Goal: Information Seeking & Learning: Learn about a topic

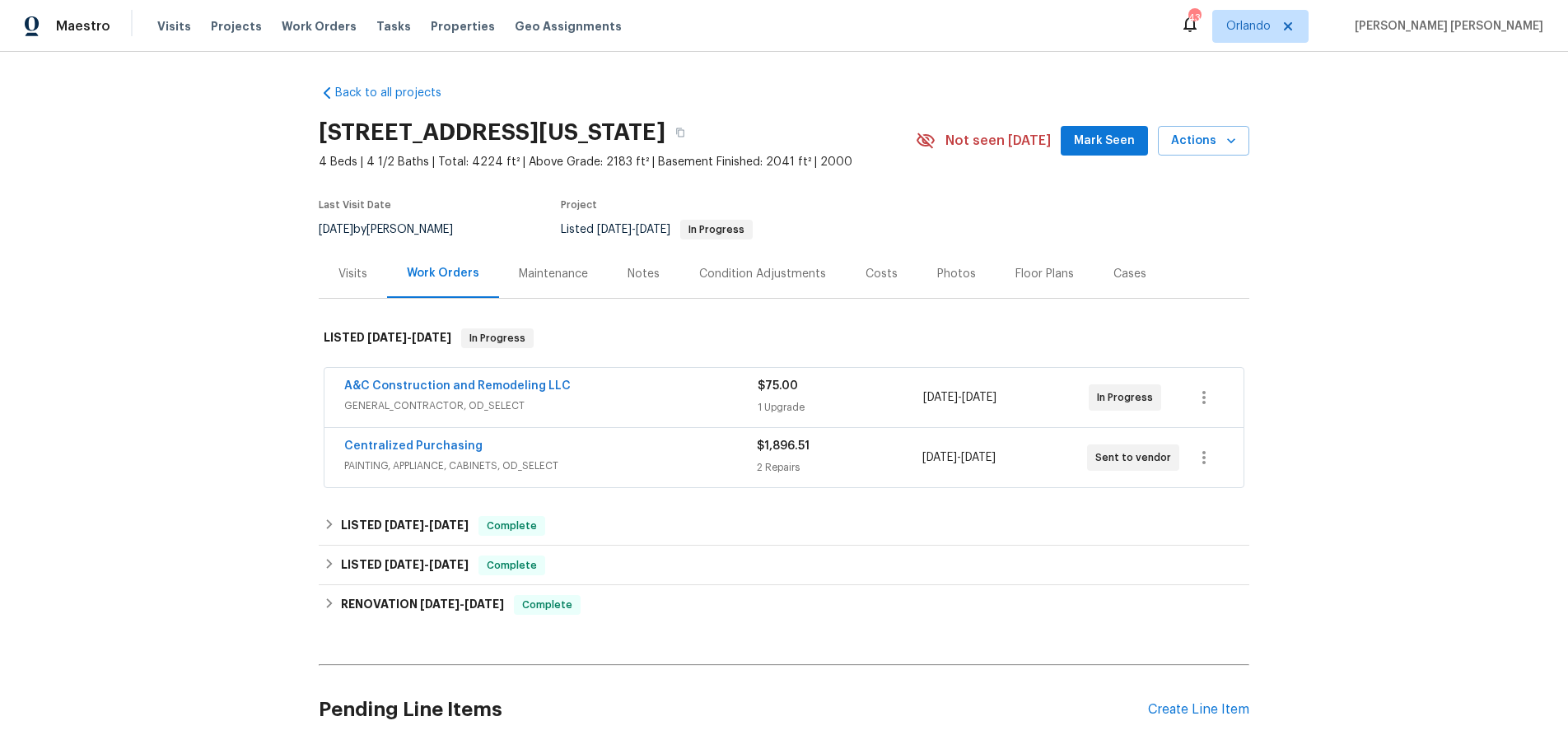
click at [713, 391] on div "A&C Construction and Remodeling LLC" at bounding box center [551, 388] width 413 height 20
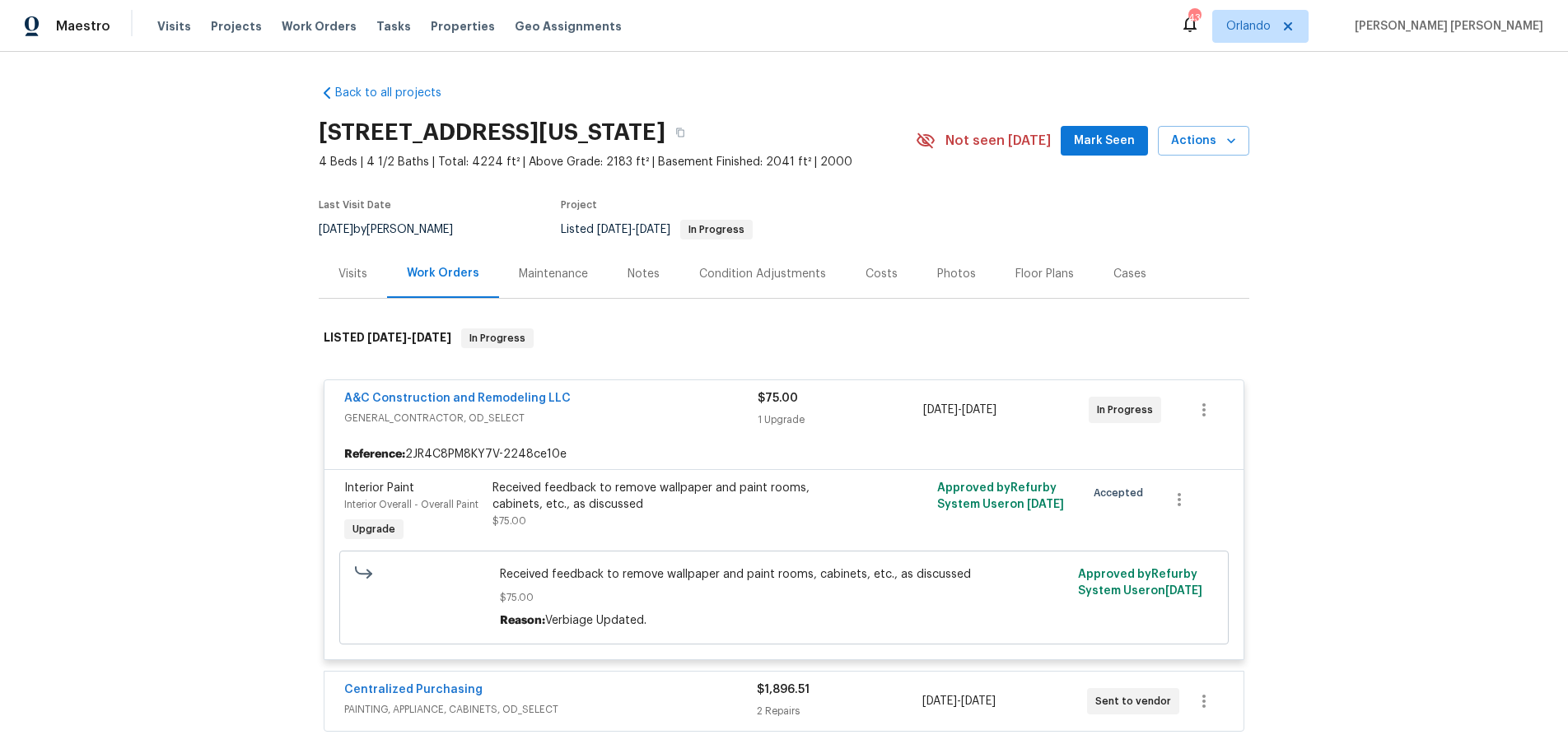
click at [466, 387] on div "A&C Construction and Remodeling LLC GENERAL_CONTRACTOR, OD_SELECT $75.00 1 Upgr…" at bounding box center [783, 409] width 919 height 60
click at [471, 392] on link "A&C Construction and Remodeling LLC" at bounding box center [457, 398] width 227 height 11
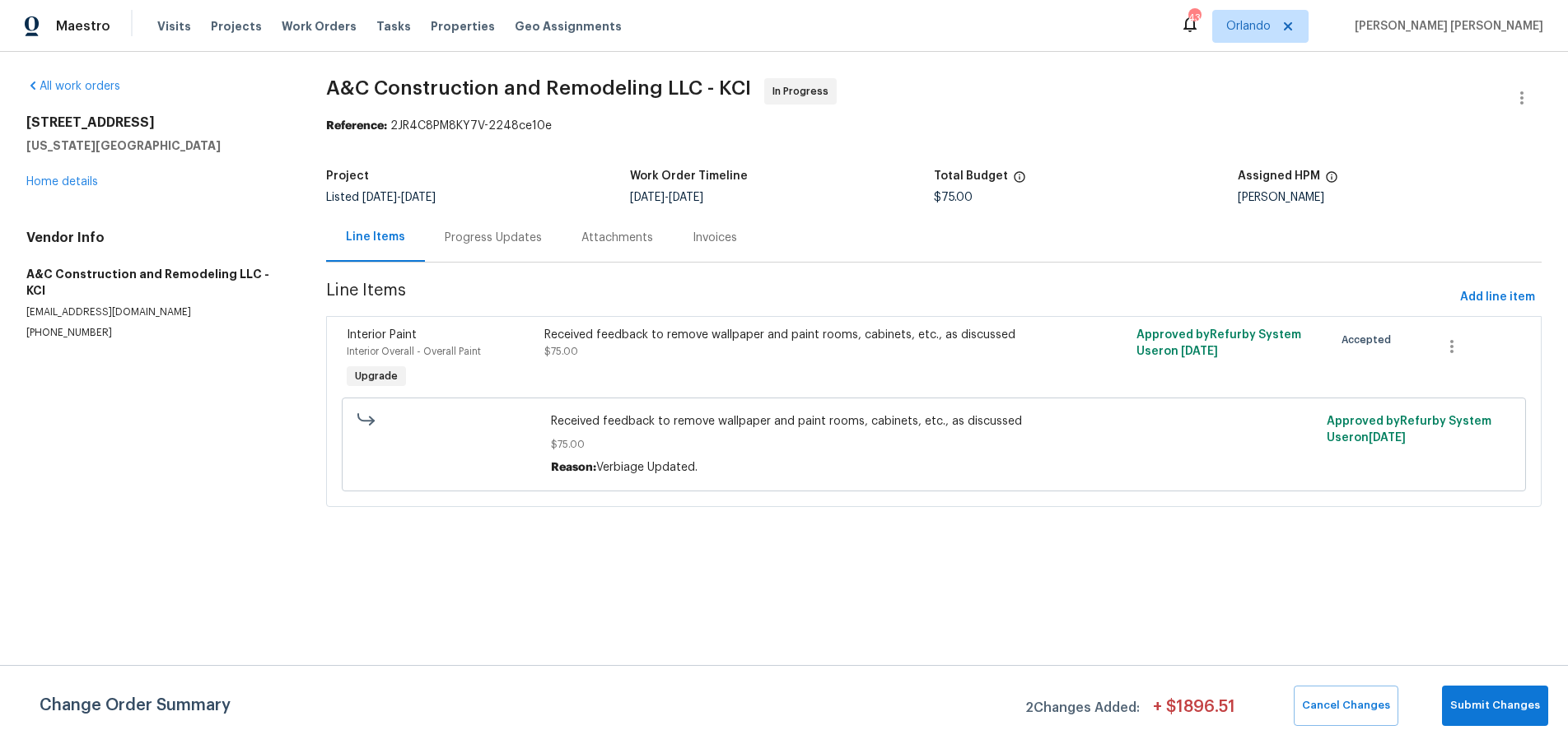
click at [489, 237] on div "Progress Updates" at bounding box center [493, 237] width 97 height 16
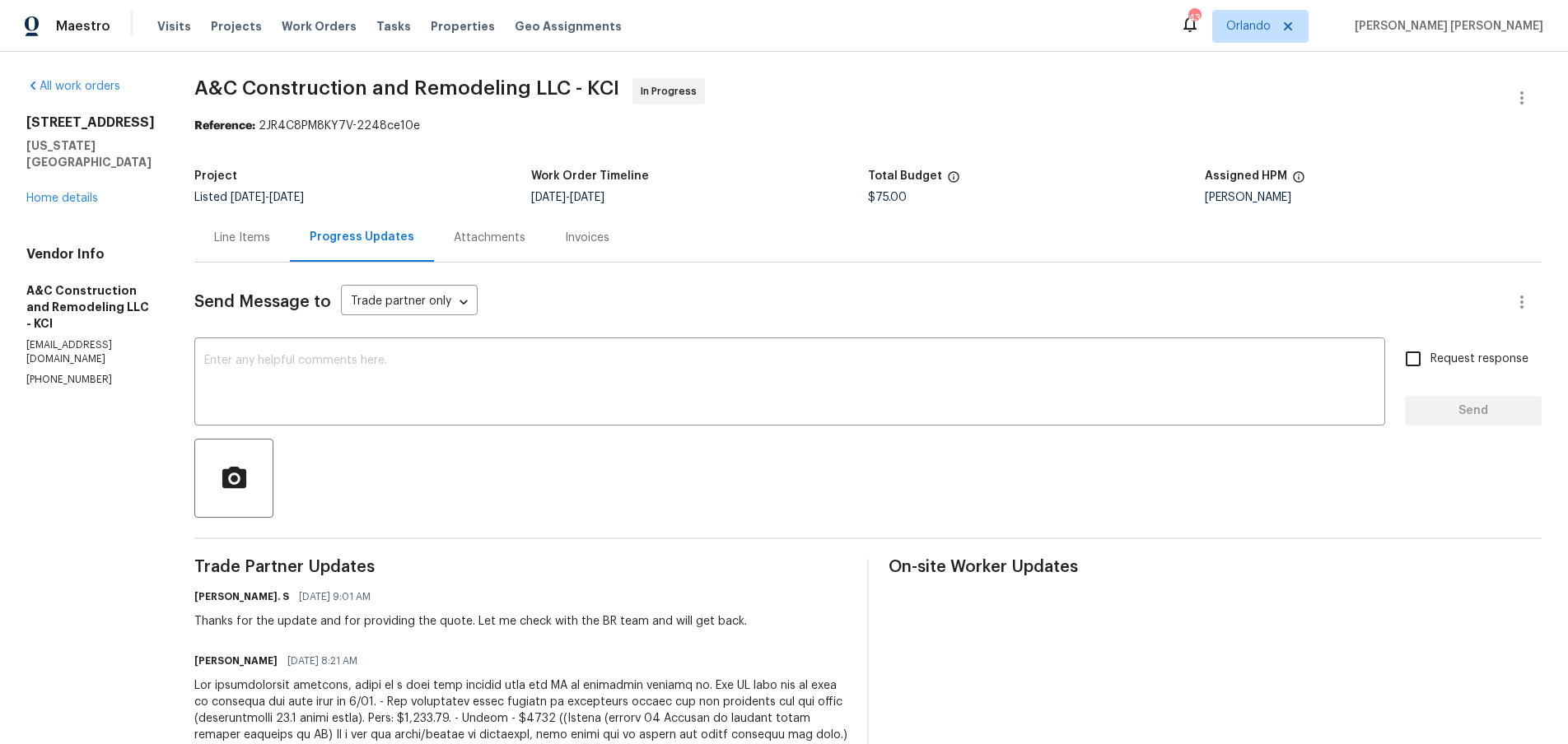
click at [507, 142] on section "A&C Construction and Remodeling LLC - KCI In Progress Reference: 2JR4C8PM8KY7V-…" at bounding box center [867, 551] width 1347 height 945
click at [867, 196] on div "8/11/2025 - 8/13/2025" at bounding box center [699, 197] width 337 height 11
click at [778, 241] on div "Line Items Progress Updates Attachments Invoices" at bounding box center [867, 238] width 1347 height 49
drag, startPoint x: 241, startPoint y: 241, endPoint x: 264, endPoint y: 241, distance: 23.0
click at [254, 238] on div "Line Items" at bounding box center [242, 237] width 96 height 48
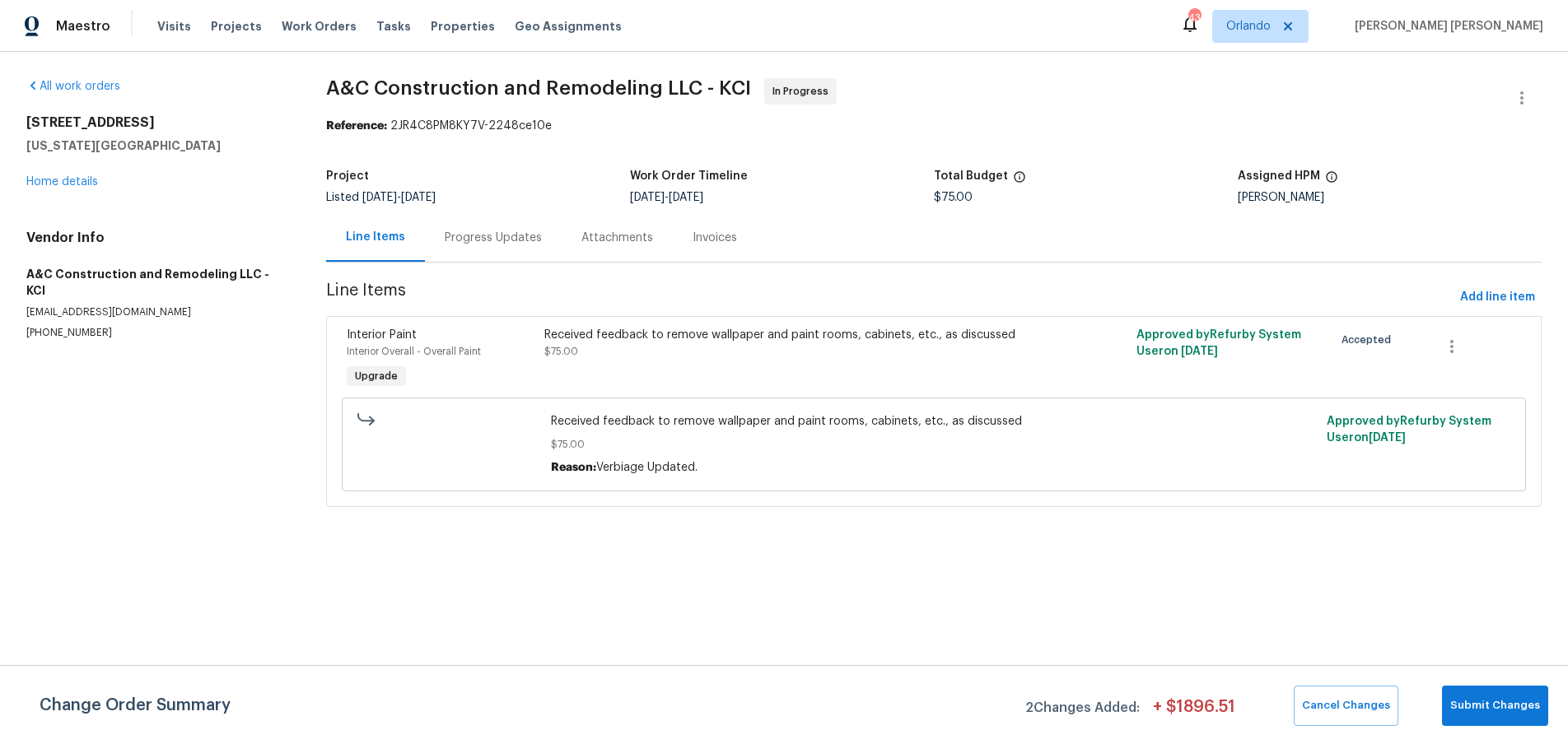
click at [747, 348] on div "Received feedback to remove wallpaper and paint rooms, cabinets, etc., as discu…" at bounding box center [786, 343] width 483 height 33
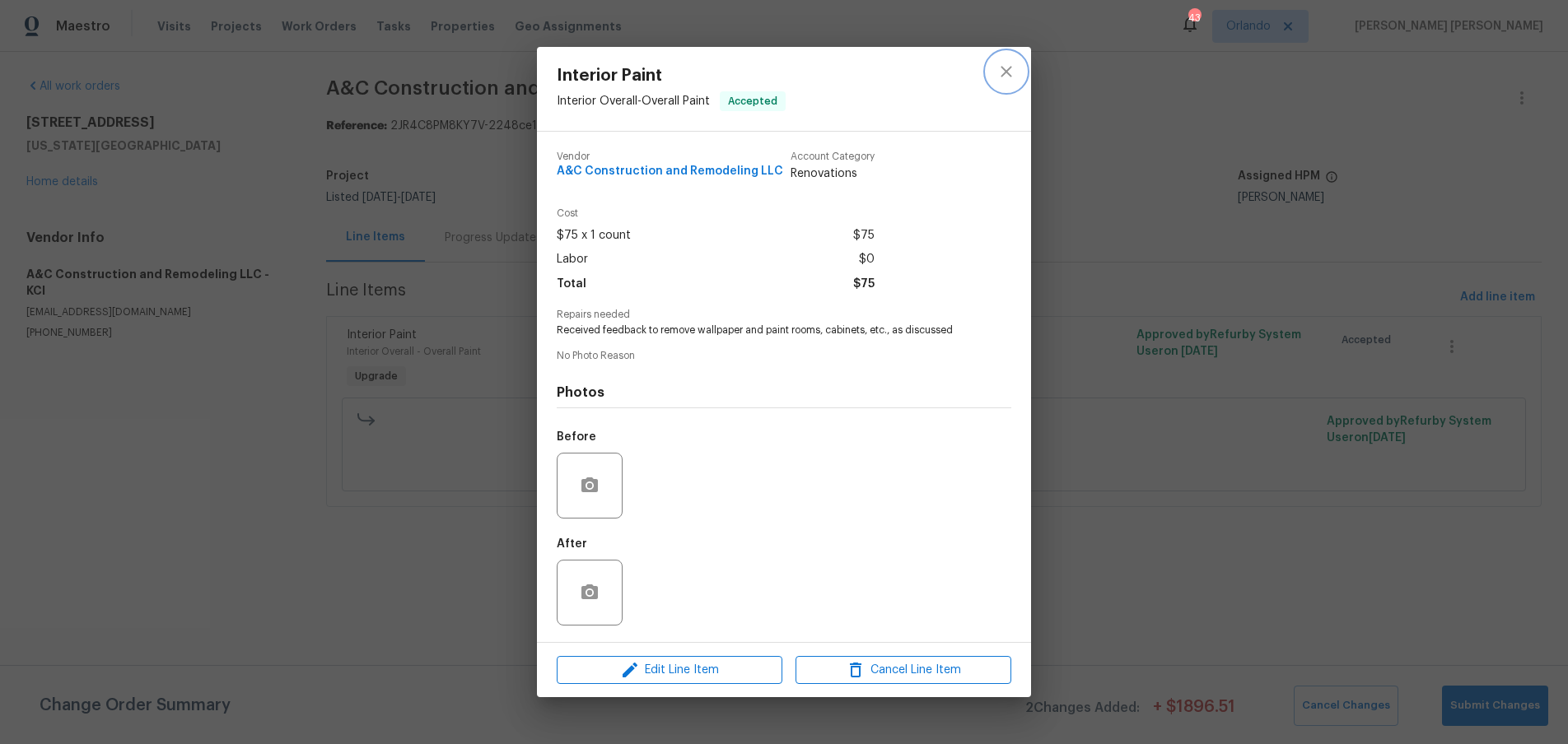
click at [1004, 70] on icon "close" at bounding box center [1005, 70] width 10 height 10
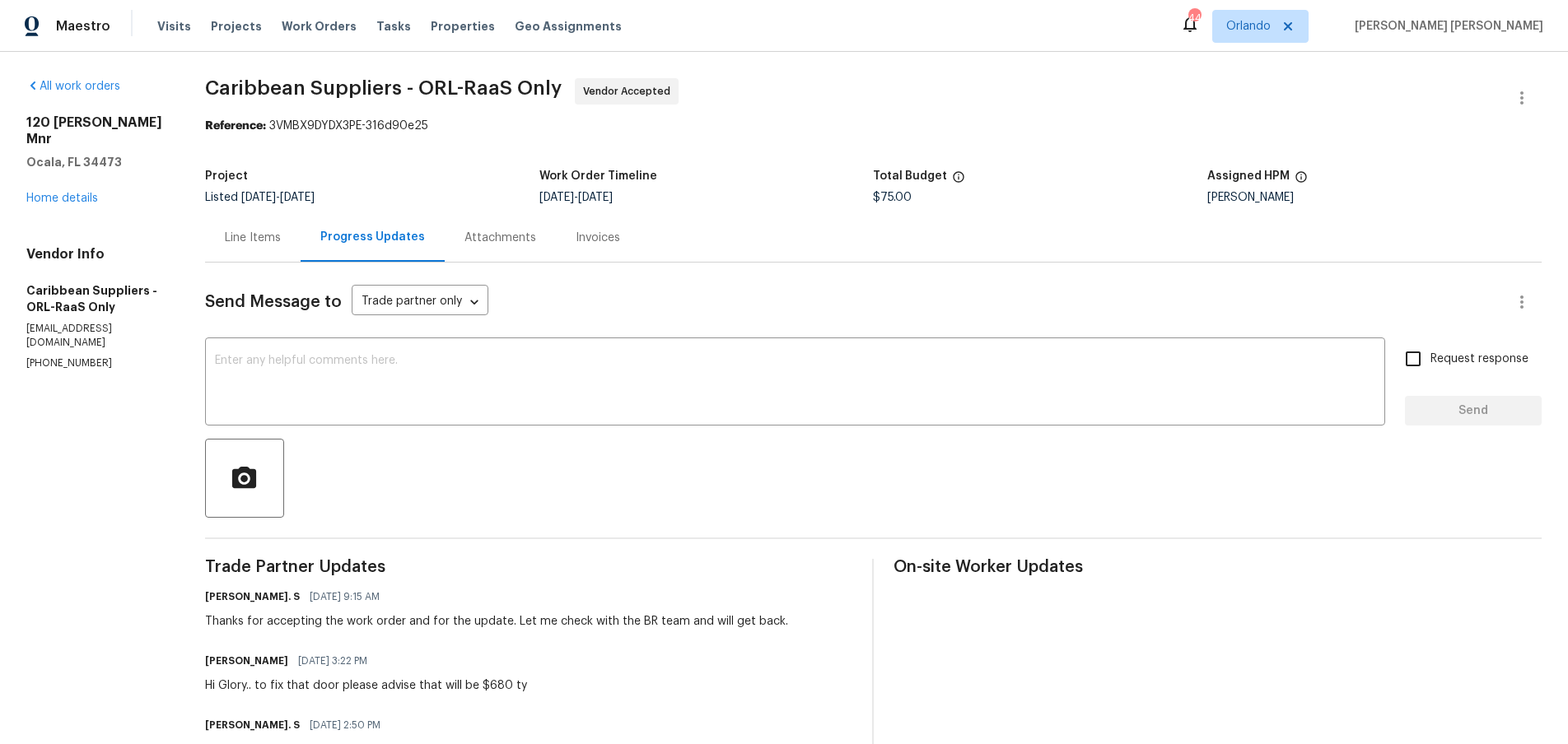
click at [266, 236] on div "Line Items" at bounding box center [252, 237] width 56 height 16
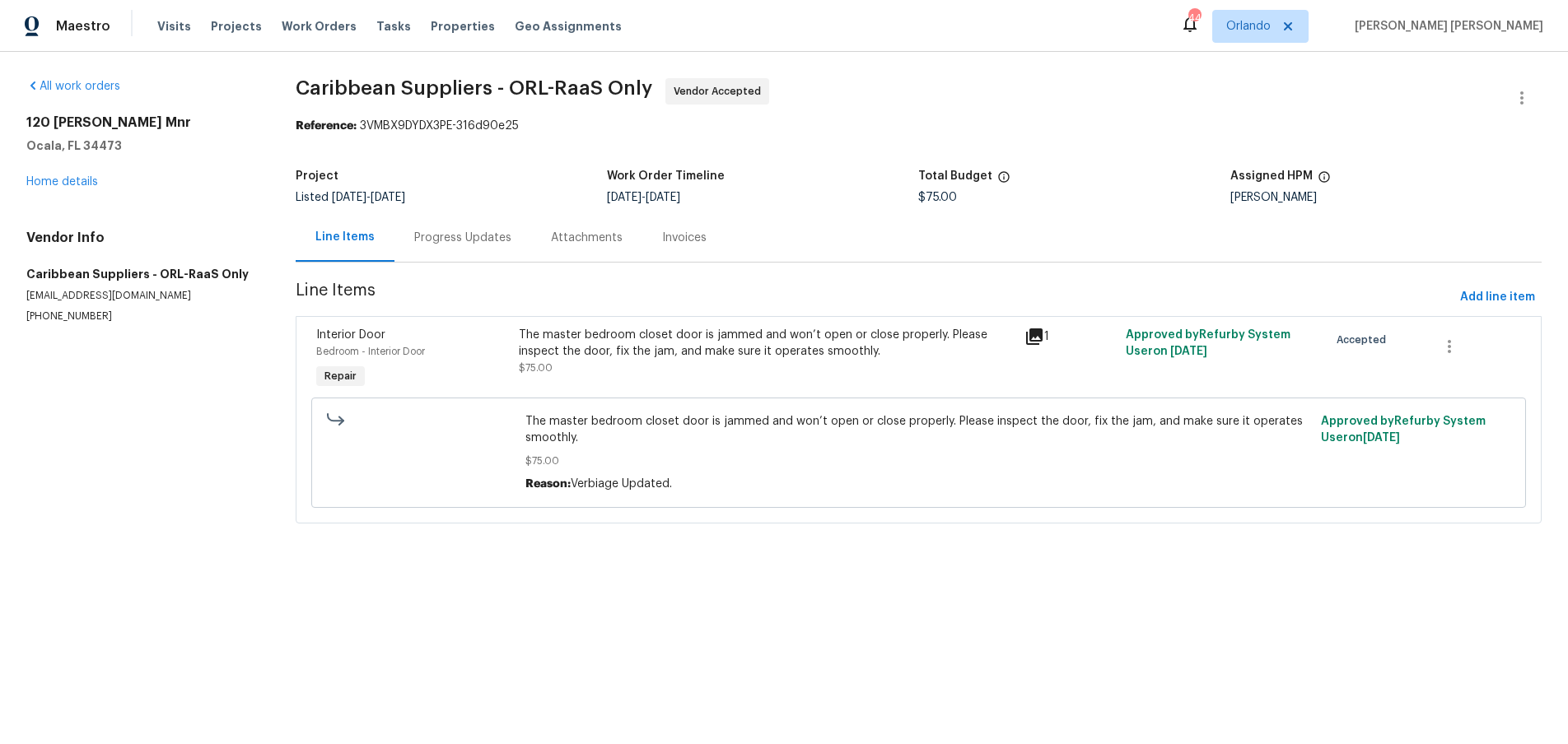
drag, startPoint x: 1036, startPoint y: 339, endPoint x: 1073, endPoint y: 341, distance: 37.1
click at [1039, 338] on icon at bounding box center [1034, 336] width 20 height 20
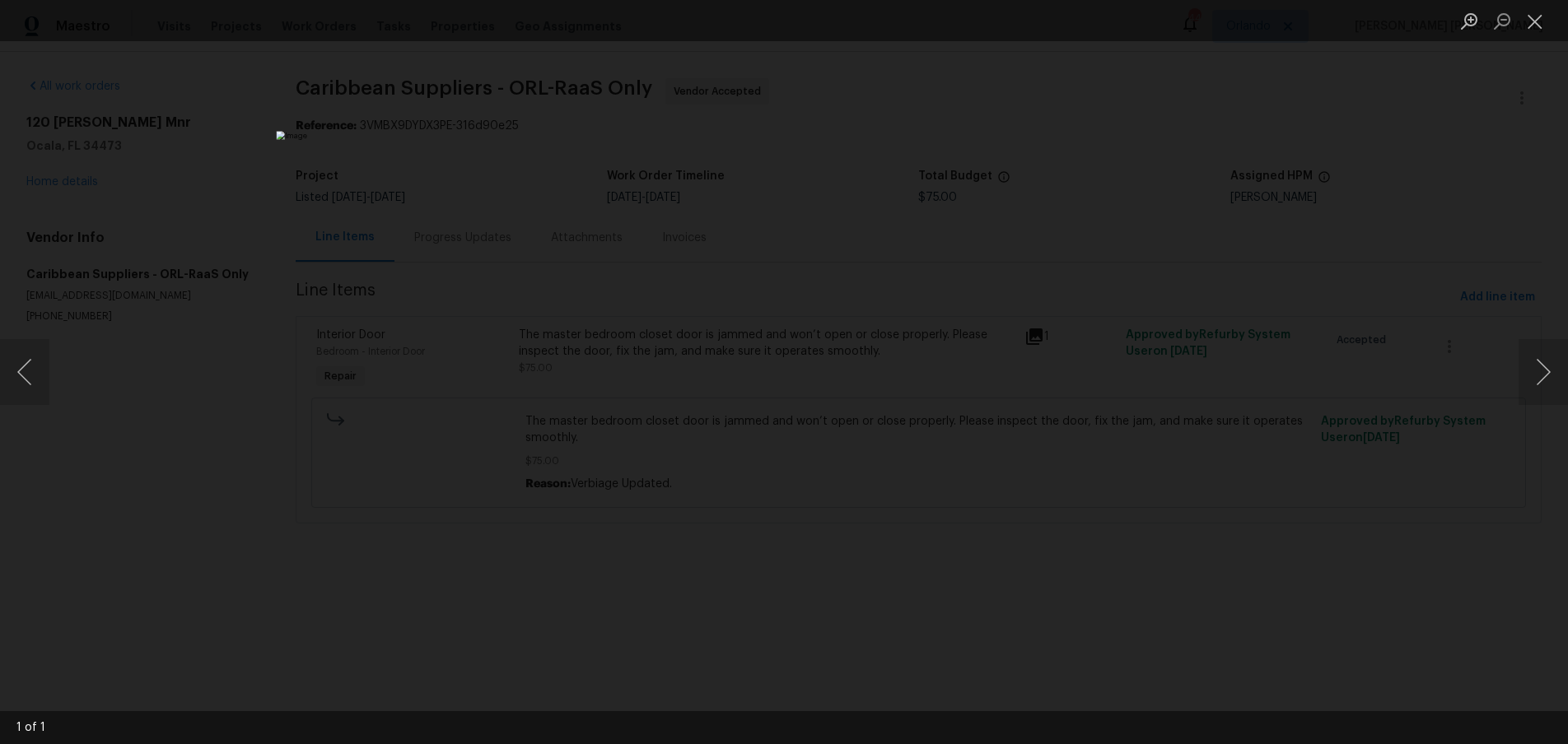
click at [1489, 142] on div "Lightbox" at bounding box center [784, 372] width 1568 height 744
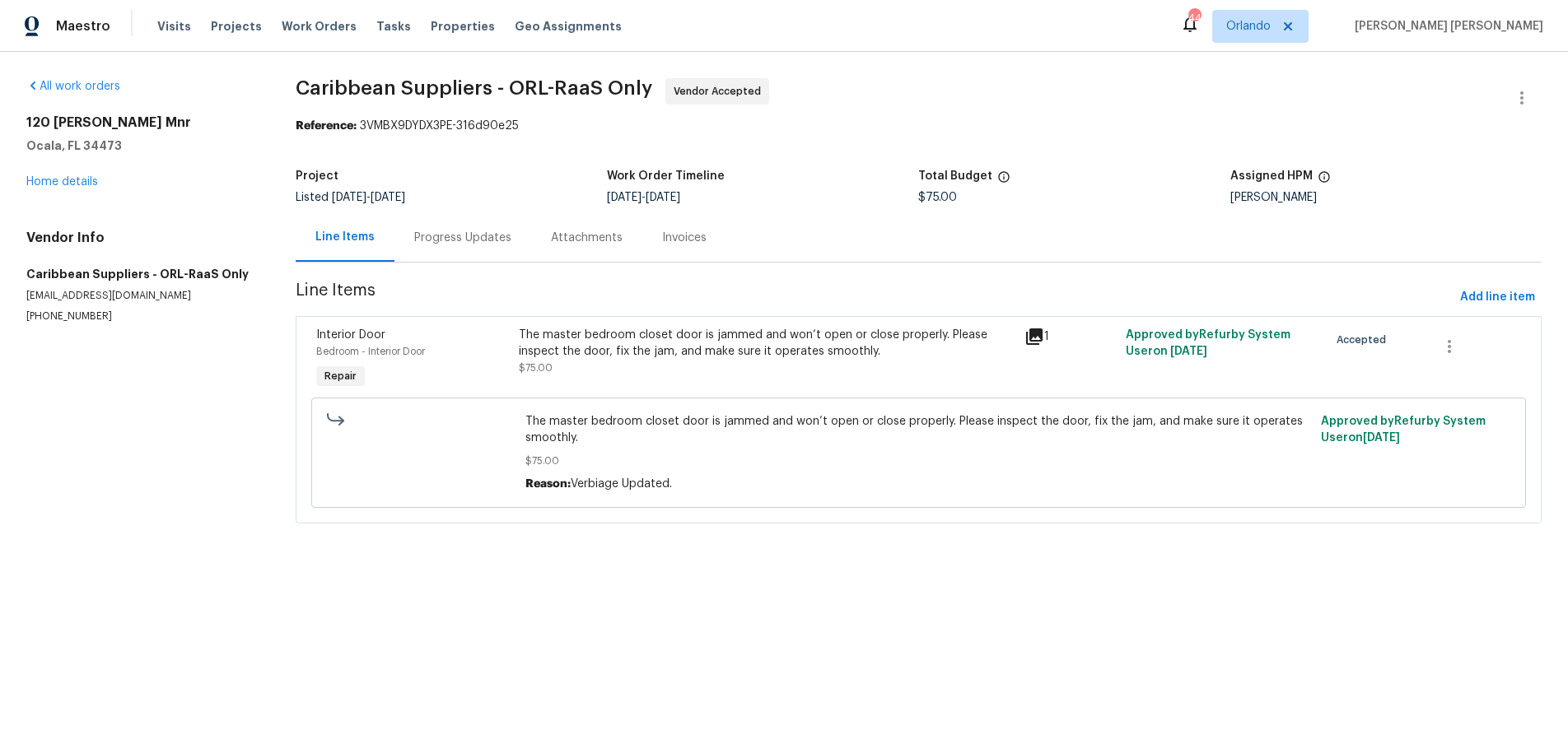
drag, startPoint x: 1461, startPoint y: 136, endPoint x: 1447, endPoint y: 136, distance: 14.0
click at [1459, 136] on div "Lightbox" at bounding box center [784, 372] width 1568 height 744
click at [470, 238] on div "Progress Updates" at bounding box center [463, 237] width 97 height 16
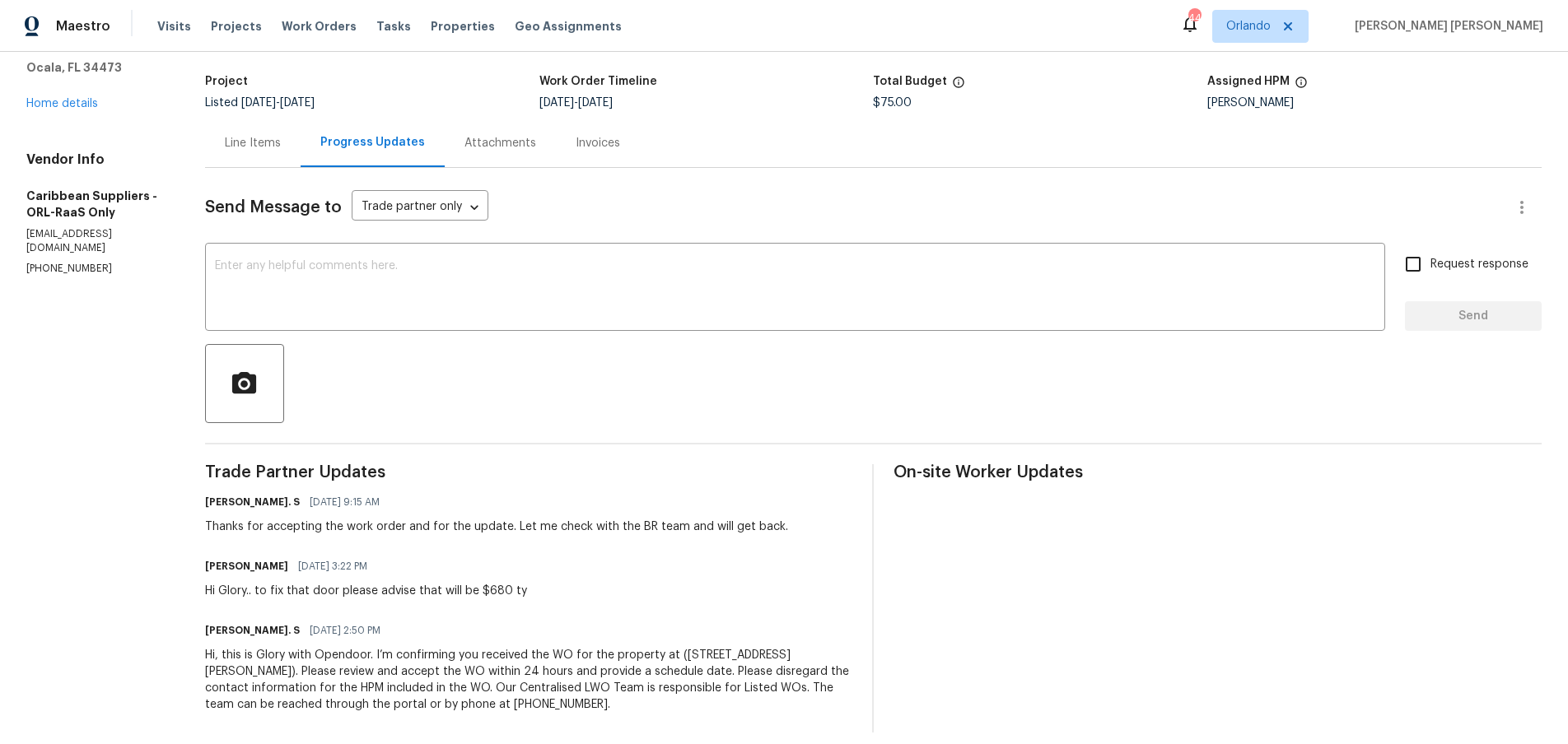
scroll to position [110, 0]
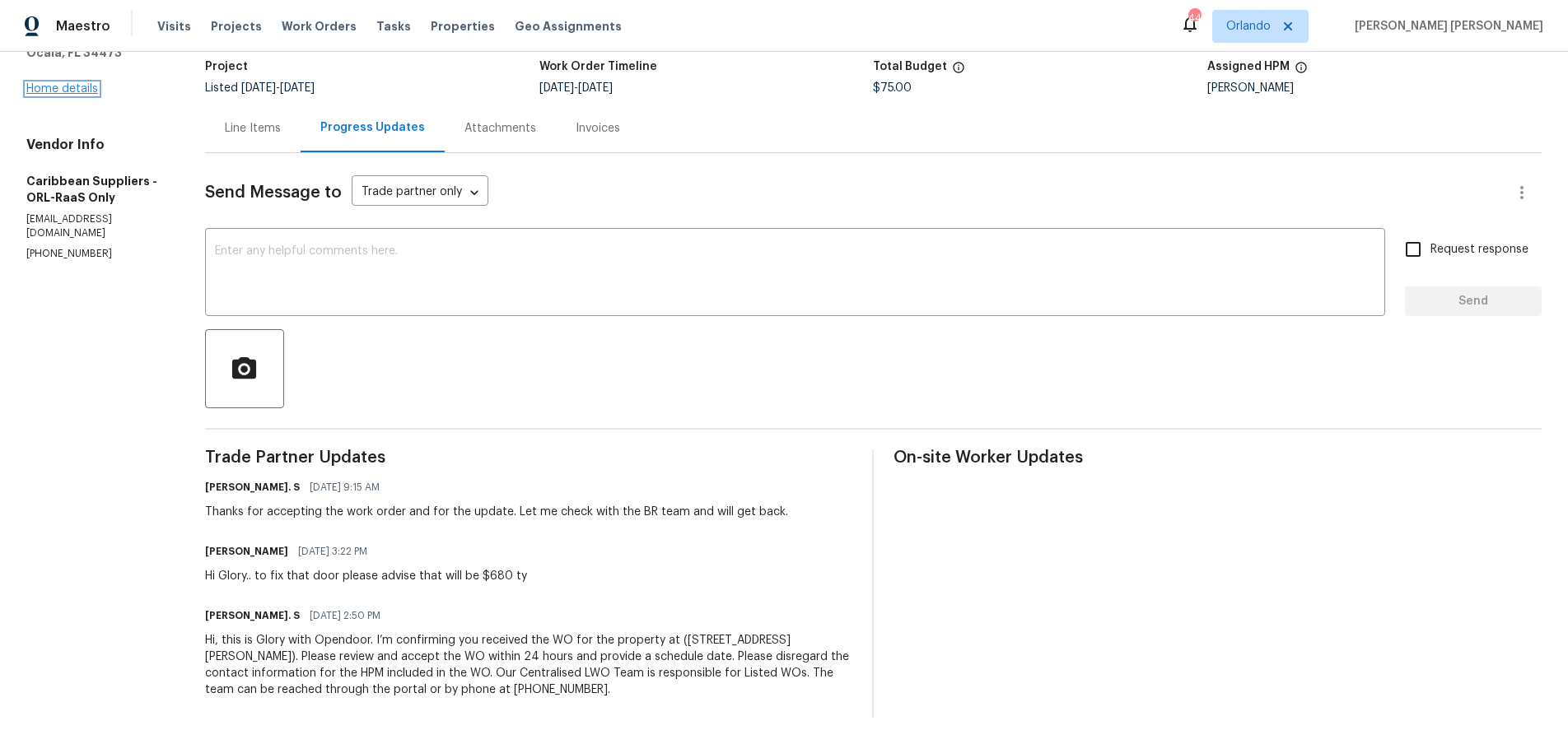
click at [80, 83] on link "Home details" at bounding box center [63, 89] width 72 height 11
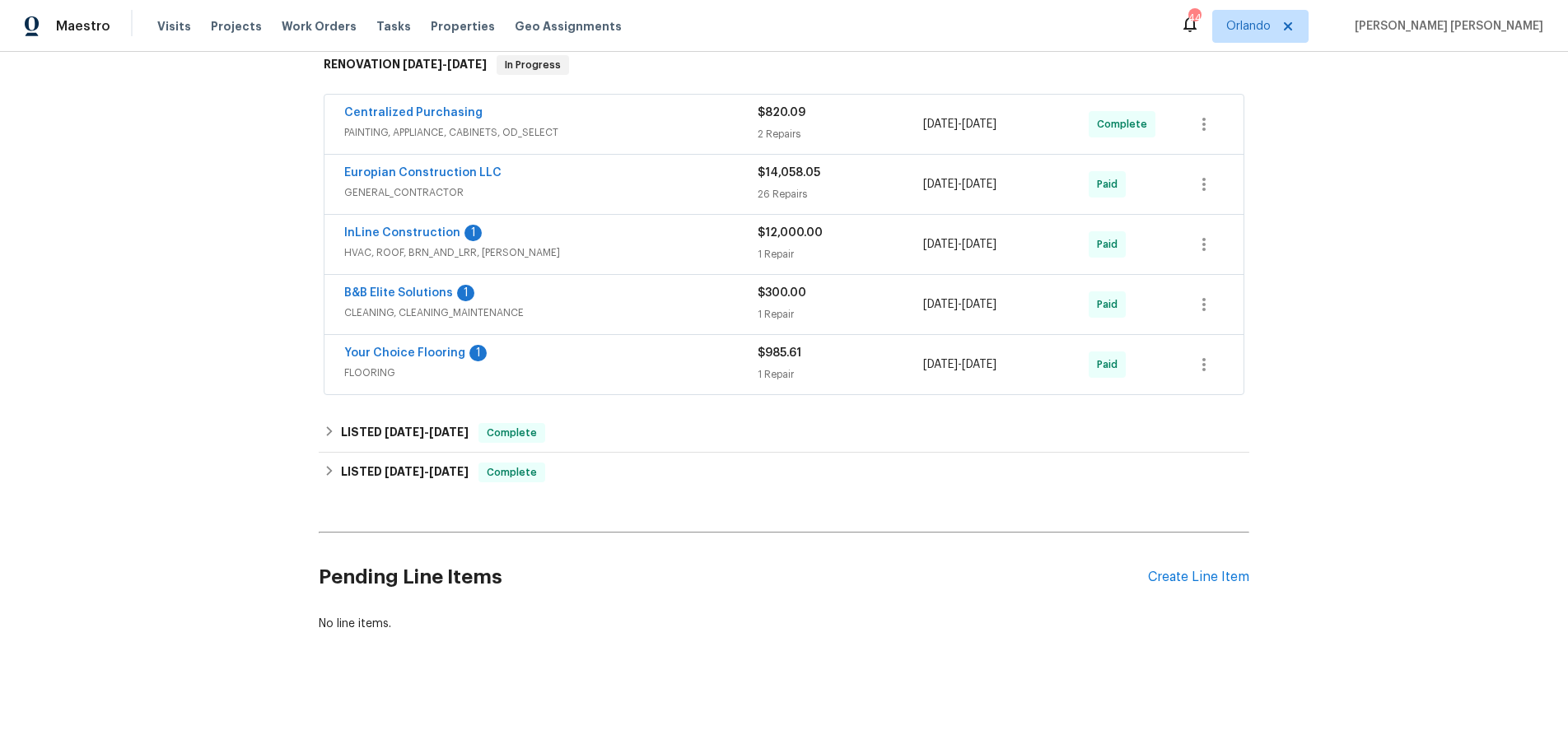
scroll to position [387, 0]
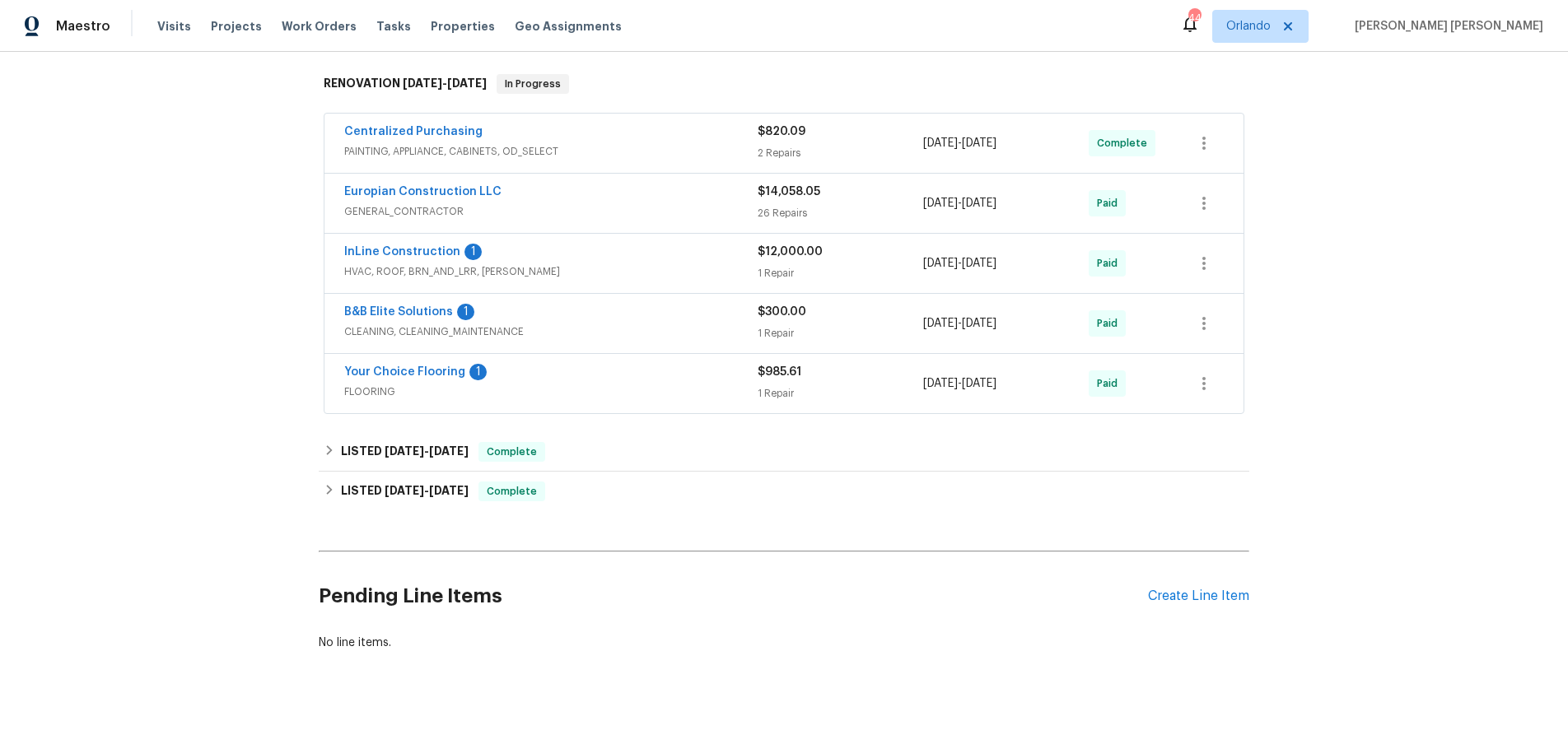
click at [700, 210] on span "GENERAL_CONTRACTOR" at bounding box center [551, 211] width 413 height 16
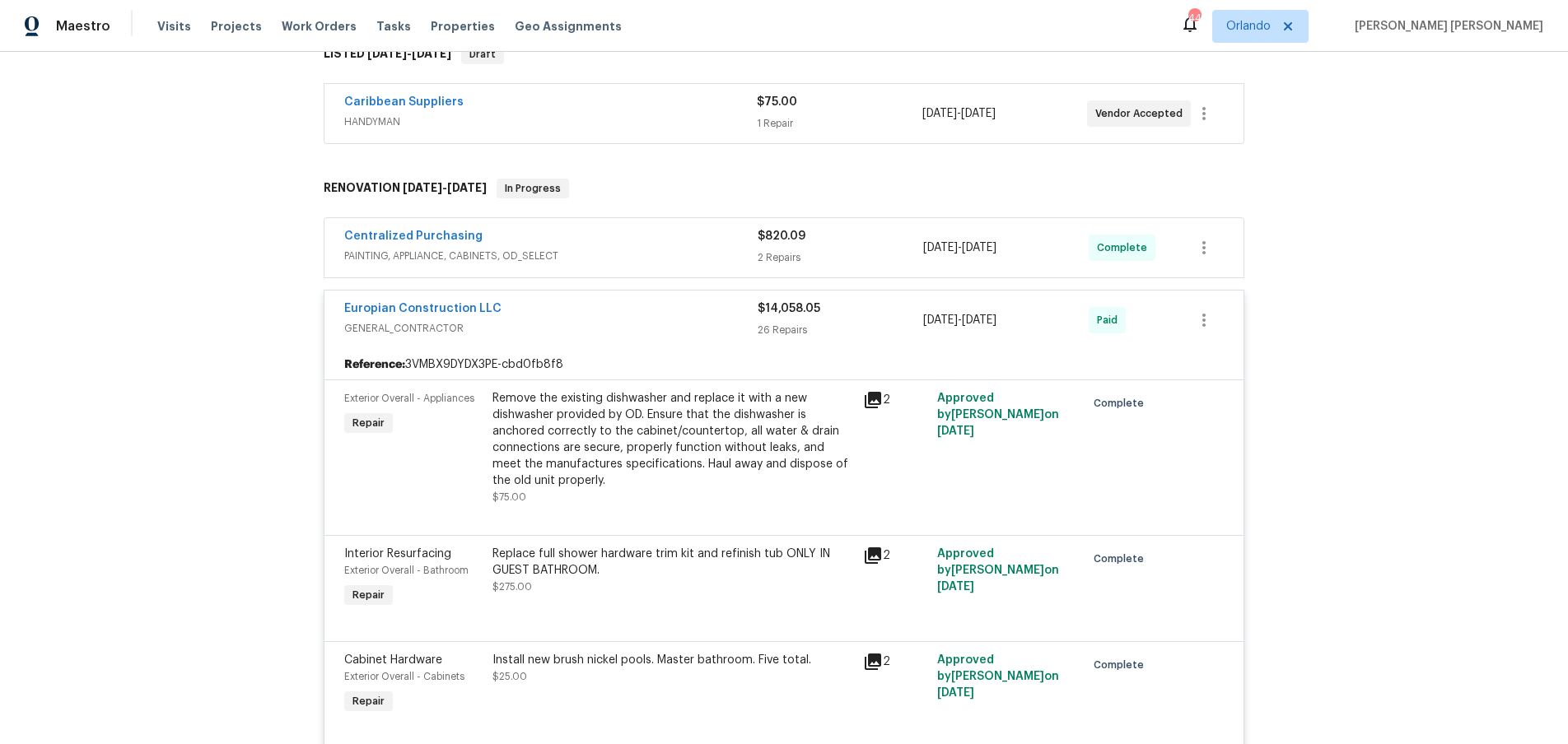
scroll to position [0, 0]
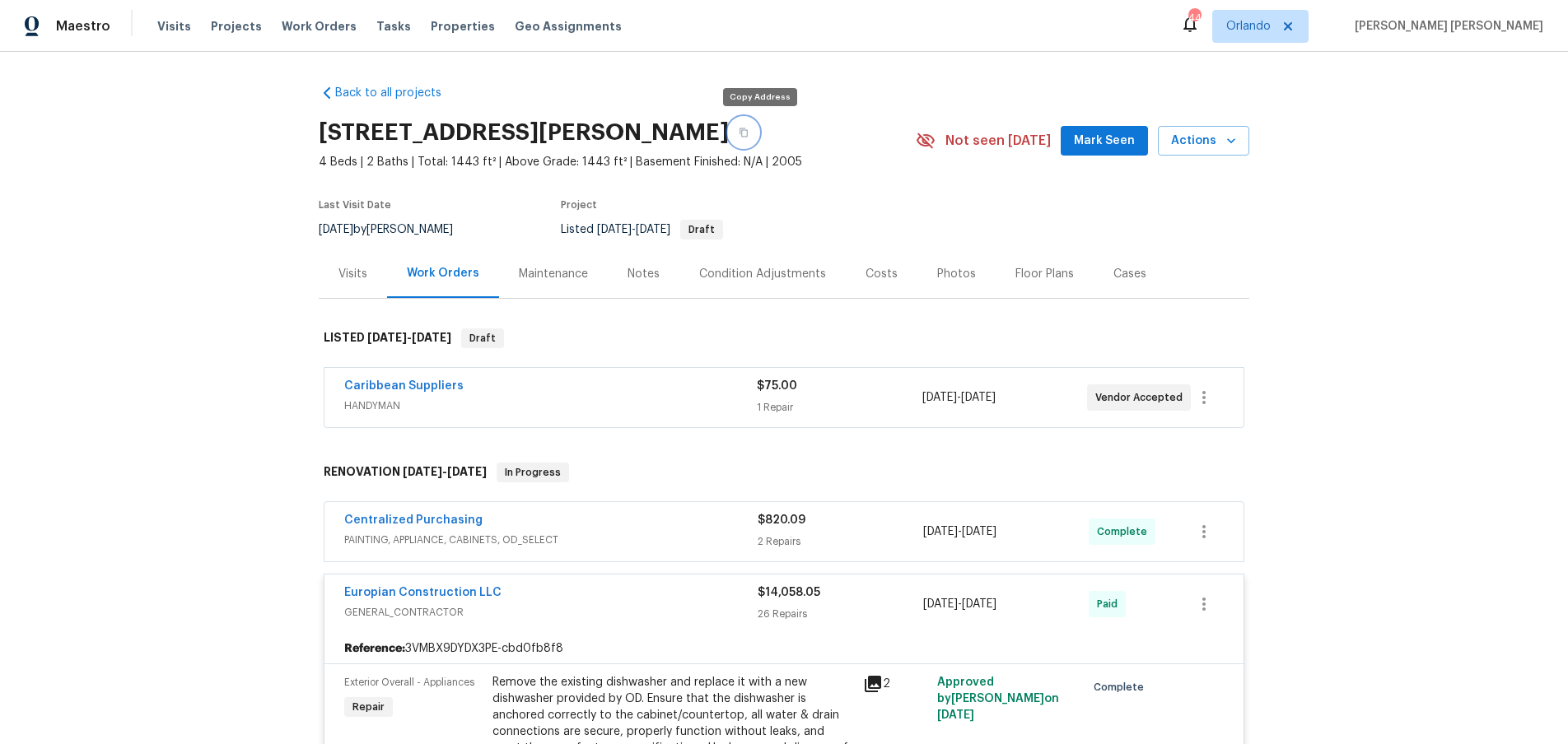
click at [749, 129] on icon "button" at bounding box center [743, 133] width 9 height 9
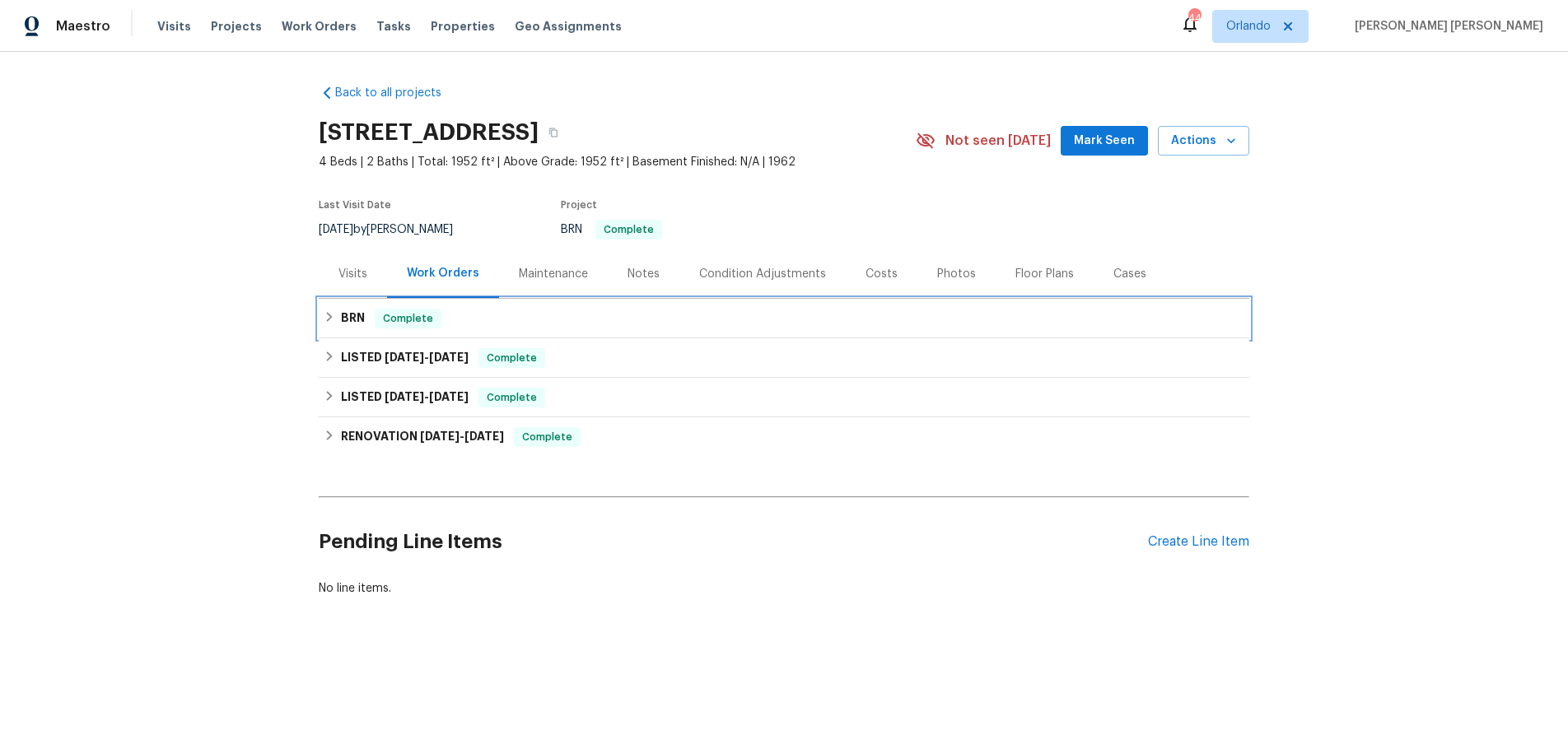
click at [324, 318] on icon at bounding box center [329, 317] width 11 height 11
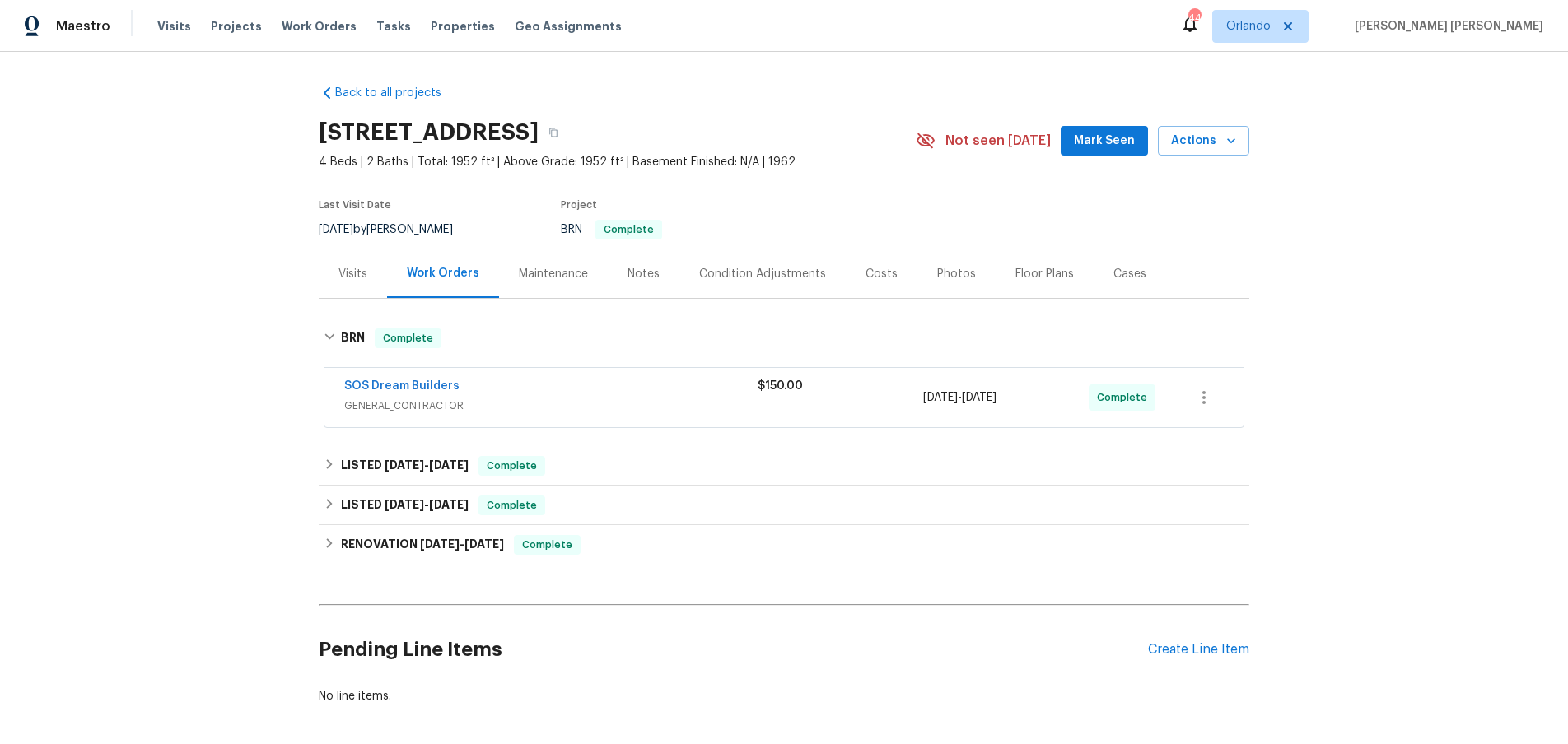
click at [811, 408] on div "$150.00" at bounding box center [840, 398] width 166 height 40
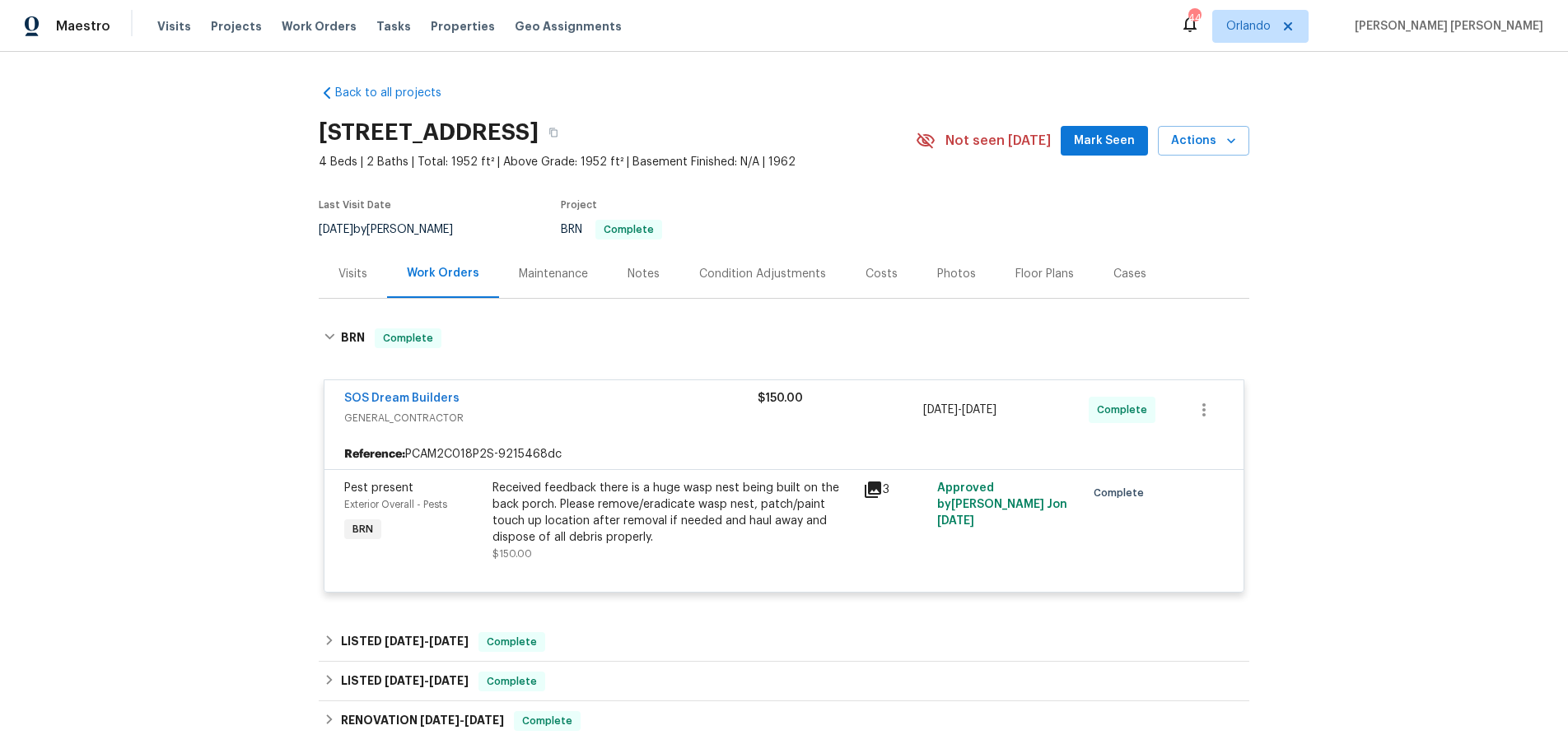
click at [871, 489] on icon at bounding box center [872, 489] width 16 height 16
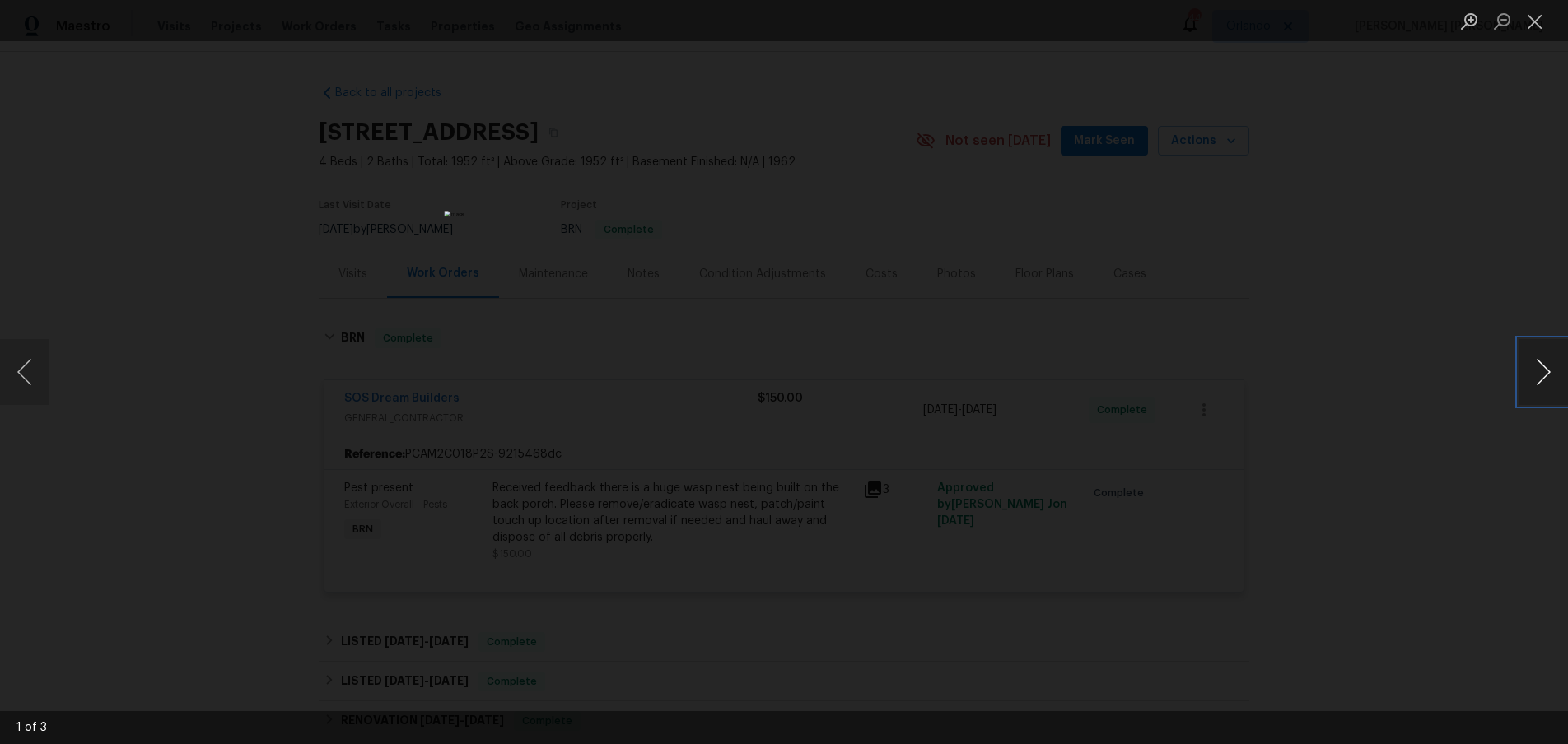
click at [1550, 379] on button "Next image" at bounding box center [1543, 372] width 49 height 65
click at [1545, 380] on button "Next image" at bounding box center [1543, 372] width 49 height 65
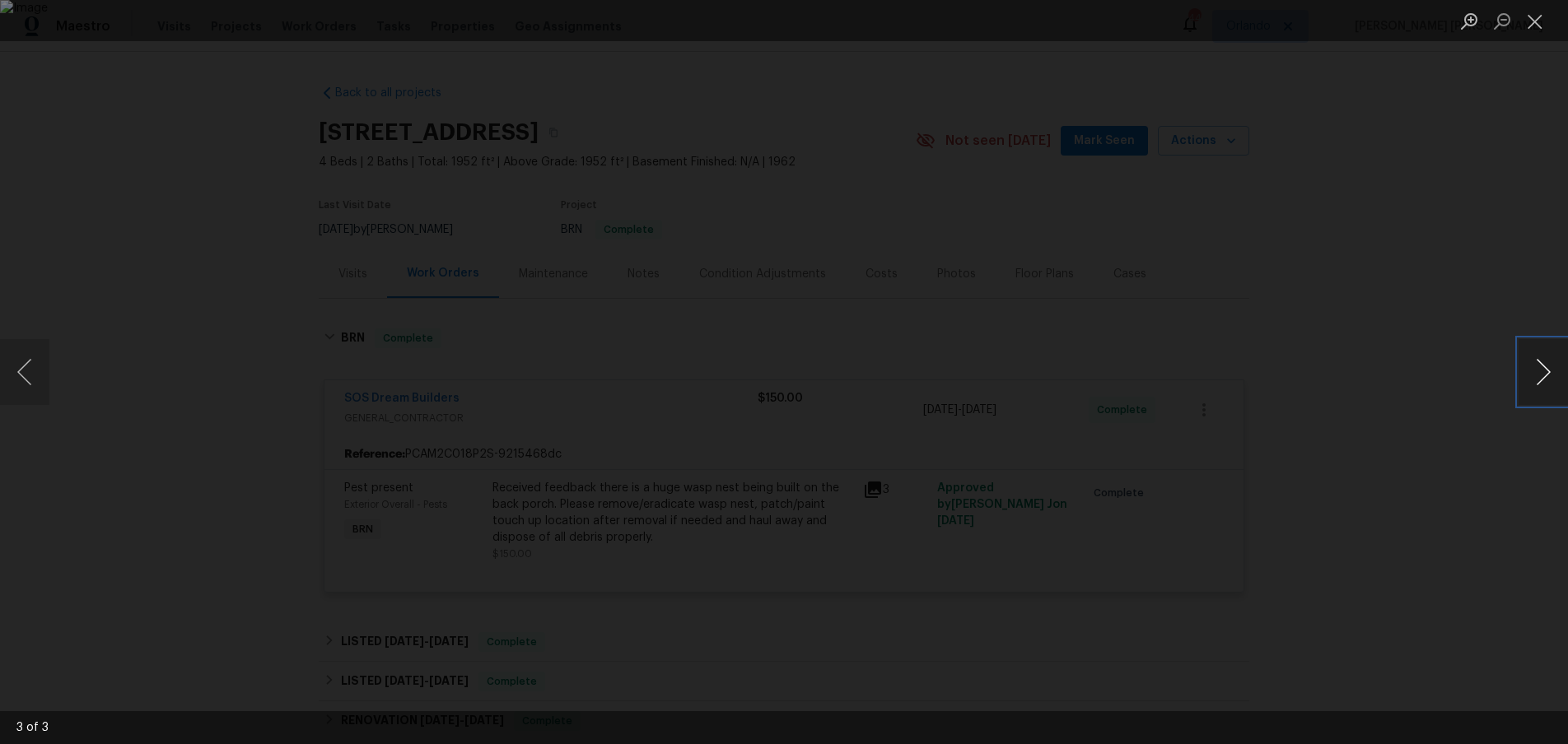
click at [1545, 380] on button "Next image" at bounding box center [1543, 372] width 49 height 65
click at [1516, 423] on div "Lightbox" at bounding box center [784, 372] width 1568 height 744
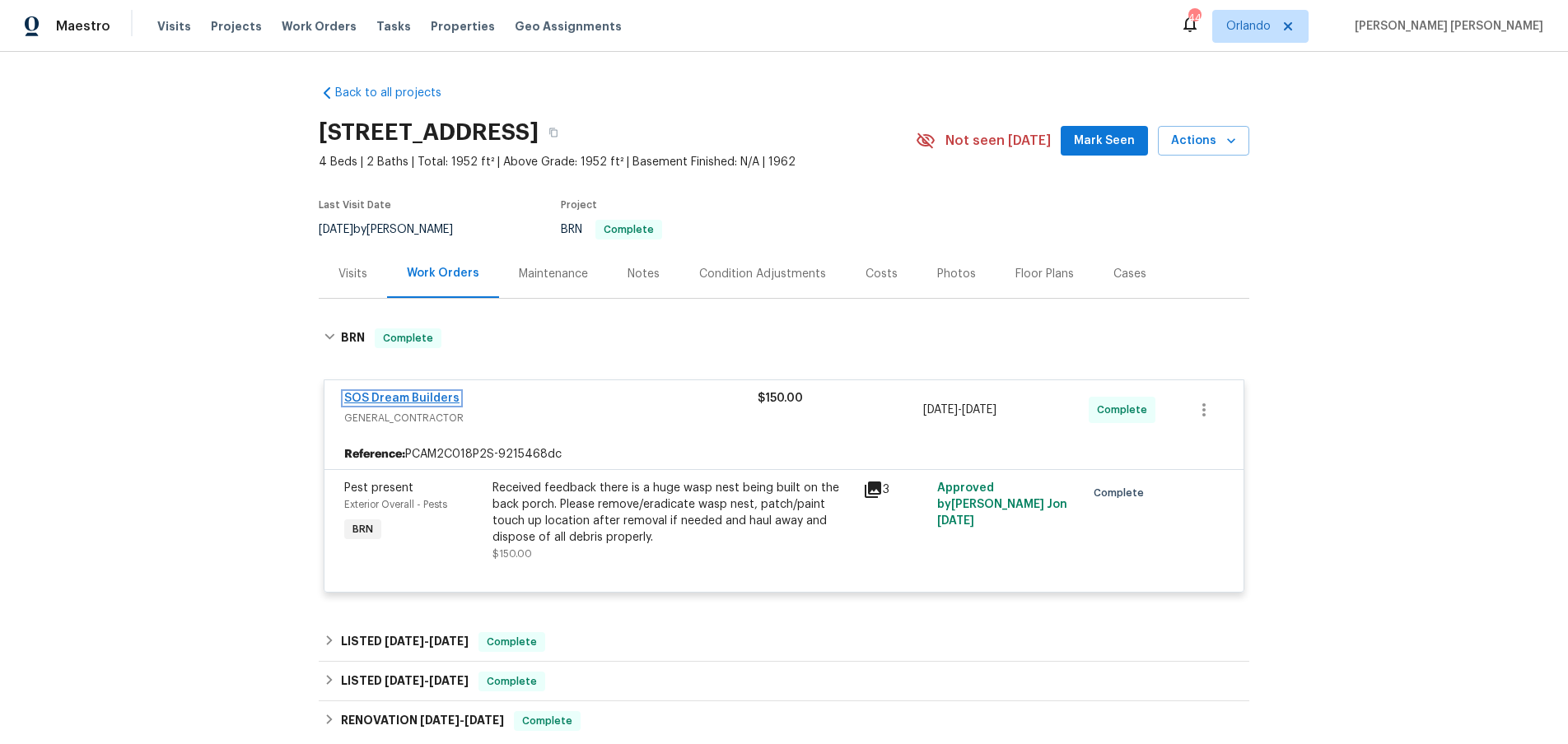
click at [417, 402] on link "SOS Dream Builders" at bounding box center [402, 398] width 116 height 11
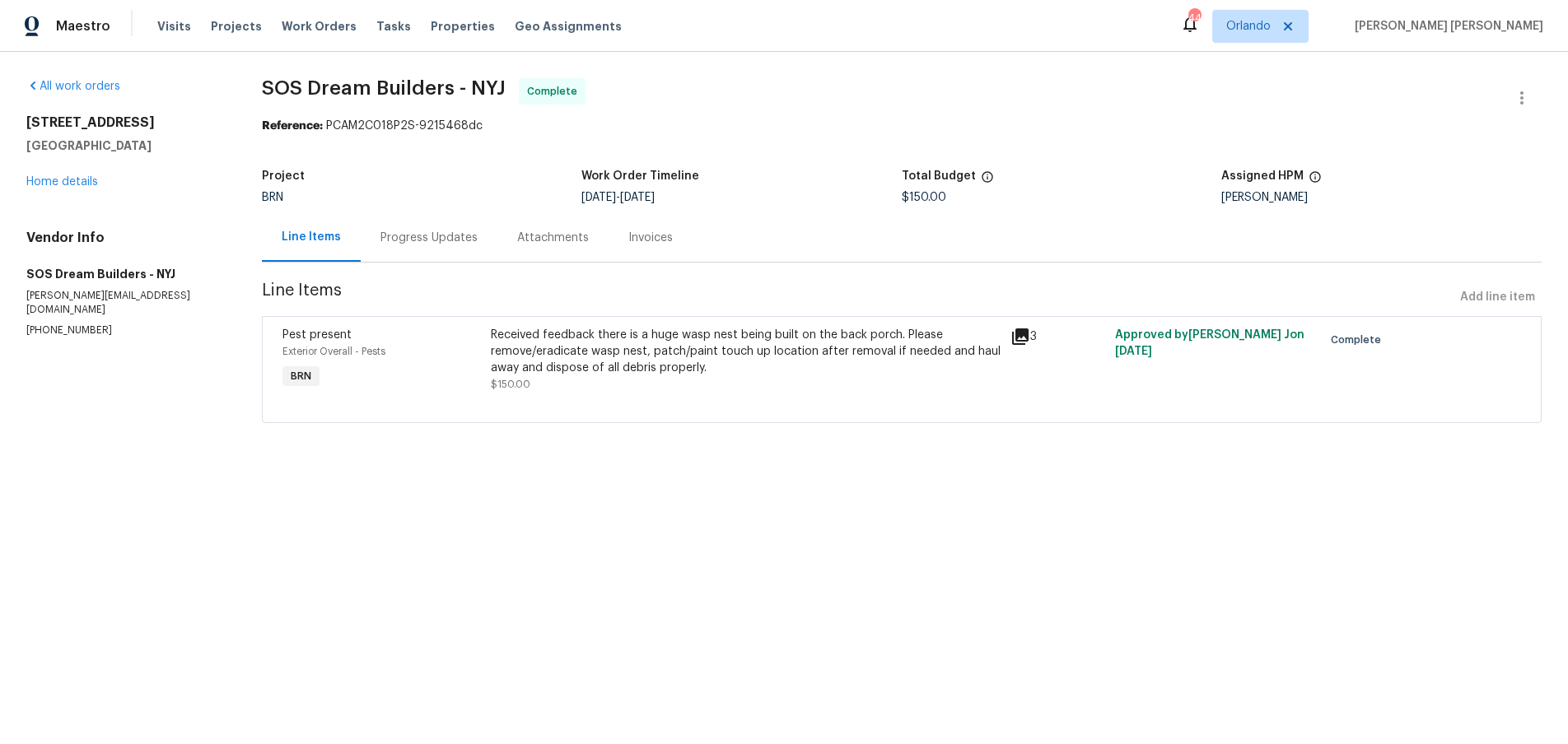
drag, startPoint x: 442, startPoint y: 238, endPoint x: 474, endPoint y: 239, distance: 32.0
click at [442, 238] on div "Progress Updates" at bounding box center [428, 237] width 97 height 16
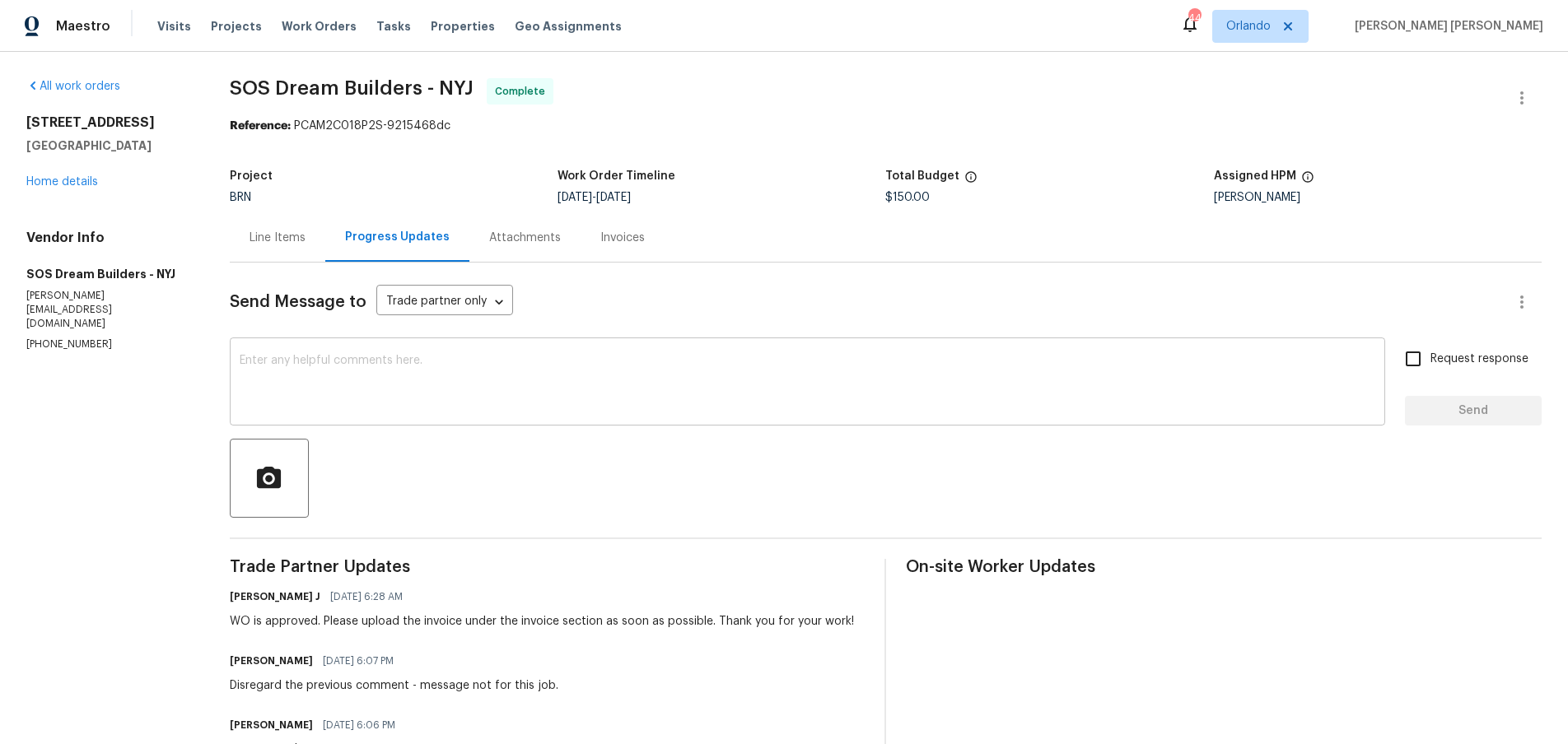
scroll to position [19, 0]
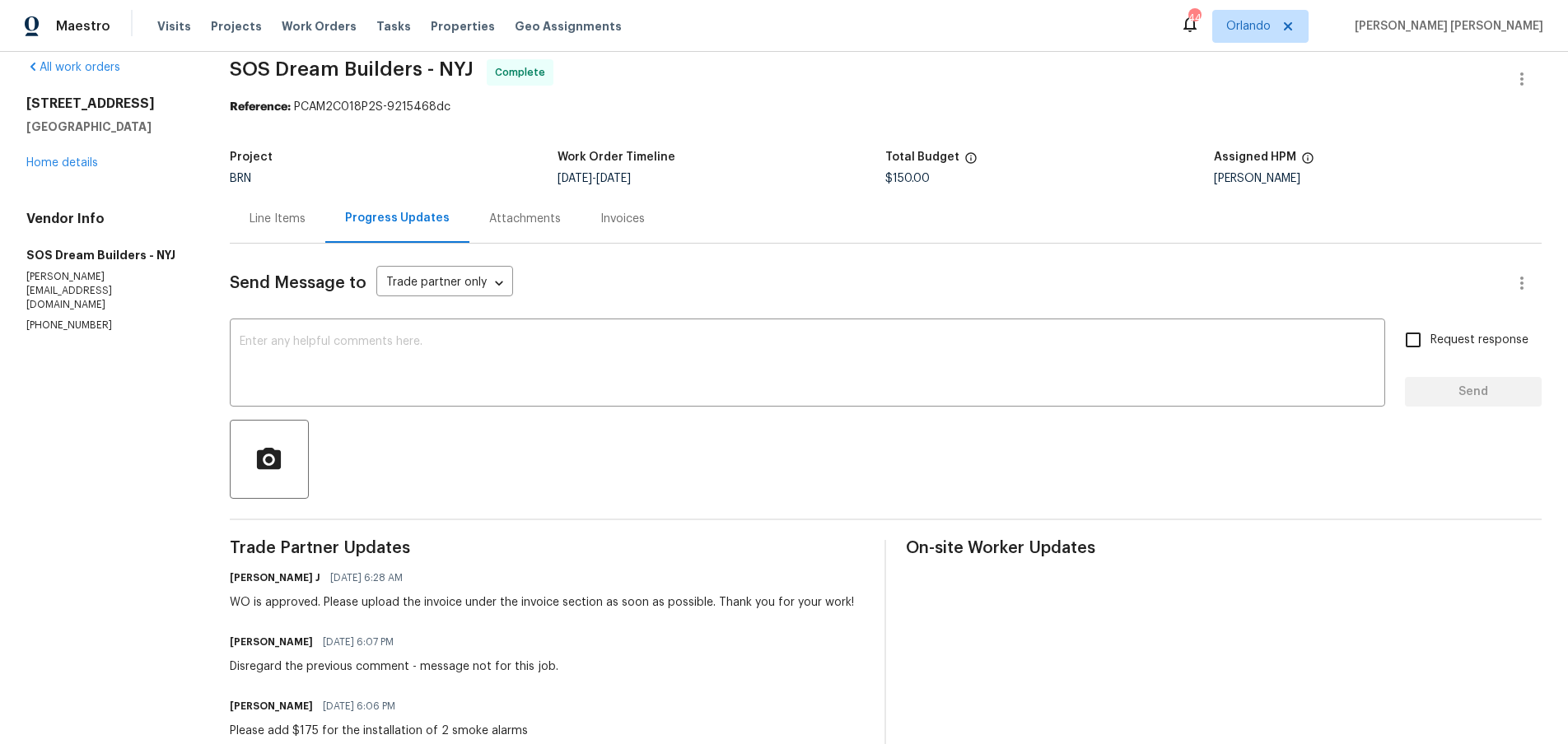
click at [284, 223] on div "Line Items" at bounding box center [277, 218] width 56 height 16
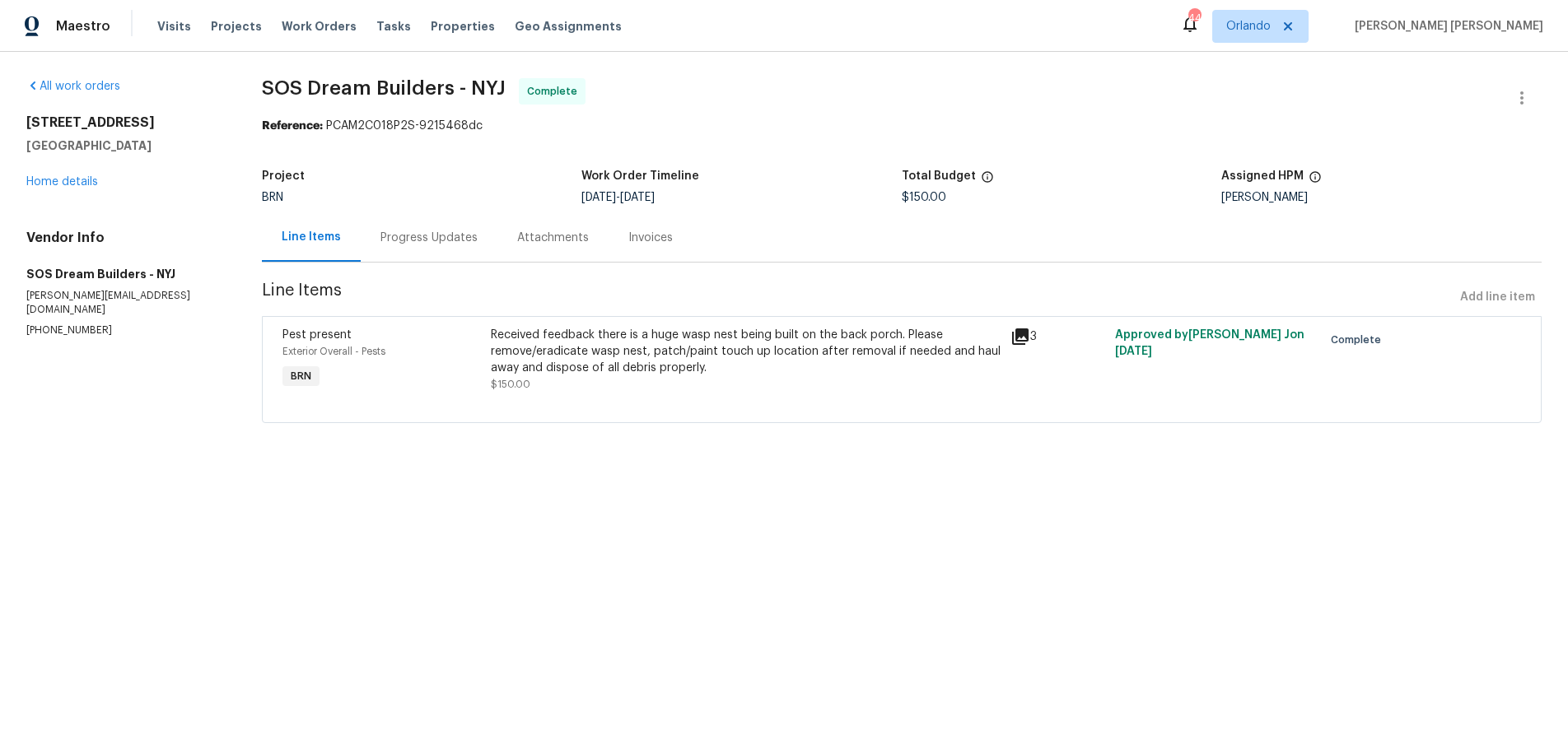
click at [1018, 340] on icon at bounding box center [1020, 336] width 16 height 16
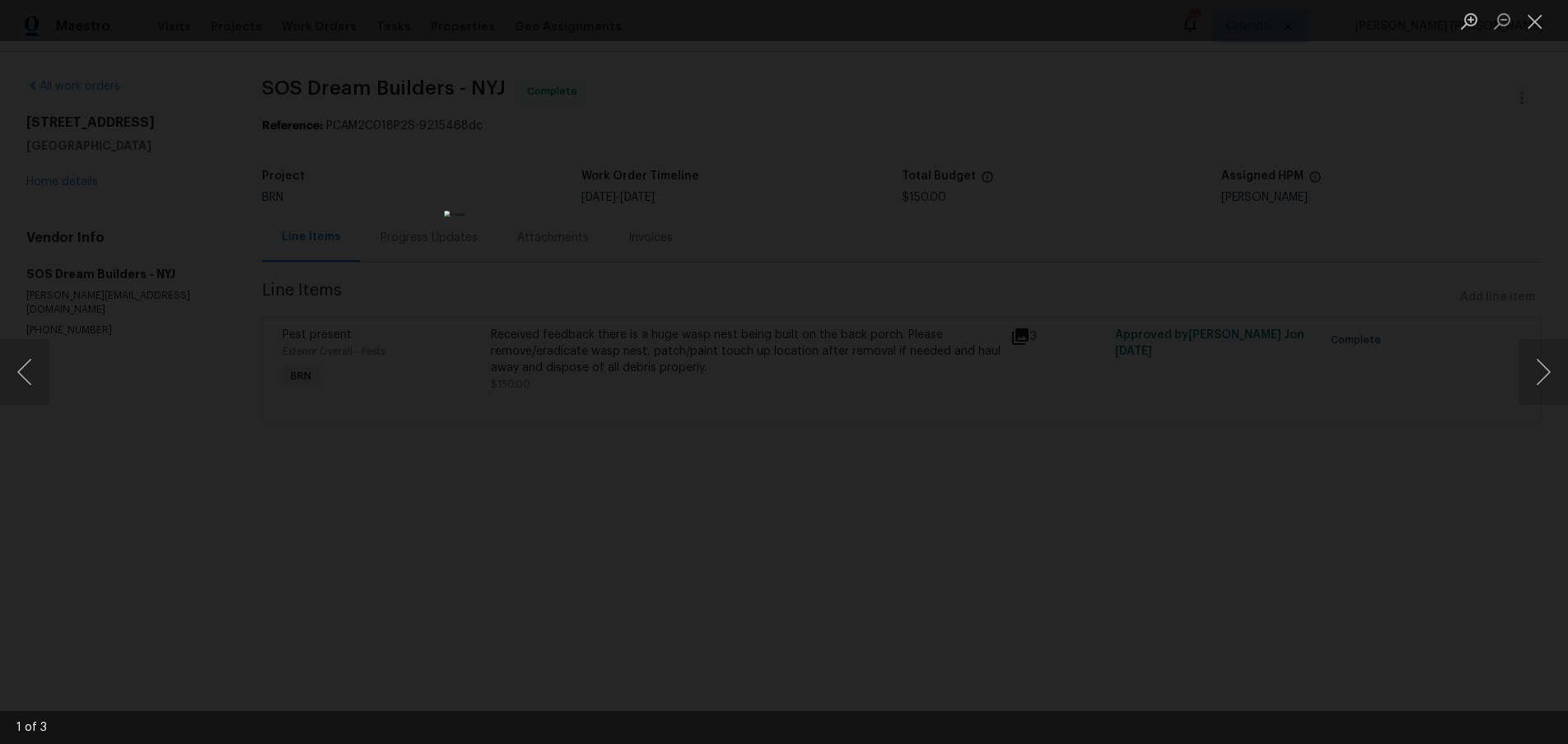
click at [1164, 650] on div "Lightbox" at bounding box center [784, 372] width 1568 height 744
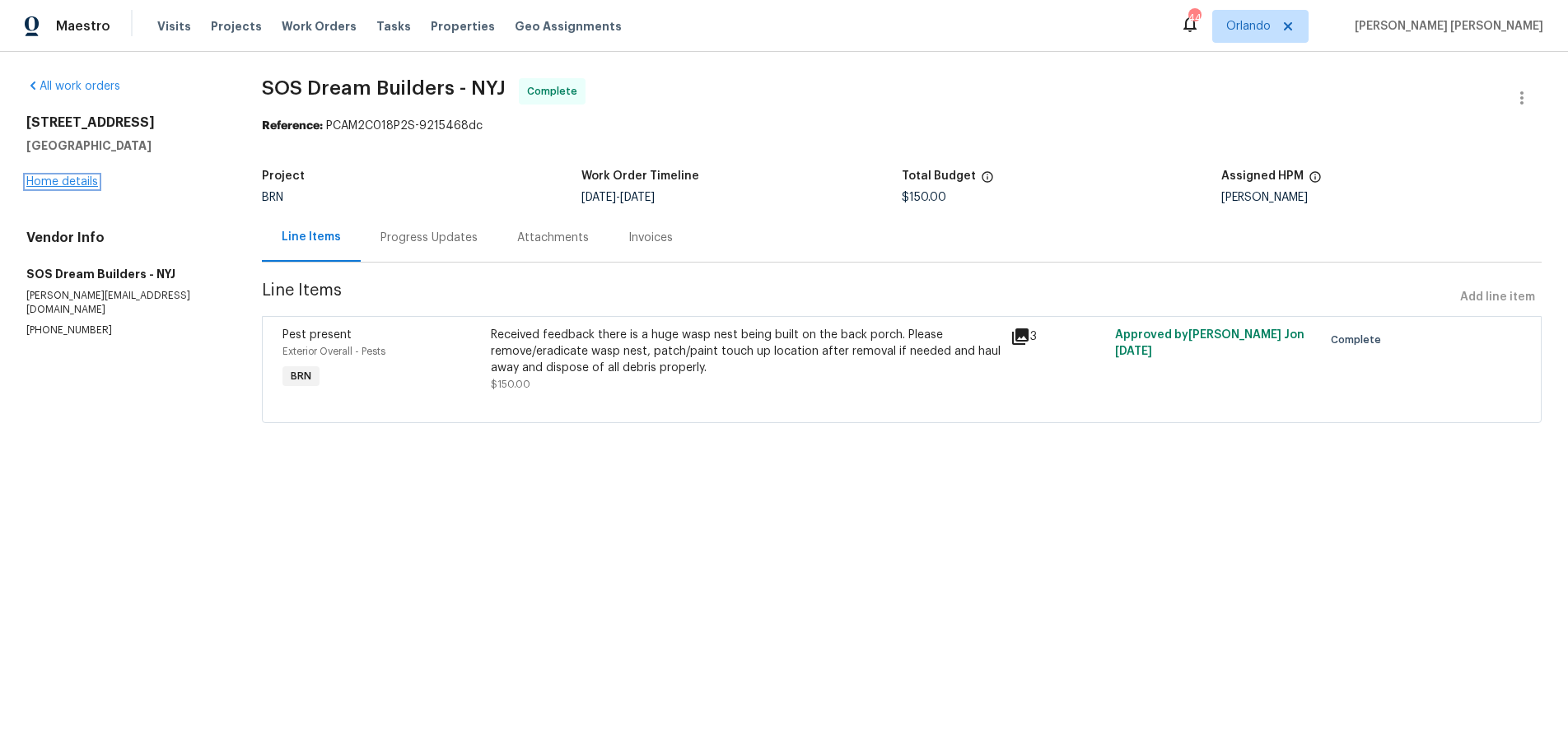
click at [69, 185] on link "Home details" at bounding box center [63, 182] width 72 height 11
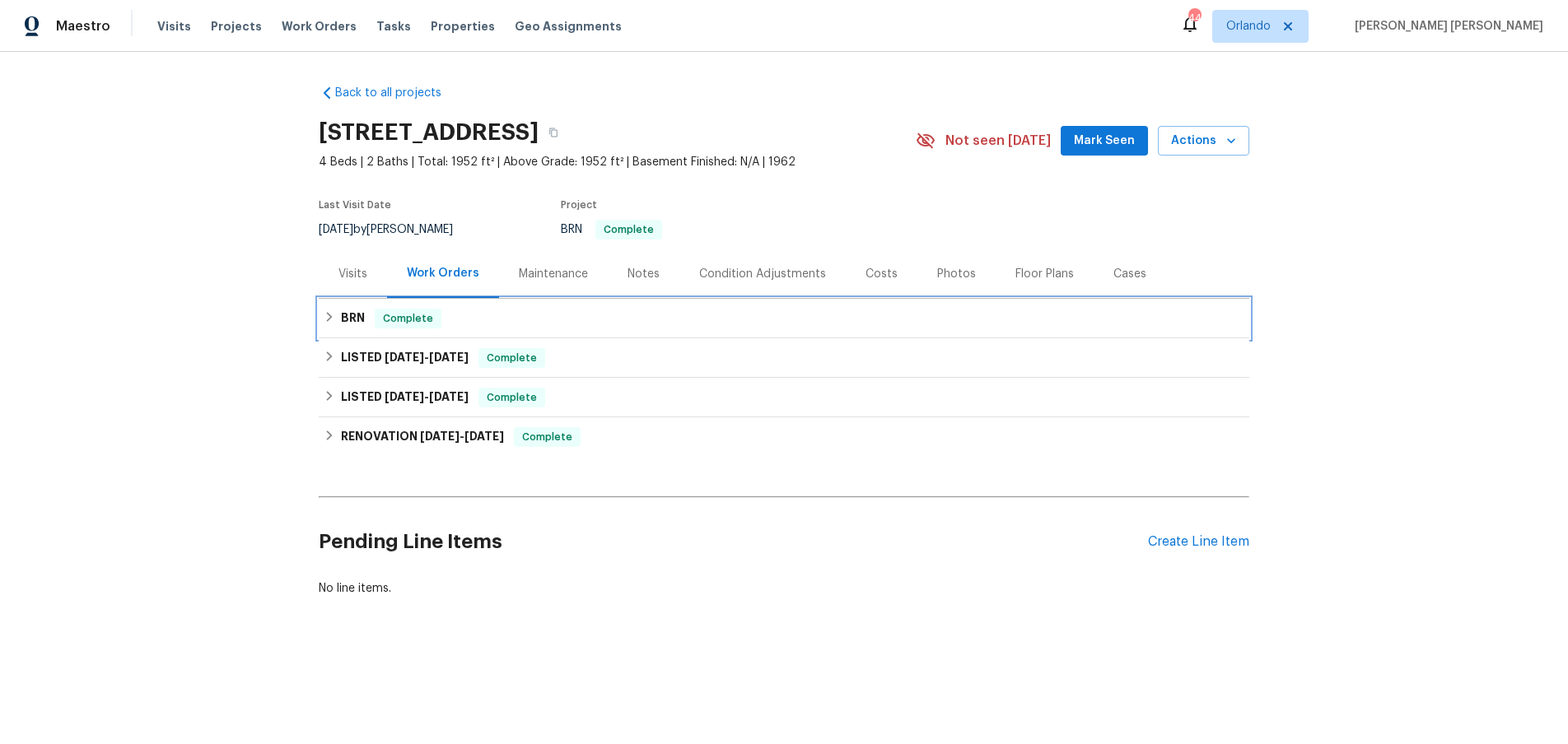
click at [323, 306] on div "BRN Complete" at bounding box center [784, 318] width 931 height 40
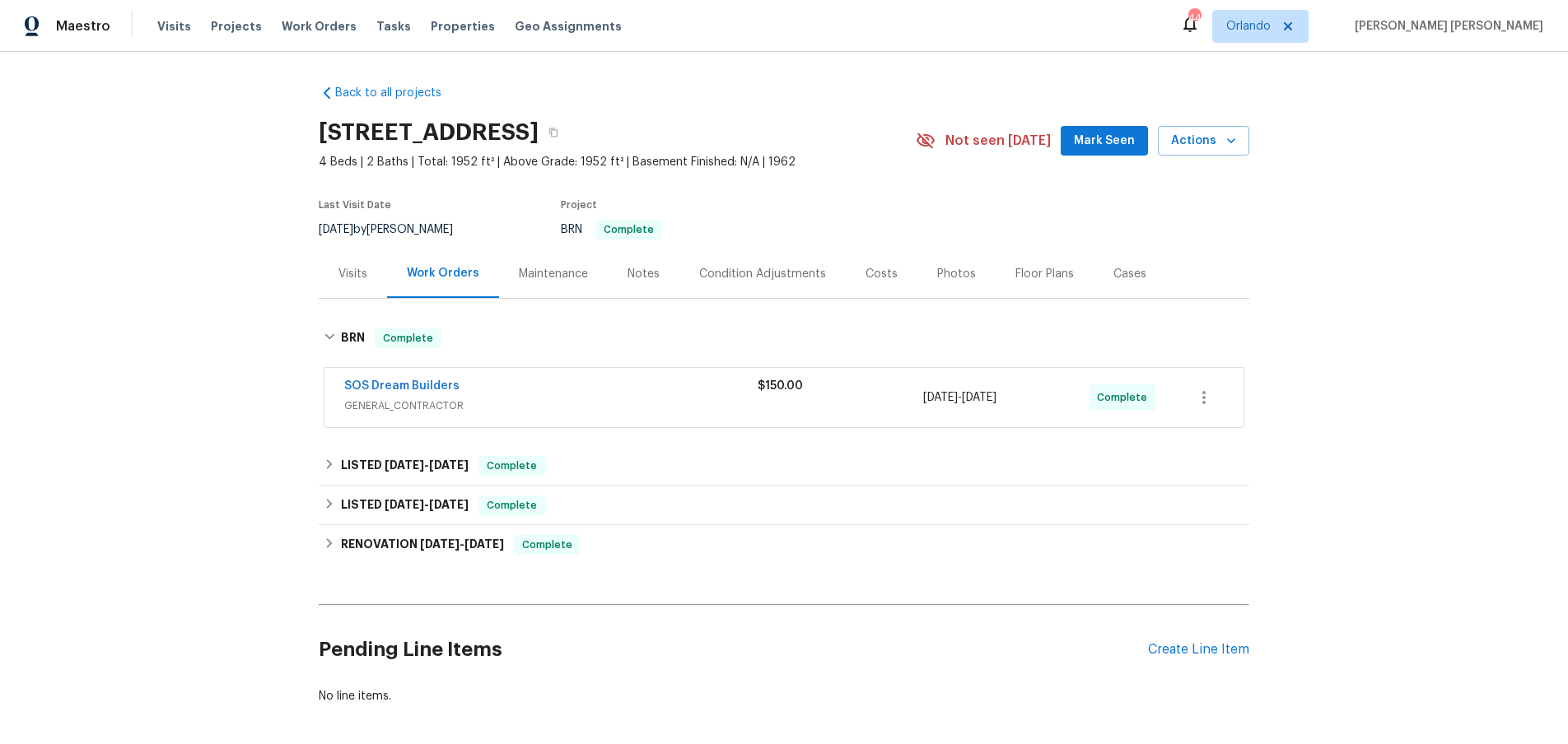
click at [417, 378] on span "SOS Dream Builders" at bounding box center [402, 386] width 116 height 16
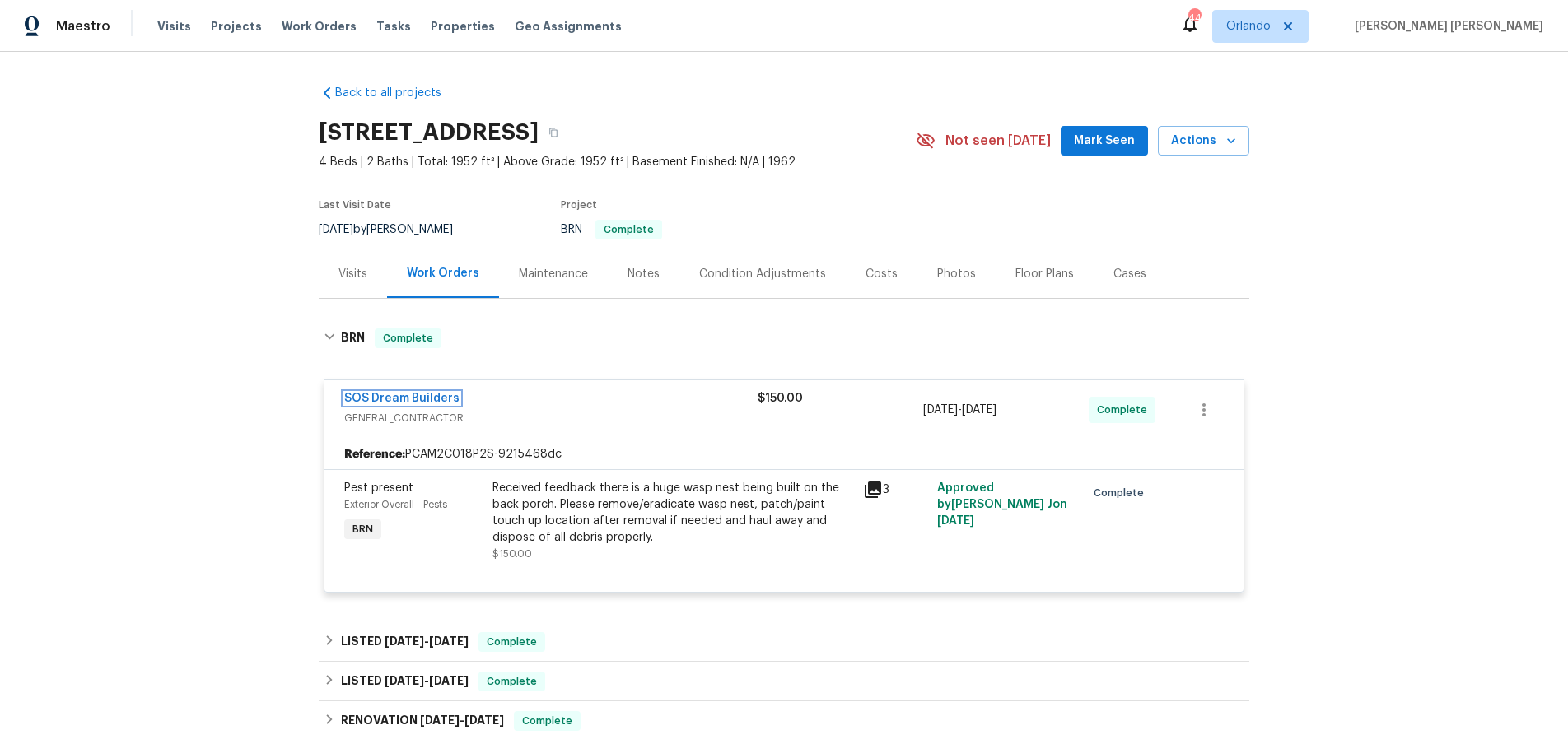
drag, startPoint x: 438, startPoint y: 399, endPoint x: 460, endPoint y: 394, distance: 22.6
click at [438, 399] on link "SOS Dream Builders" at bounding box center [402, 398] width 116 height 11
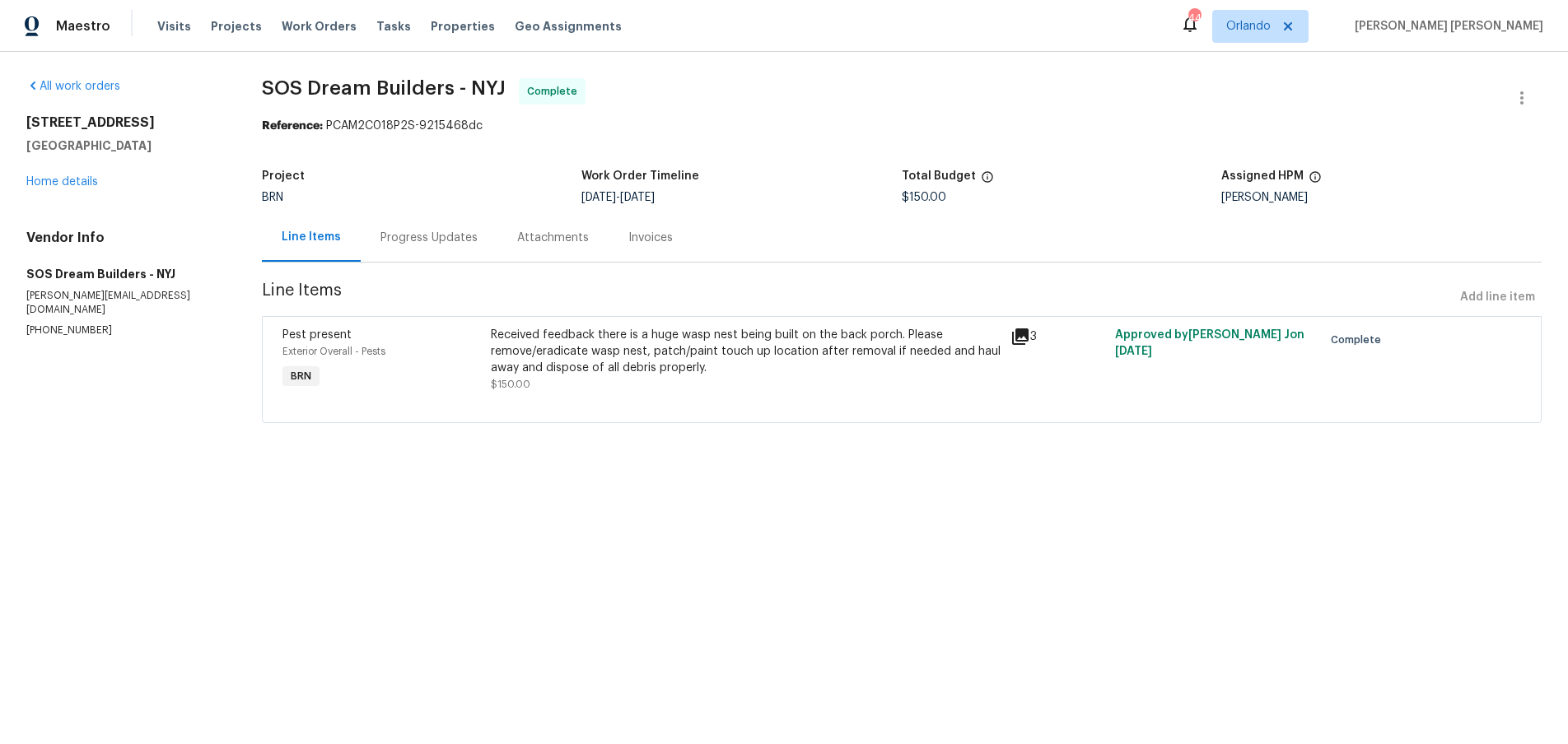
click at [562, 351] on div "Received feedback there is a huge wasp nest being built on the back porch. Plea…" at bounding box center [746, 352] width 511 height 49
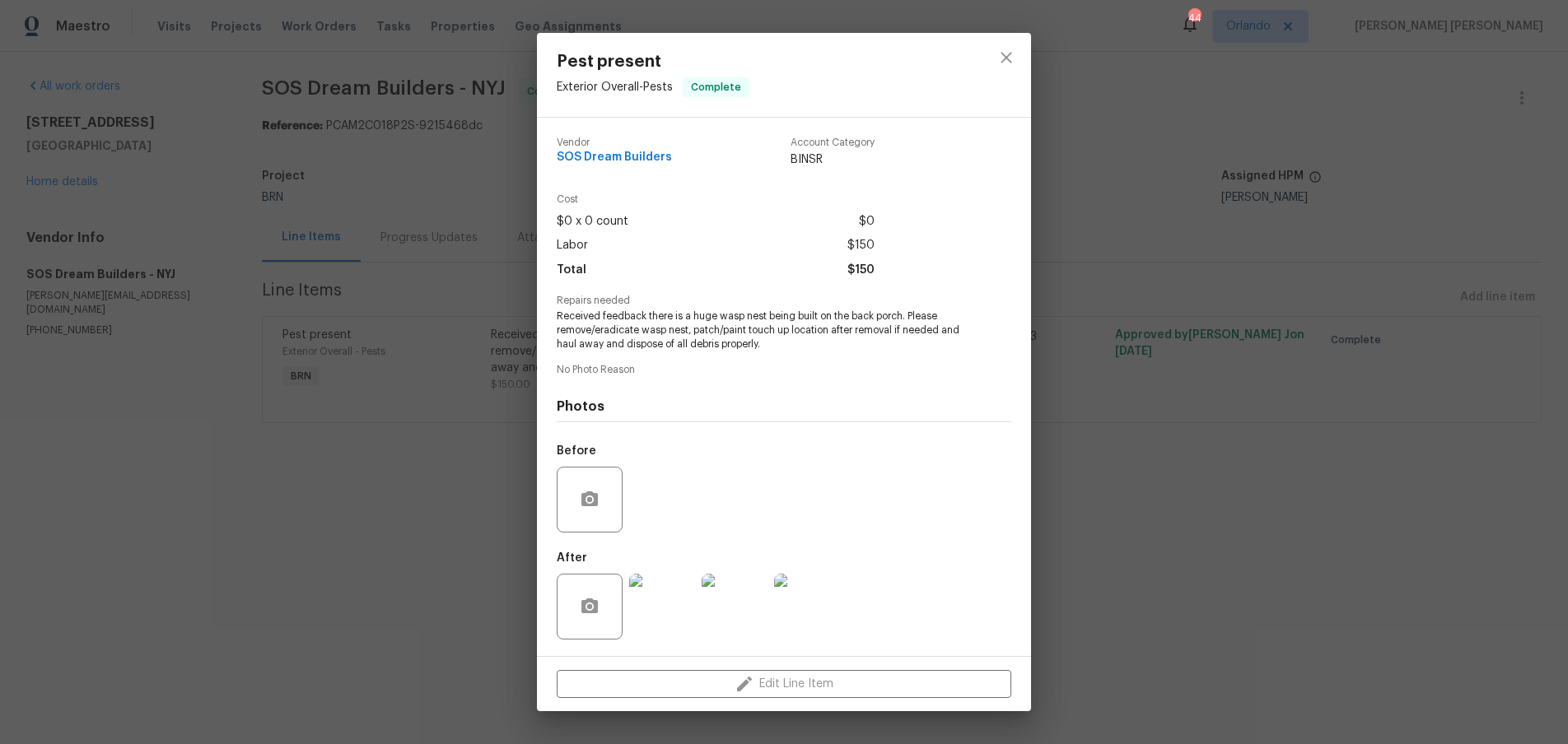
click at [558, 316] on span "Received feedback there is a huge wasp nest being built on the back porch. Plea…" at bounding box center [761, 330] width 410 height 41
drag, startPoint x: 595, startPoint y: 318, endPoint x: 830, endPoint y: 351, distance: 237.3
click at [830, 351] on div "Vendor SOS Dream Builders Account Category BINSR Cost $0 x 0 count $0 Labor $15…" at bounding box center [783, 387] width 494 height 538
copy span "Received feedback there is a huge wasp nest being built on the back porch. Plea…"
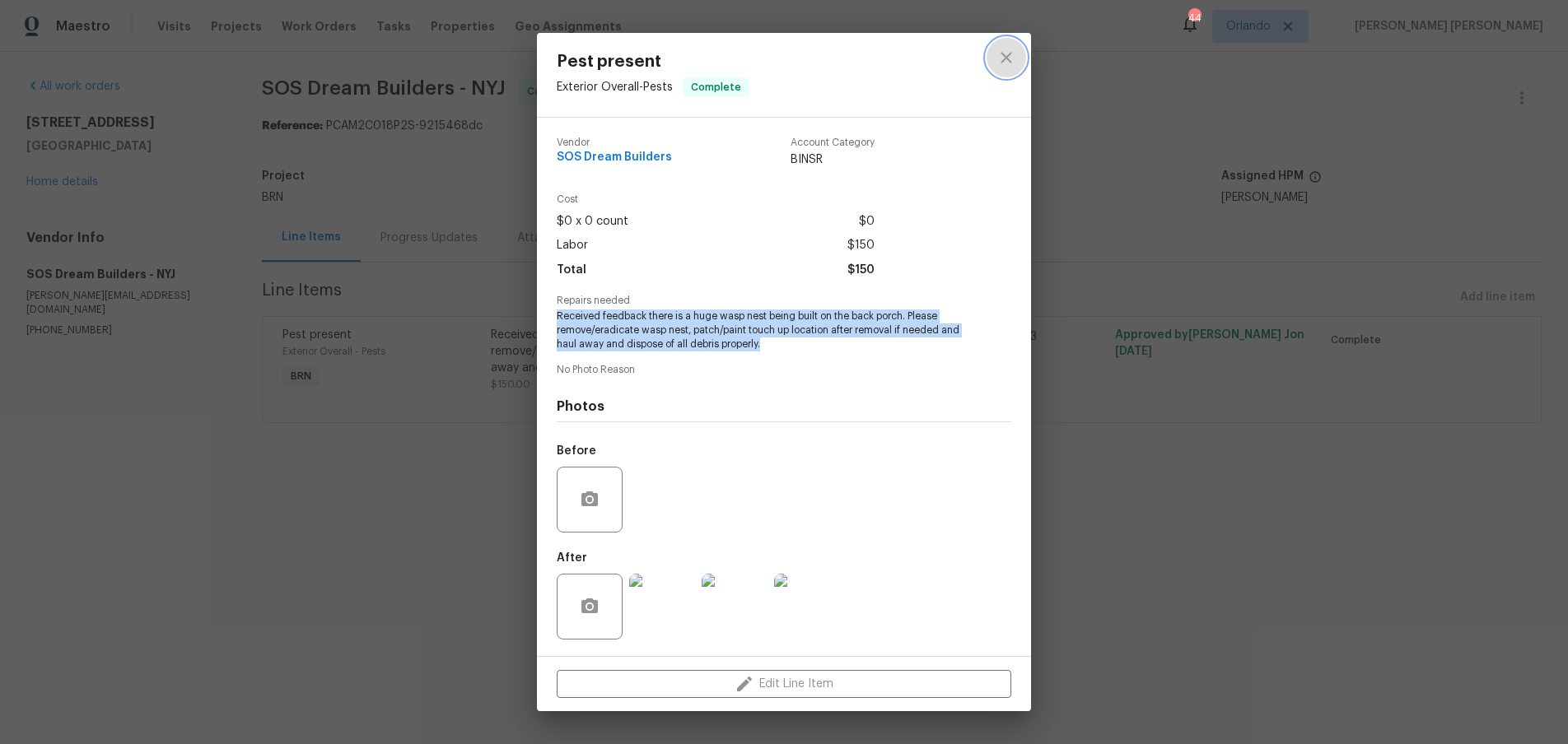
click at [1012, 58] on icon "close" at bounding box center [1006, 57] width 20 height 20
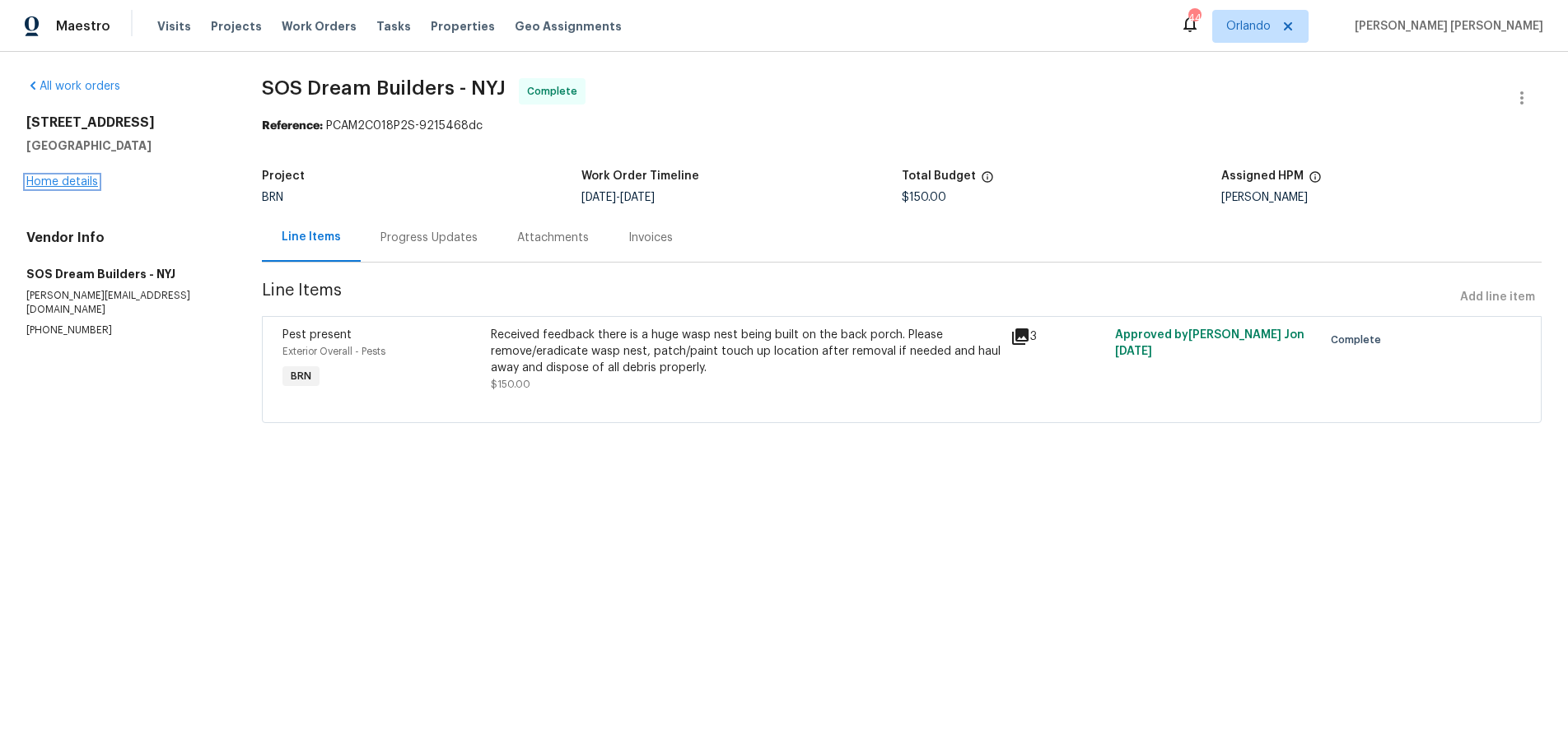
click at [87, 178] on link "Home details" at bounding box center [63, 182] width 72 height 11
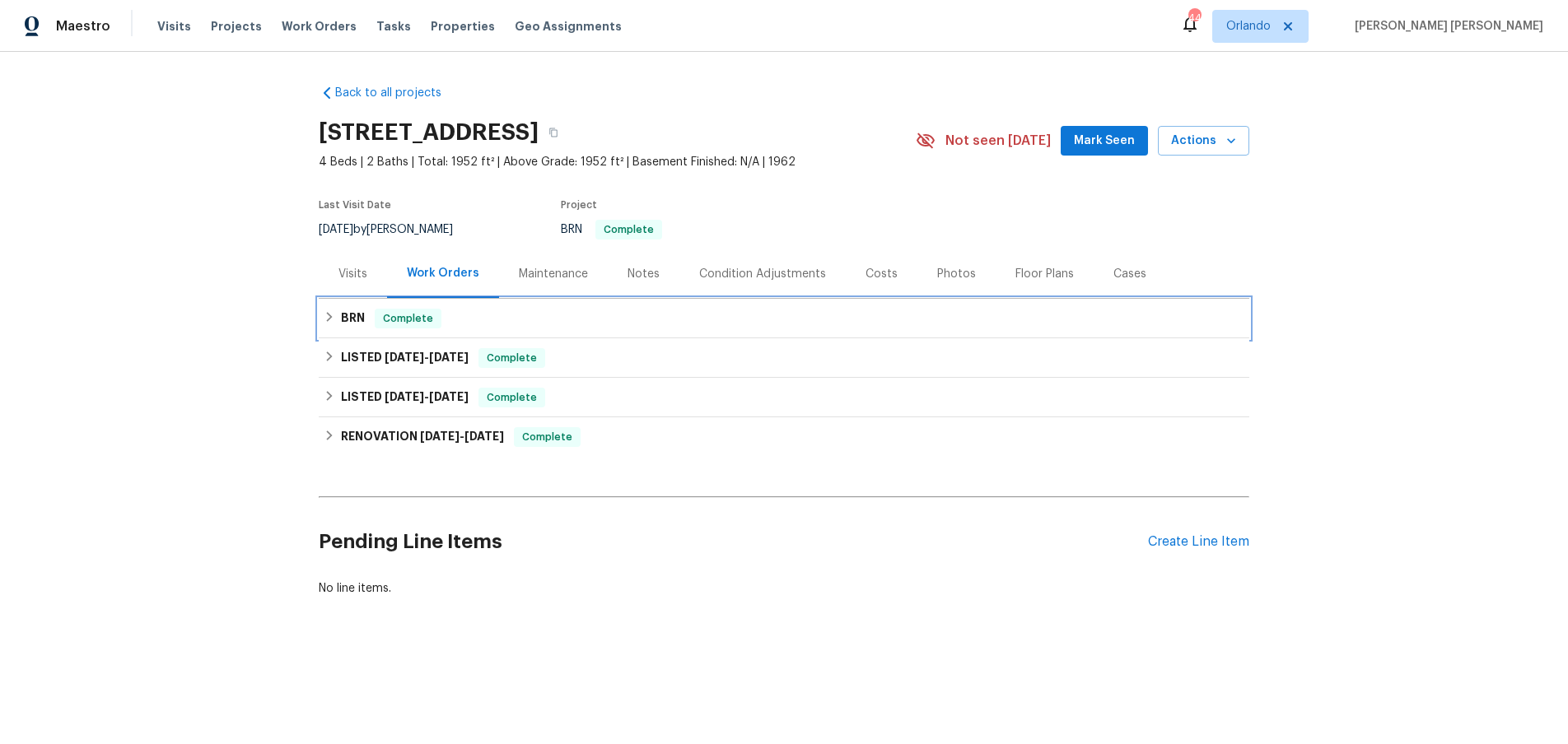
drag, startPoint x: 329, startPoint y: 314, endPoint x: 346, endPoint y: 310, distance: 17.5
click at [329, 314] on icon at bounding box center [330, 317] width 6 height 9
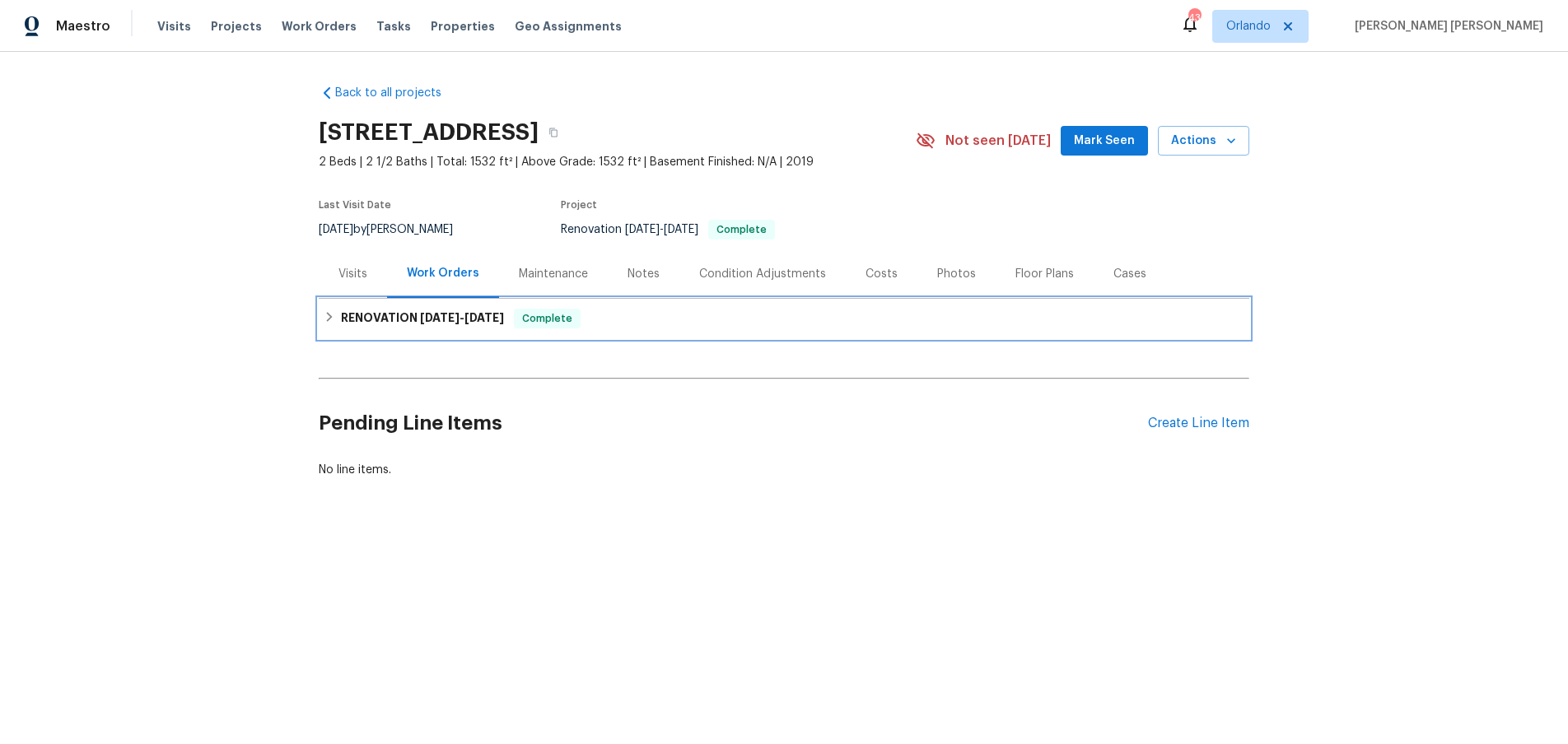
drag, startPoint x: 342, startPoint y: 321, endPoint x: 530, endPoint y: 423, distance: 213.9
click at [342, 321] on h6 "RENOVATION 3/3/25 - 3/24/25" at bounding box center [423, 318] width 163 height 20
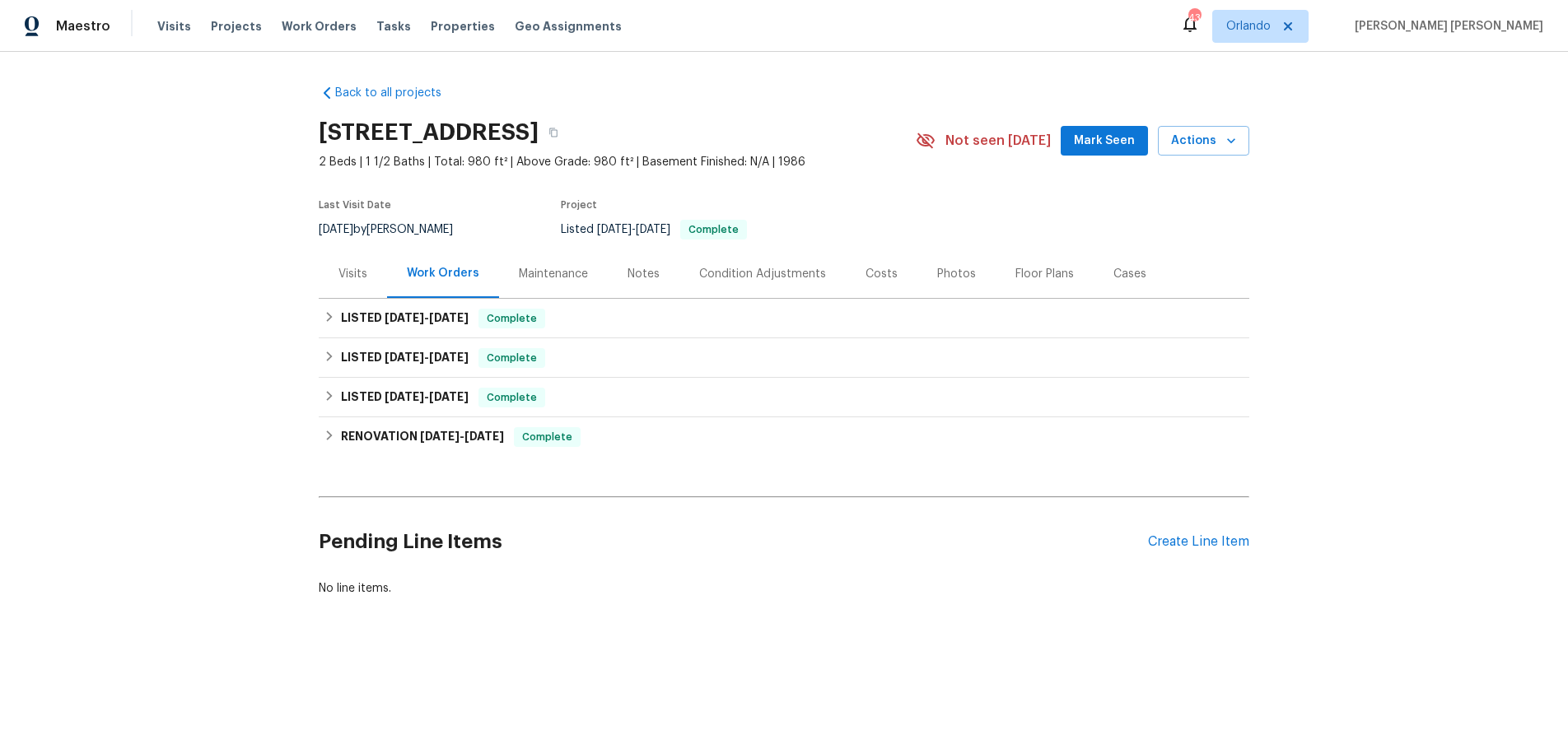
click at [357, 275] on div "Visits" at bounding box center [353, 274] width 28 height 16
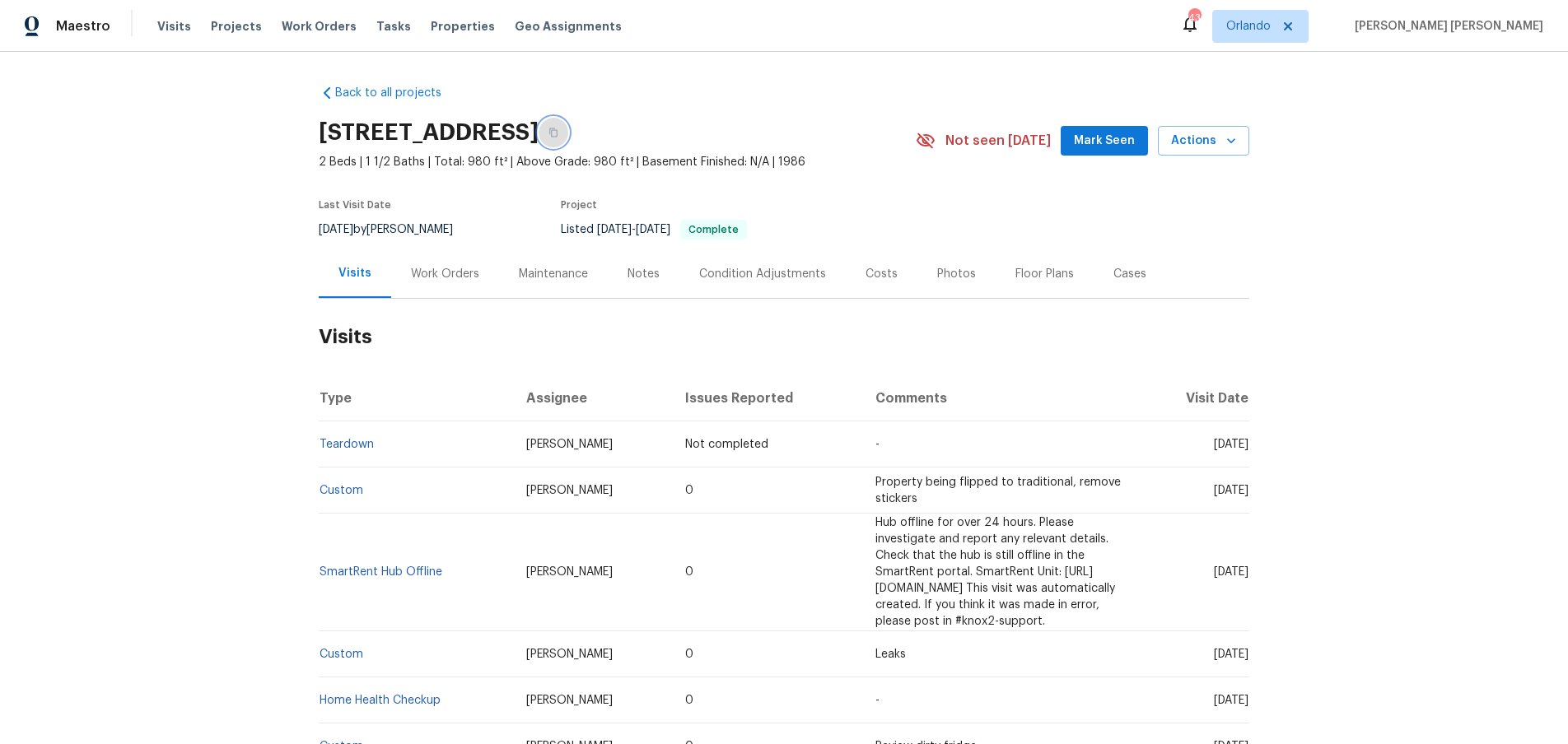
click at [557, 130] on icon "button" at bounding box center [553, 134] width 9 height 9
drag, startPoint x: 316, startPoint y: 138, endPoint x: 624, endPoint y: 128, distance: 308.2
click at [624, 128] on div "Back to all projects [STREET_ADDRESS] 2 Beds | 1 1/2 Baths | Total: 980 ft² | A…" at bounding box center [784, 398] width 1568 height 692
copy h2 "[STREET_ADDRESS]"
click at [437, 266] on div "Work Orders" at bounding box center [445, 274] width 68 height 16
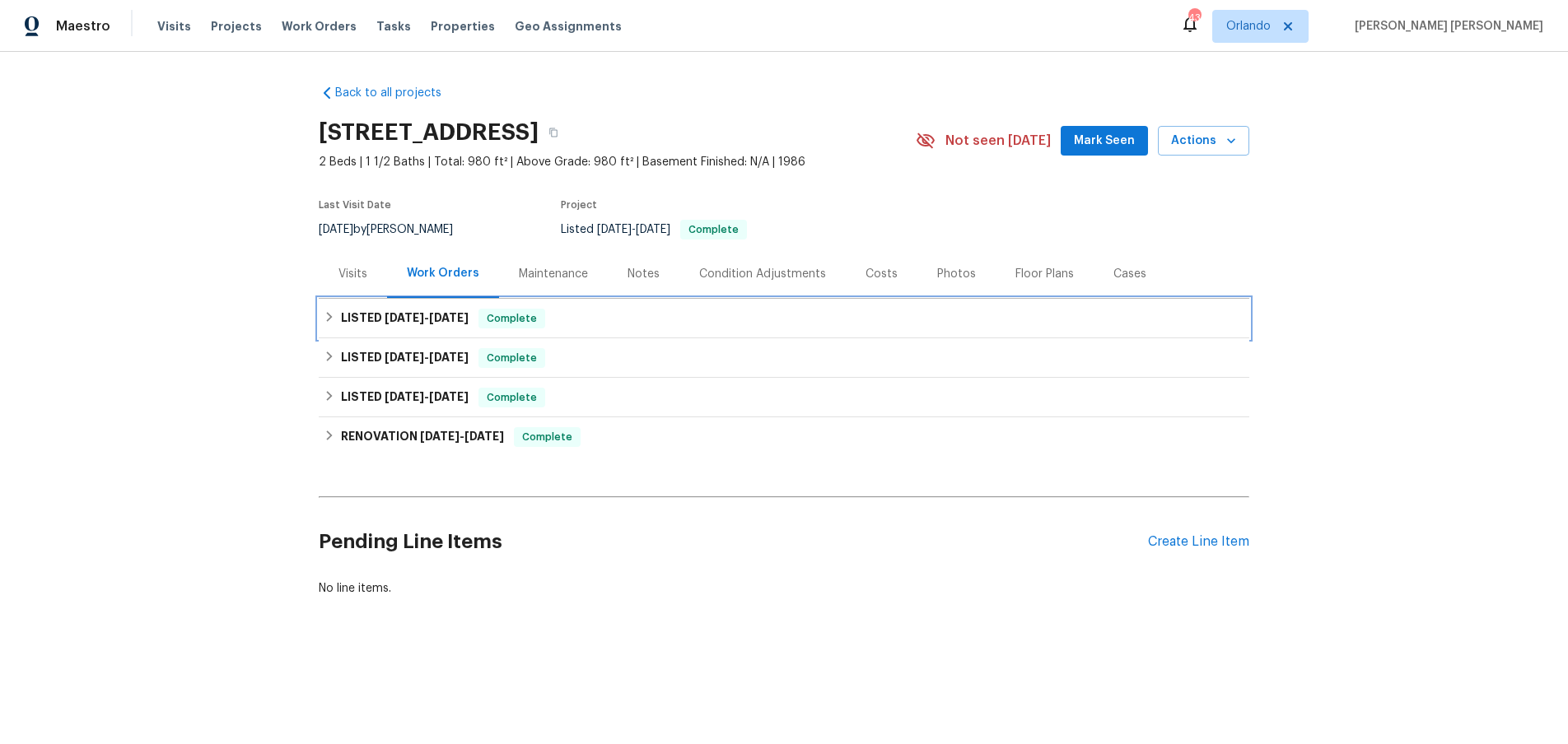
click at [327, 316] on icon at bounding box center [329, 317] width 11 height 11
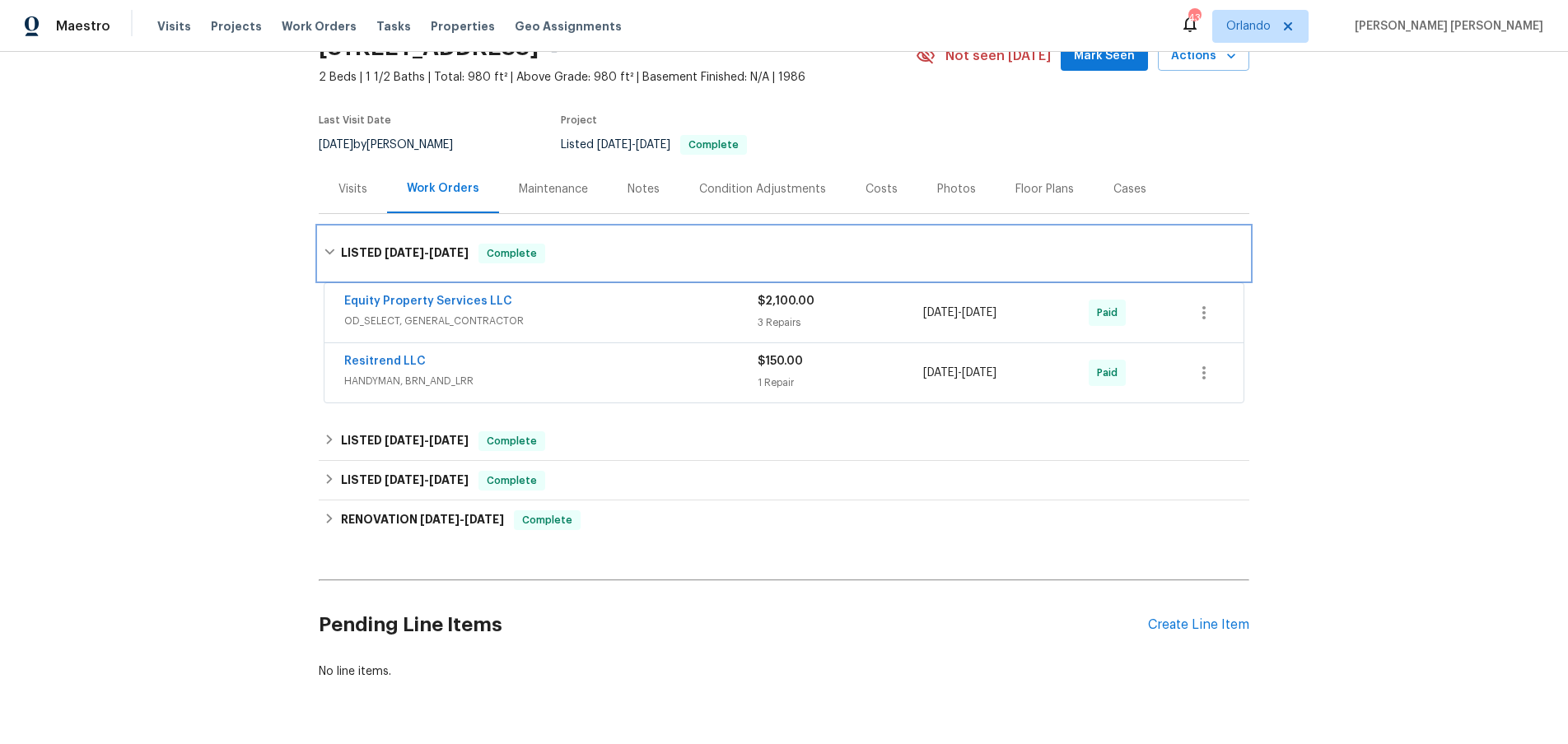
scroll to position [83, 0]
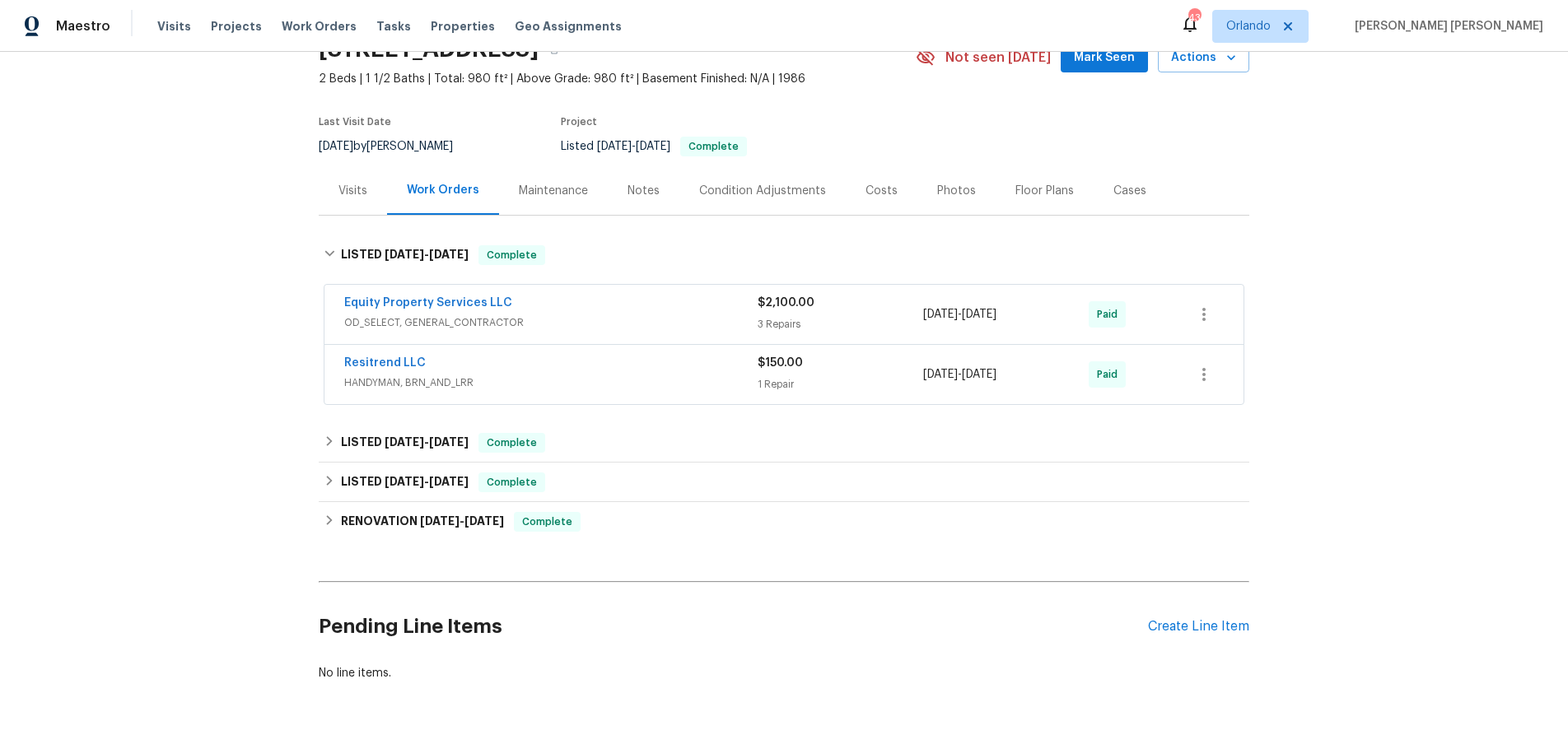
click at [679, 316] on span "OD_SELECT, GENERAL_CONTRACTOR" at bounding box center [551, 322] width 413 height 16
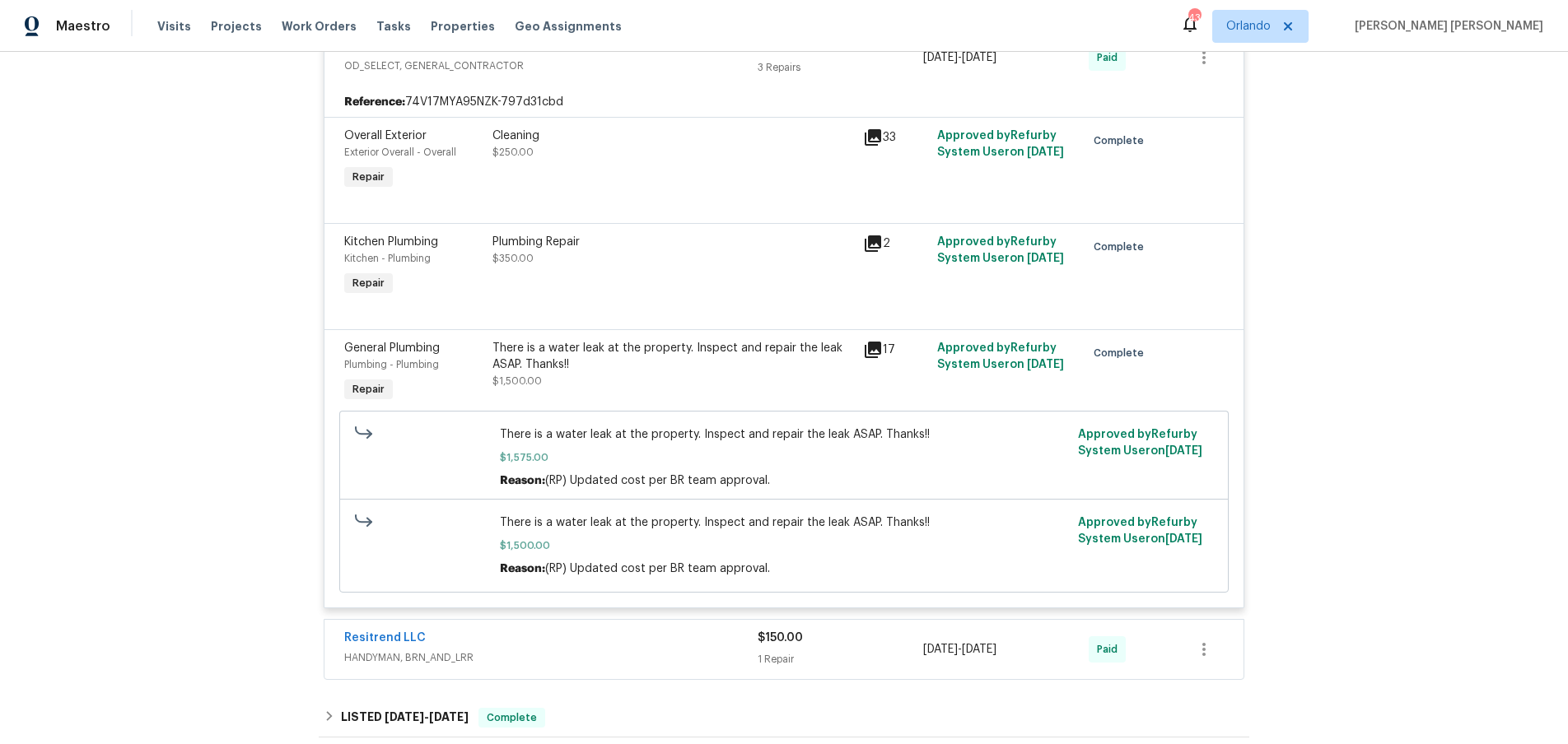
scroll to position [354, 0]
click at [872, 349] on icon at bounding box center [872, 348] width 20 height 20
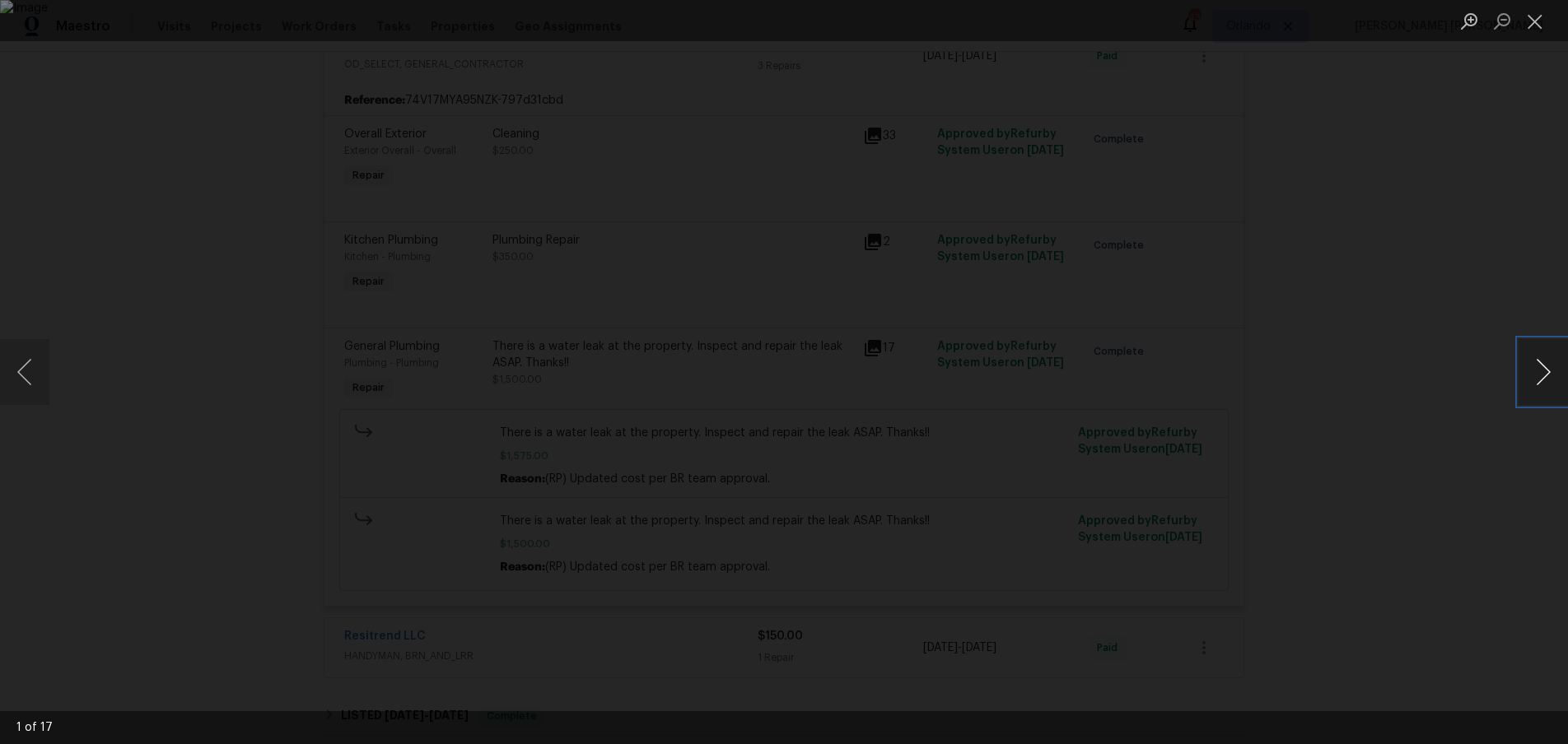
click at [1543, 383] on button "Next image" at bounding box center [1543, 372] width 49 height 65
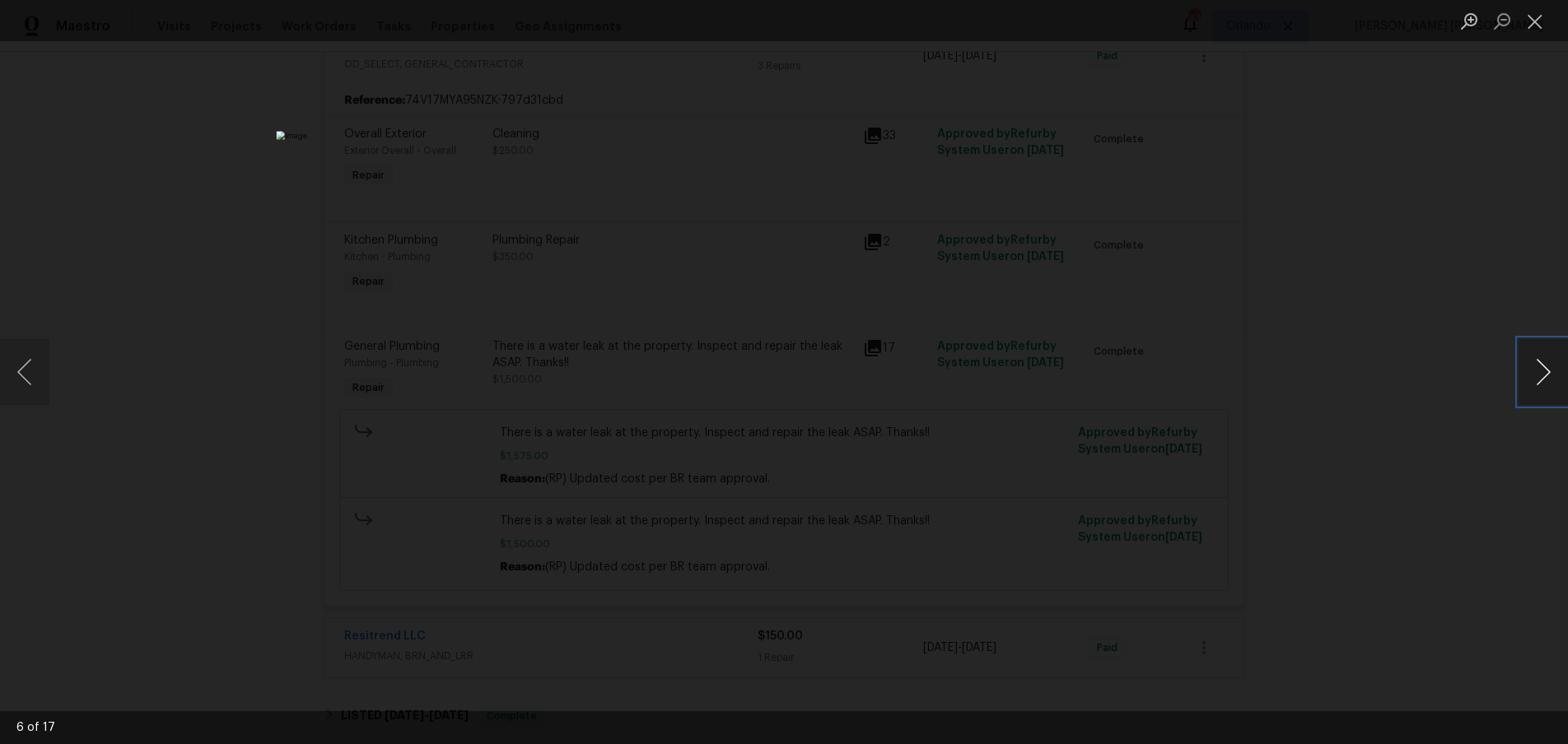
click at [1543, 383] on button "Next image" at bounding box center [1543, 372] width 49 height 65
click at [1489, 432] on div "Lightbox" at bounding box center [784, 372] width 1568 height 744
click at [253, 373] on div "Lightbox" at bounding box center [784, 372] width 1568 height 744
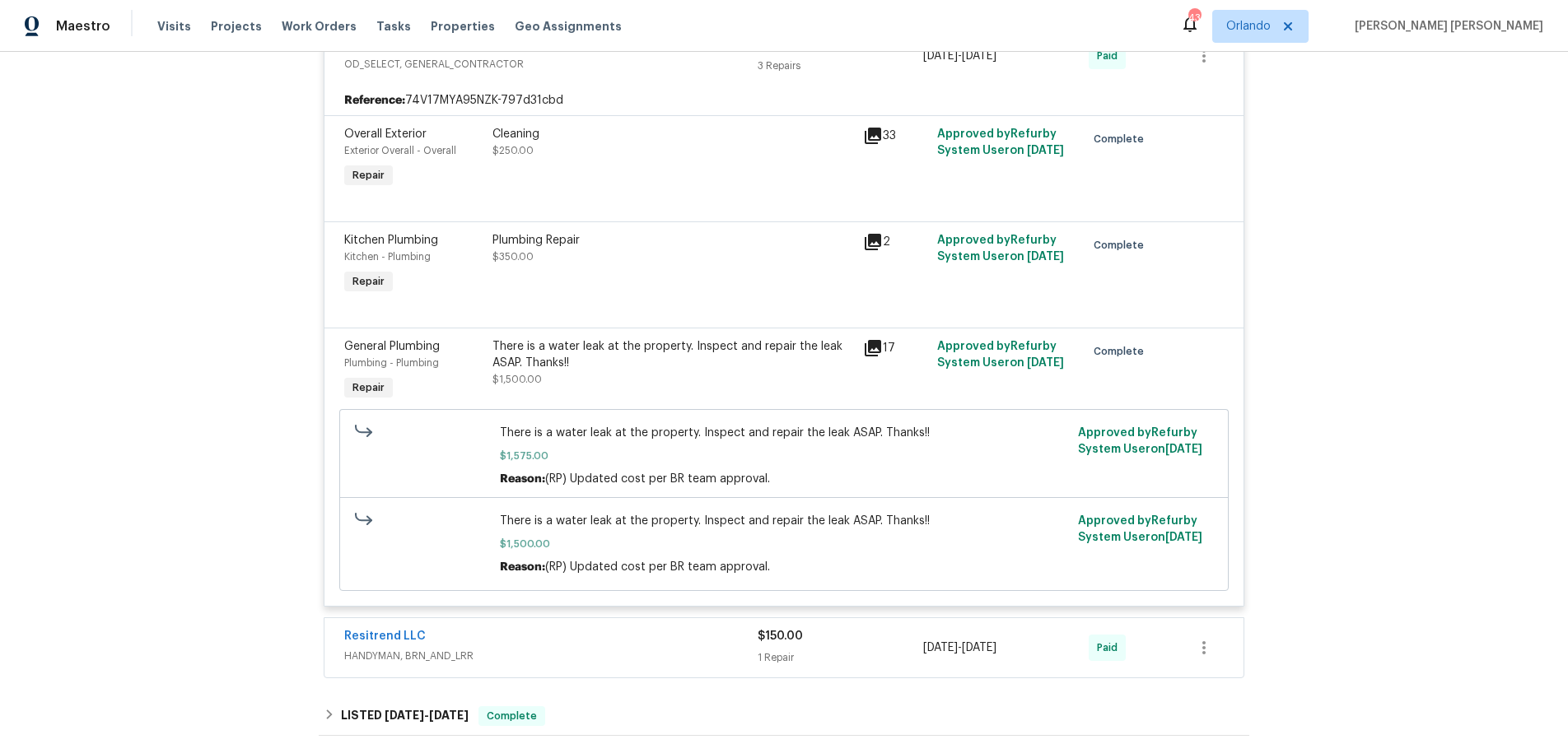
click at [253, 372] on div "Lightbox" at bounding box center [784, 372] width 1568 height 744
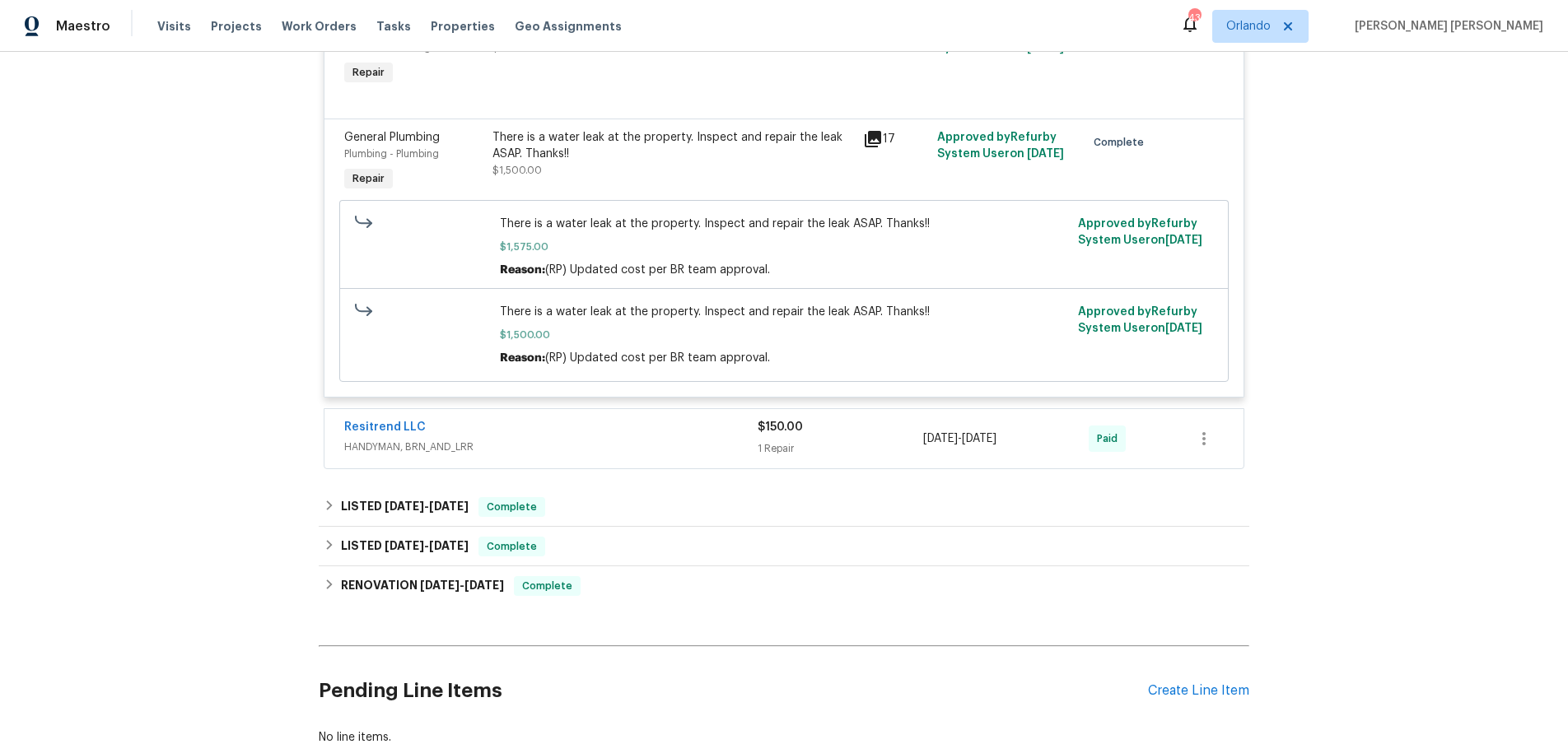
scroll to position [679, 0]
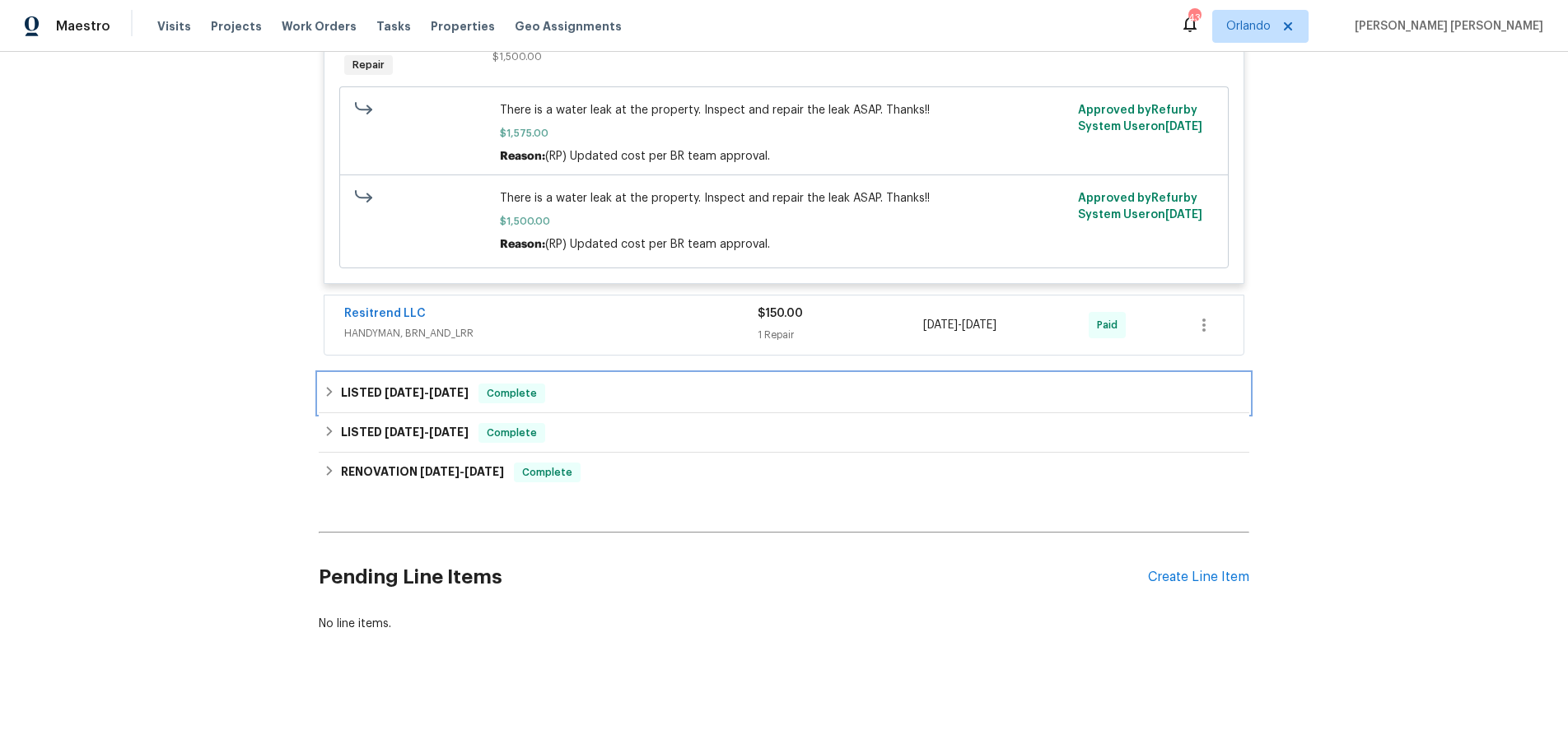
click at [336, 396] on div "LISTED 9/10/24 - 9/18/24 Complete" at bounding box center [783, 393] width 921 height 20
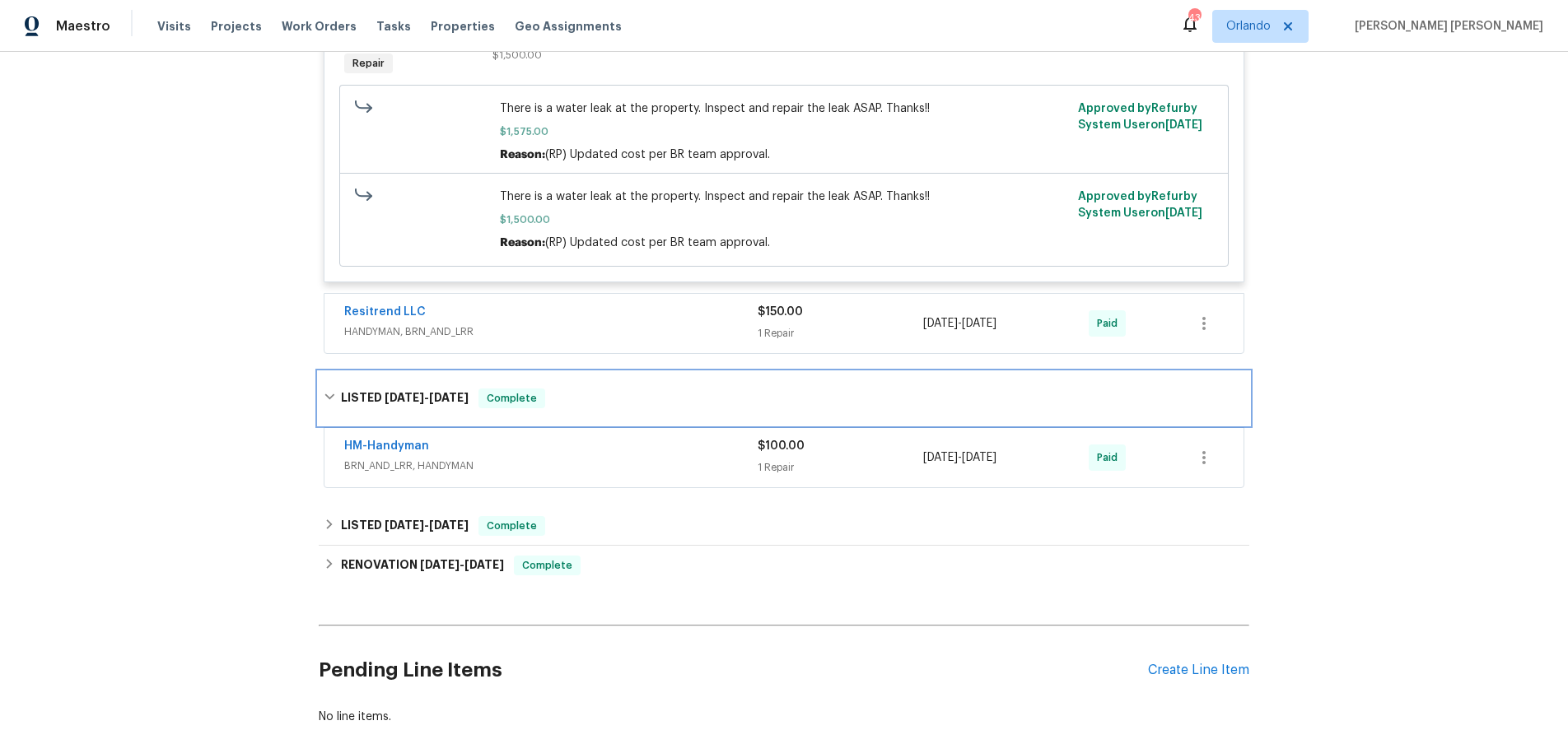
scroll to position [773, 0]
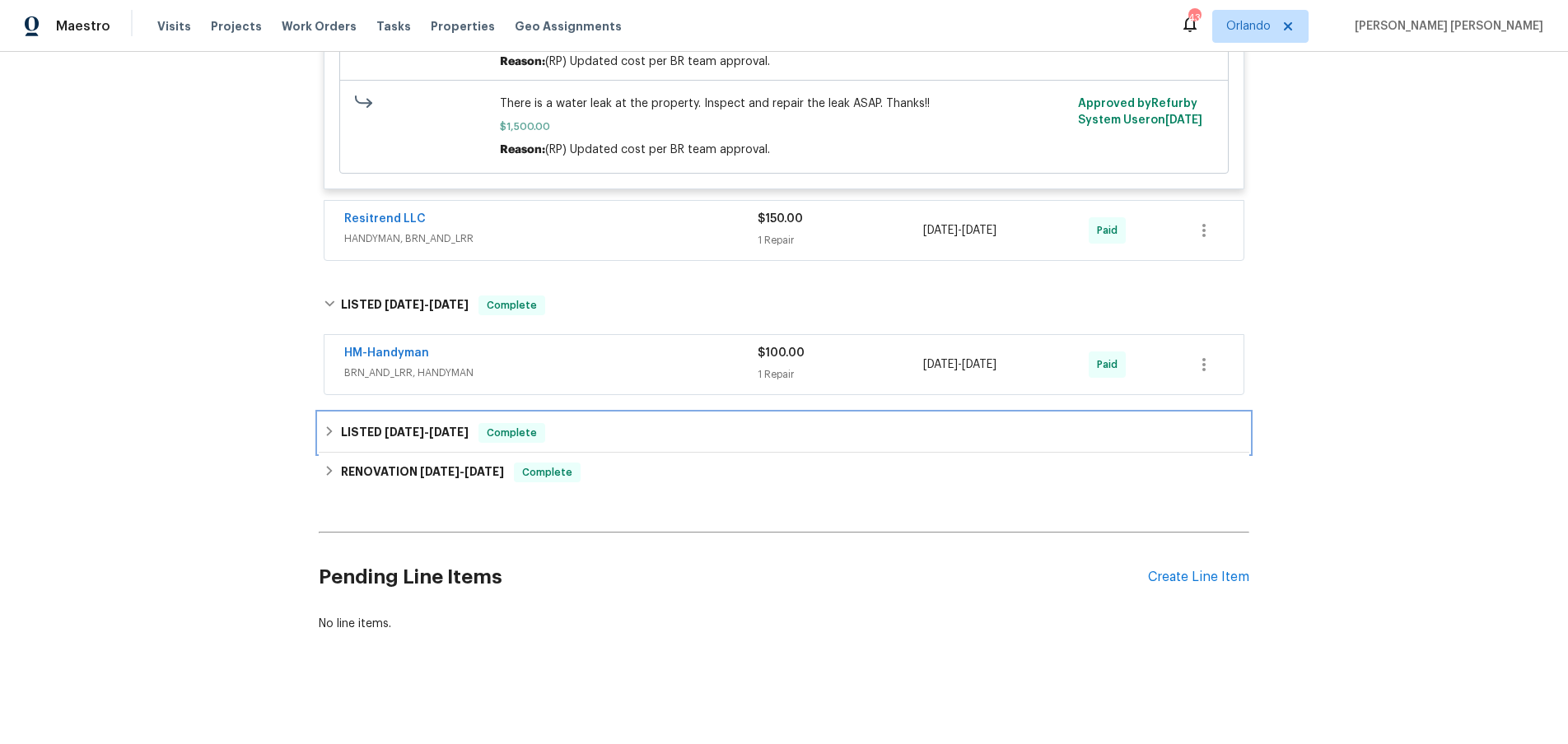
click at [333, 424] on div "LISTED 7/10/24 - 7/17/24 Complete" at bounding box center [783, 432] width 921 height 20
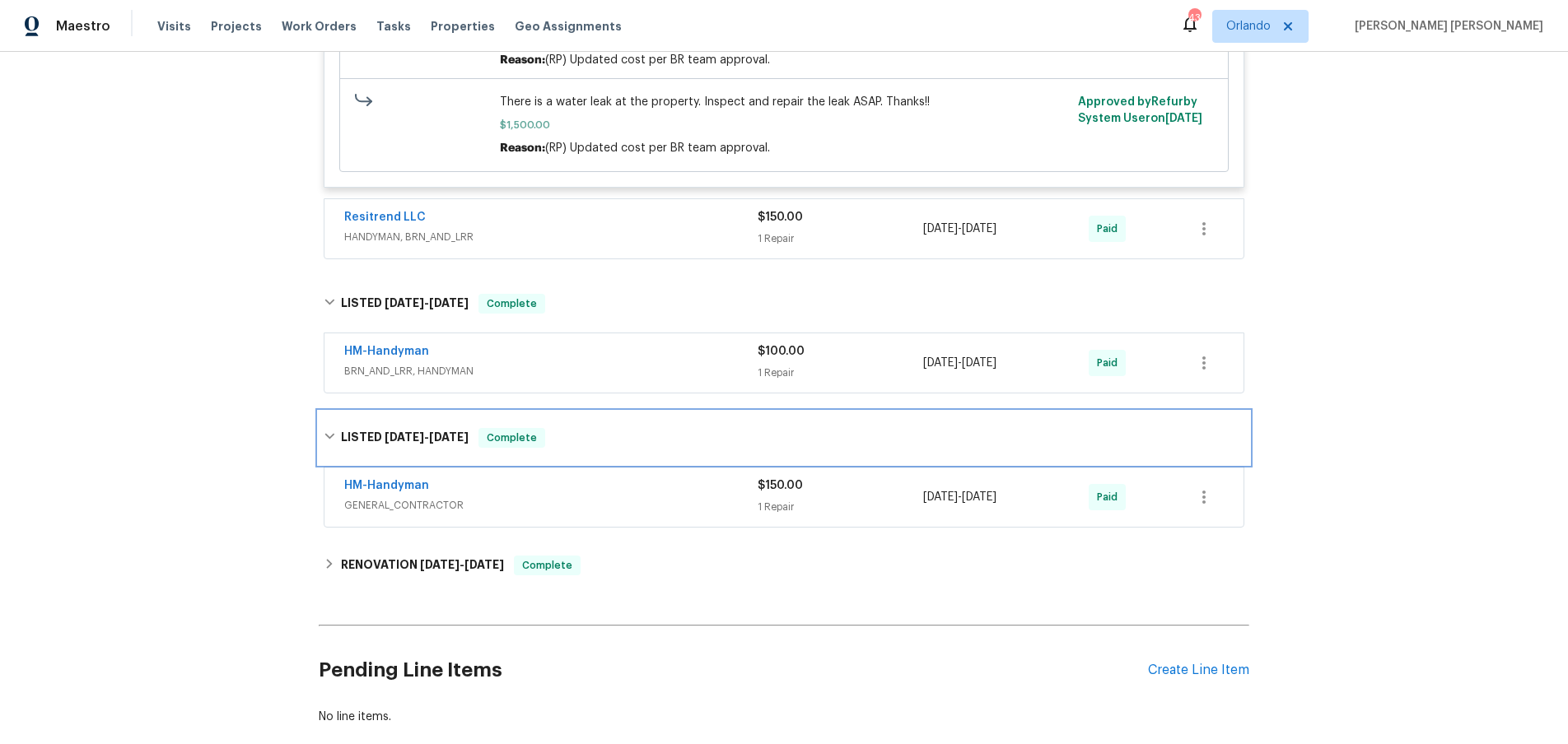
scroll to position [867, 0]
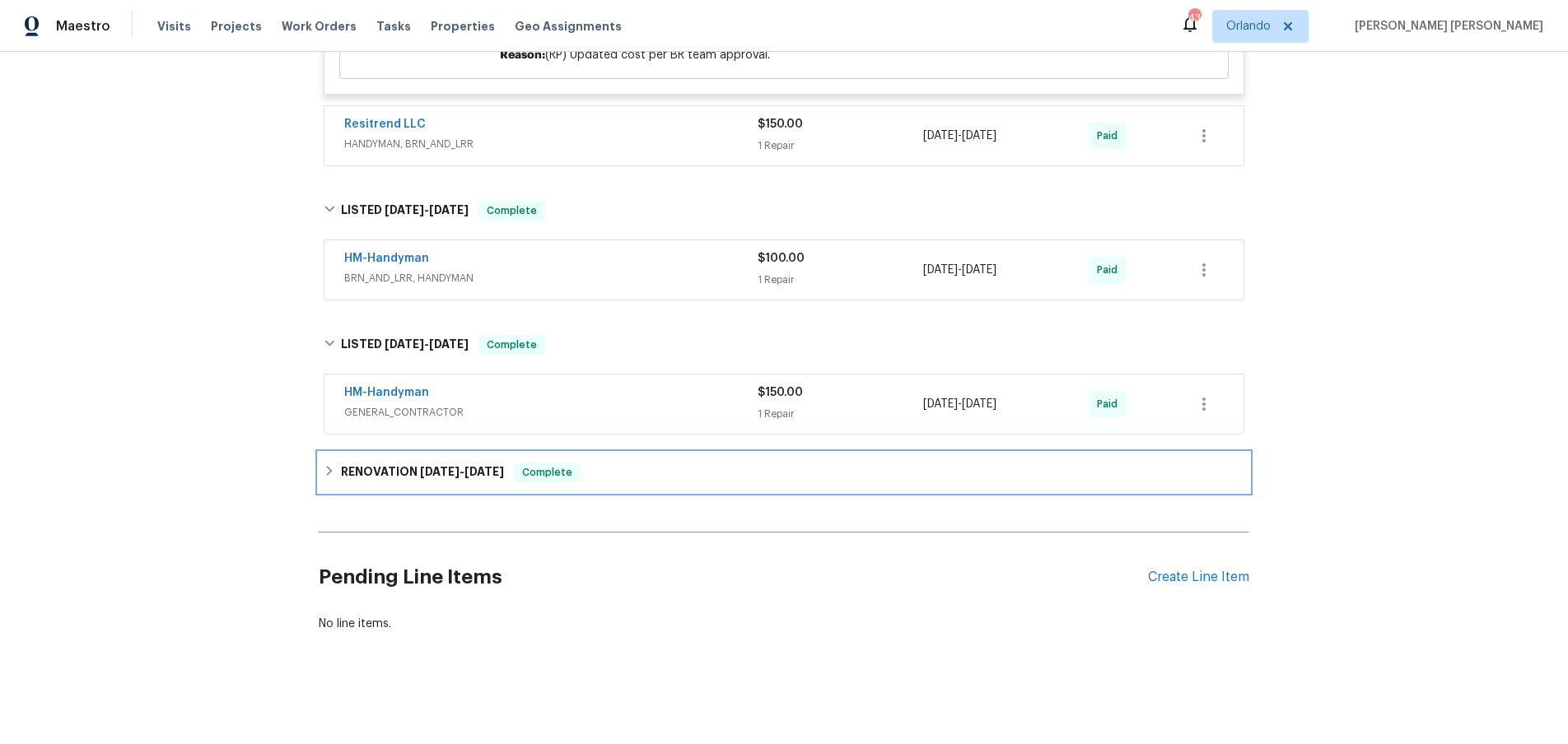
click at [326, 473] on icon at bounding box center [329, 471] width 11 height 11
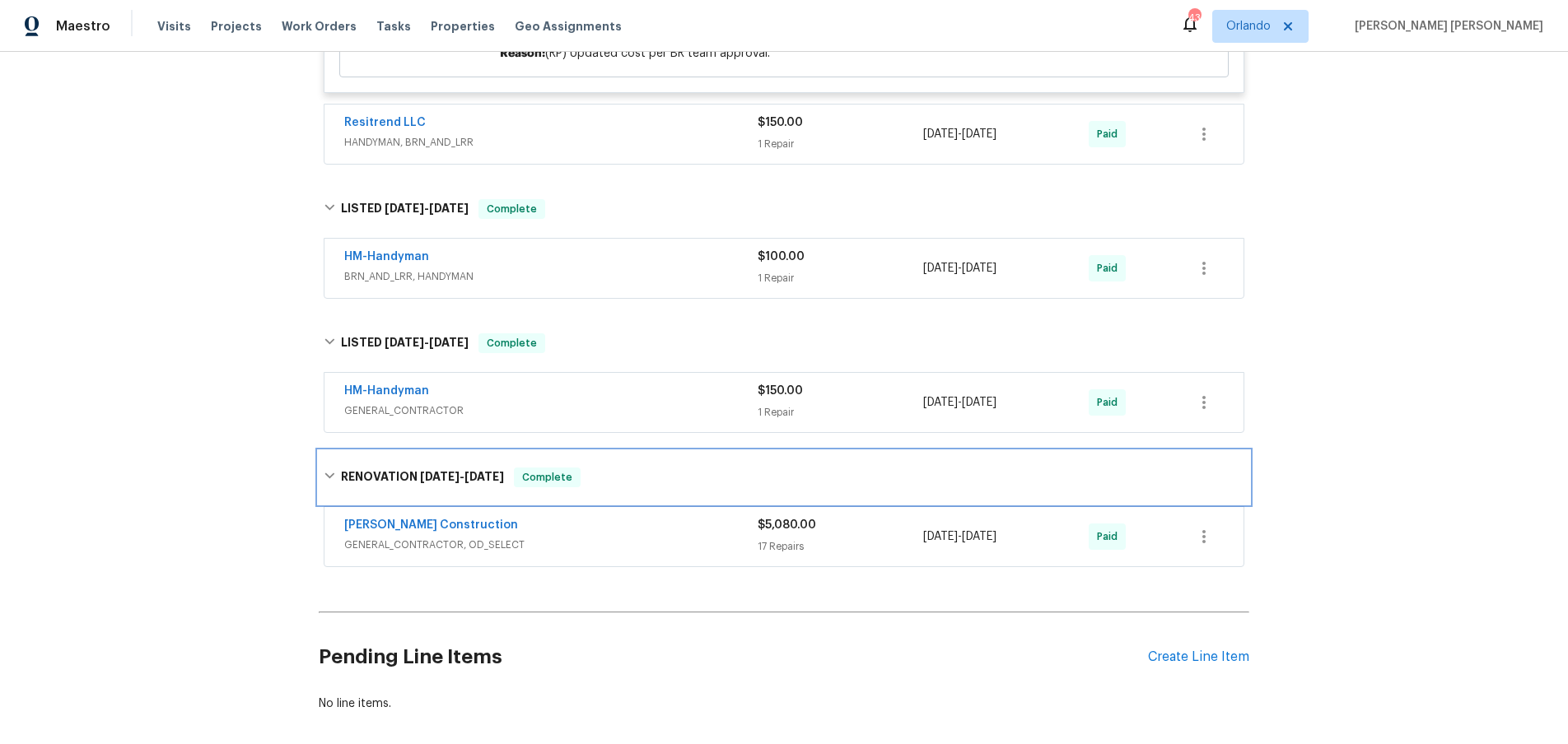
scroll to position [949, 0]
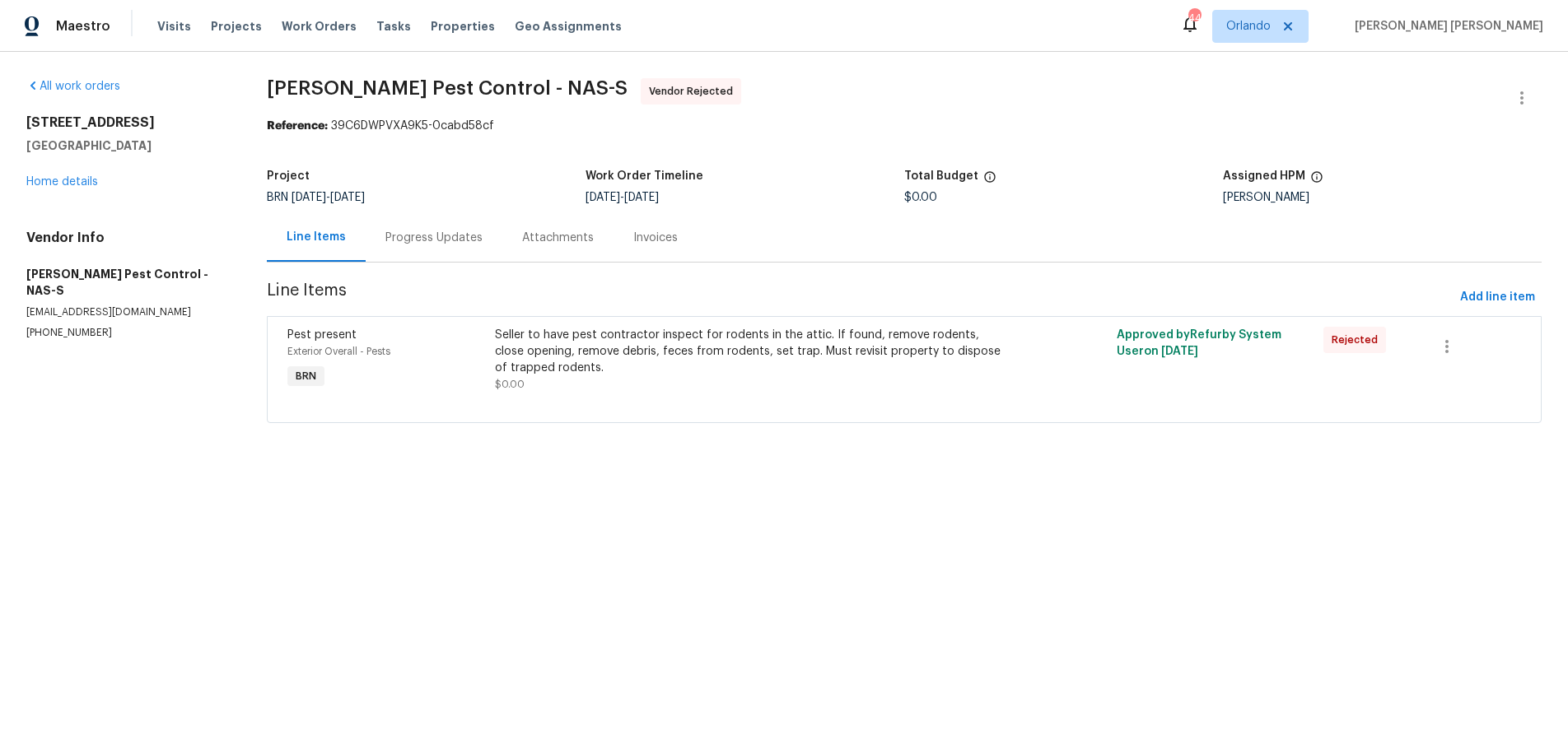
drag, startPoint x: 410, startPoint y: 239, endPoint x: 458, endPoint y: 243, distance: 48.2
click at [411, 239] on div "Progress Updates" at bounding box center [434, 237] width 97 height 16
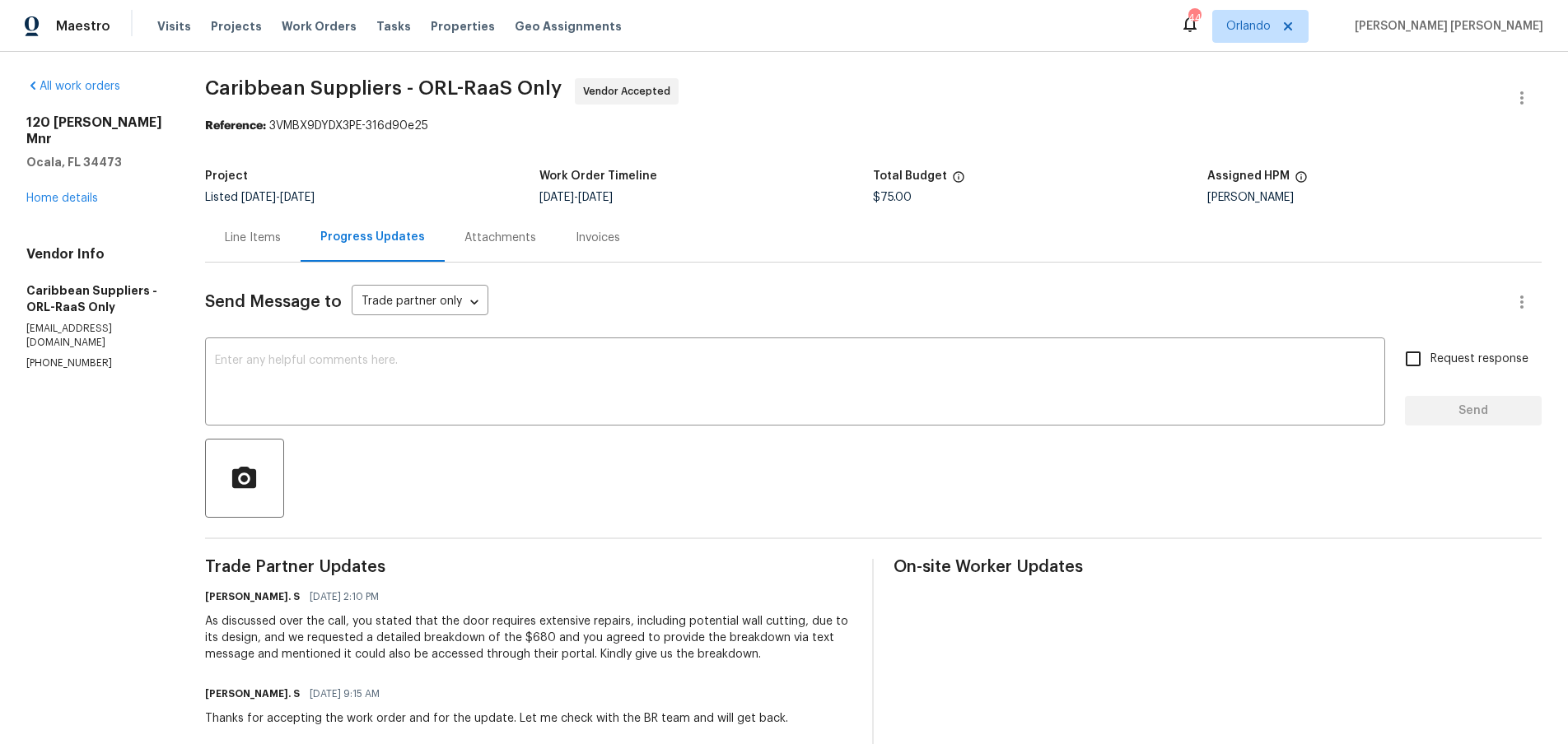
click at [266, 239] on div "Line Items" at bounding box center [252, 237] width 56 height 16
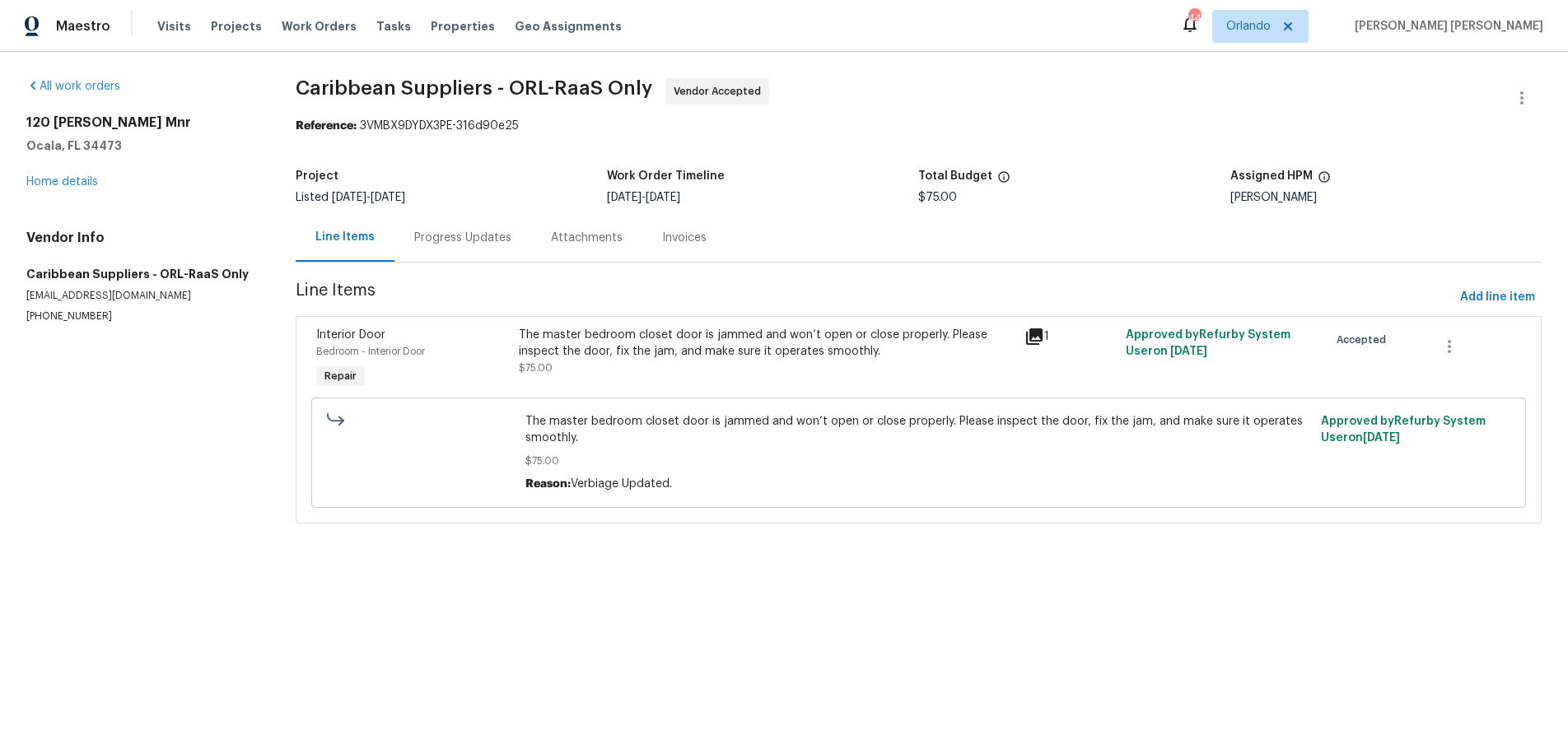
click at [1037, 339] on icon at bounding box center [1034, 336] width 20 height 20
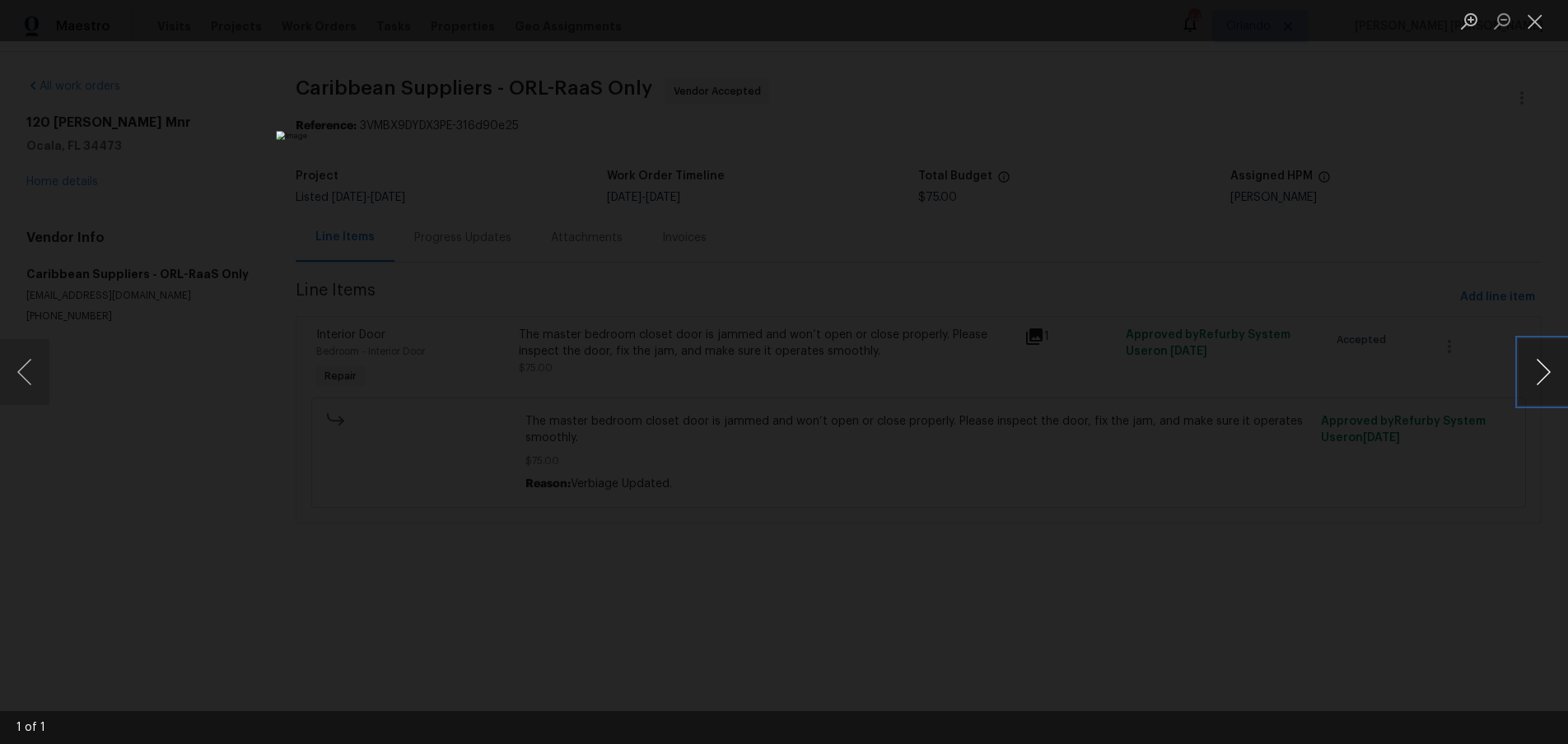
click at [1535, 380] on button "Next image" at bounding box center [1543, 372] width 49 height 65
click at [1538, 381] on button "Next image" at bounding box center [1543, 372] width 49 height 65
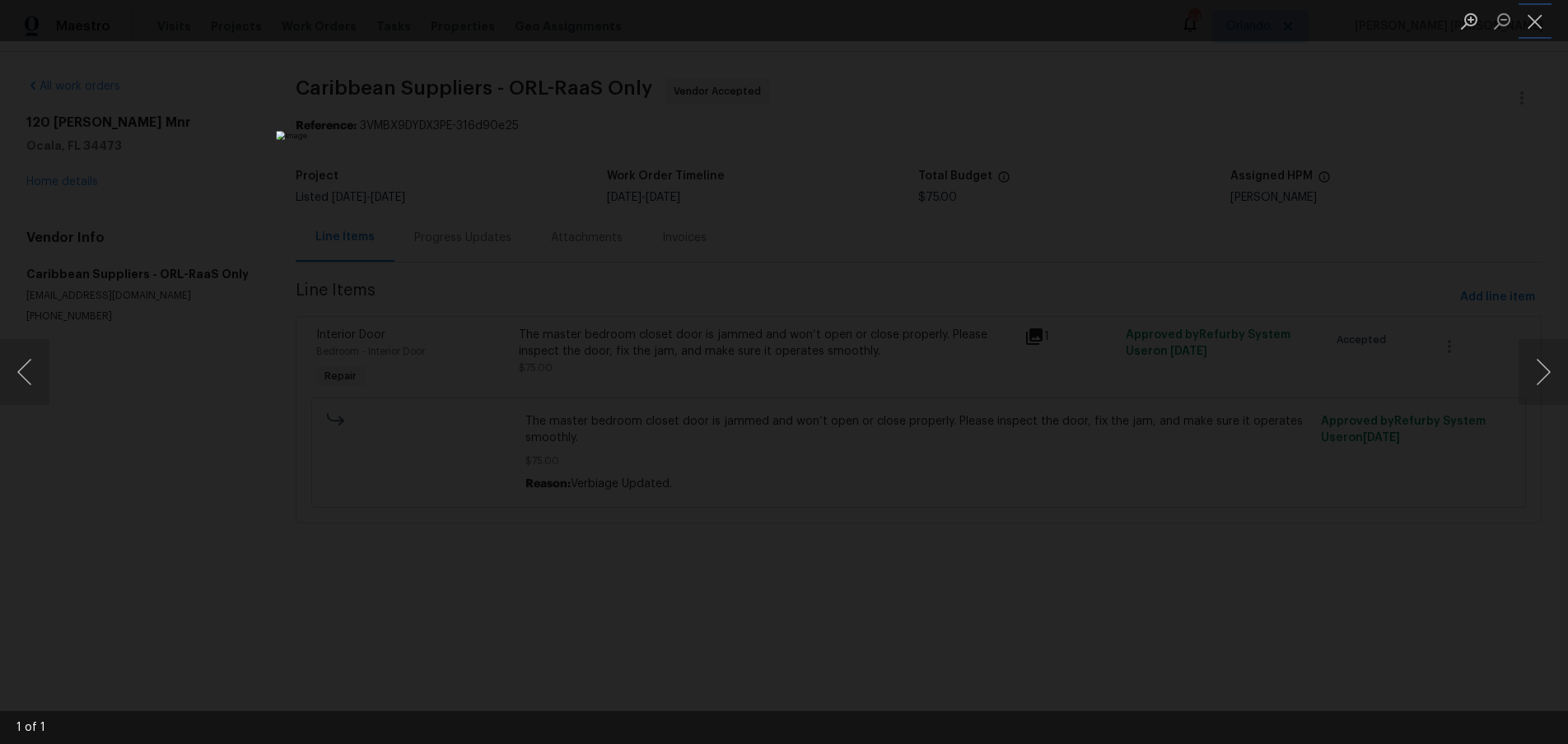
drag, startPoint x: 1530, startPoint y: 28, endPoint x: 1304, endPoint y: 87, distance: 233.6
click at [1529, 28] on button "Close lightbox" at bounding box center [1535, 21] width 33 height 28
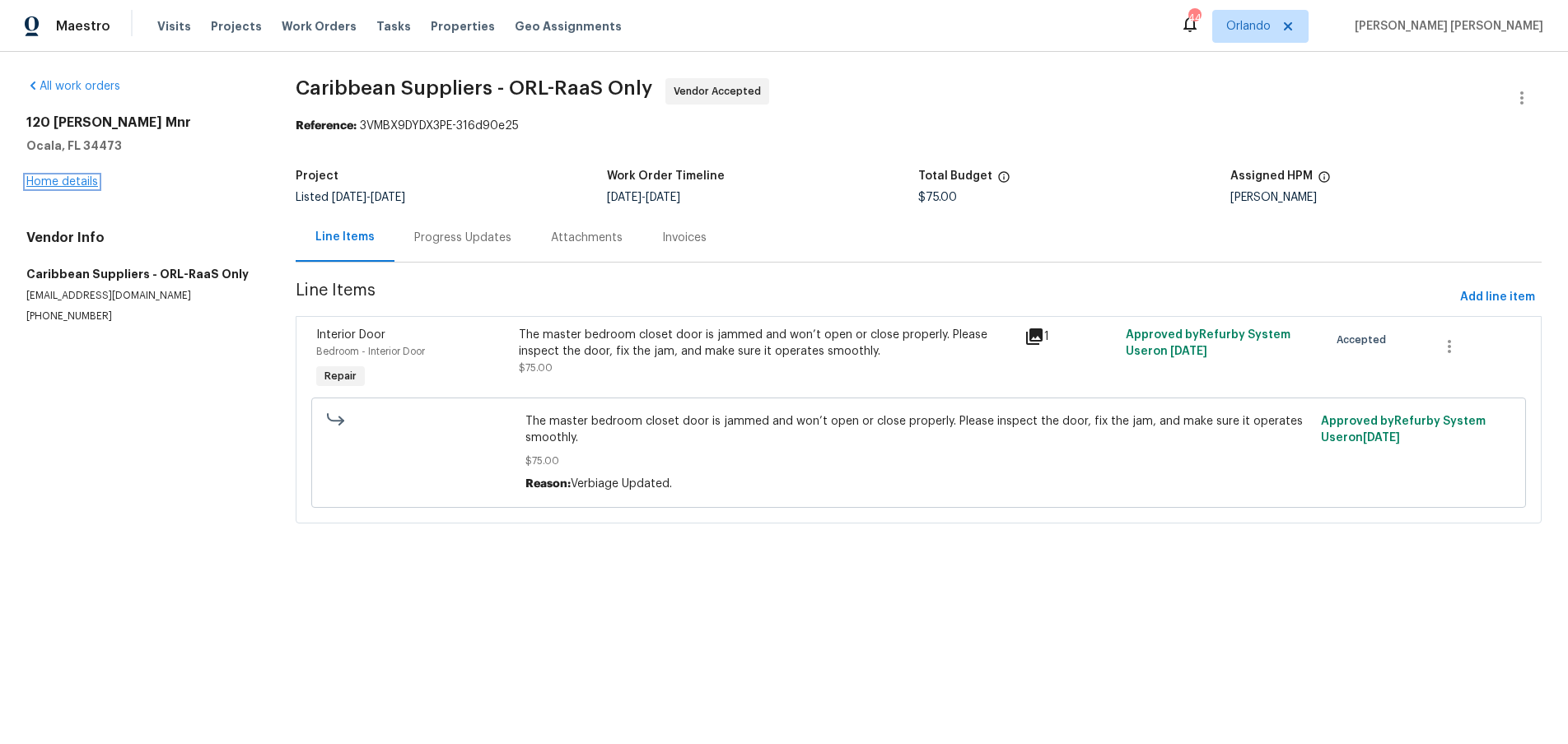
click at [72, 180] on link "Home details" at bounding box center [63, 182] width 72 height 11
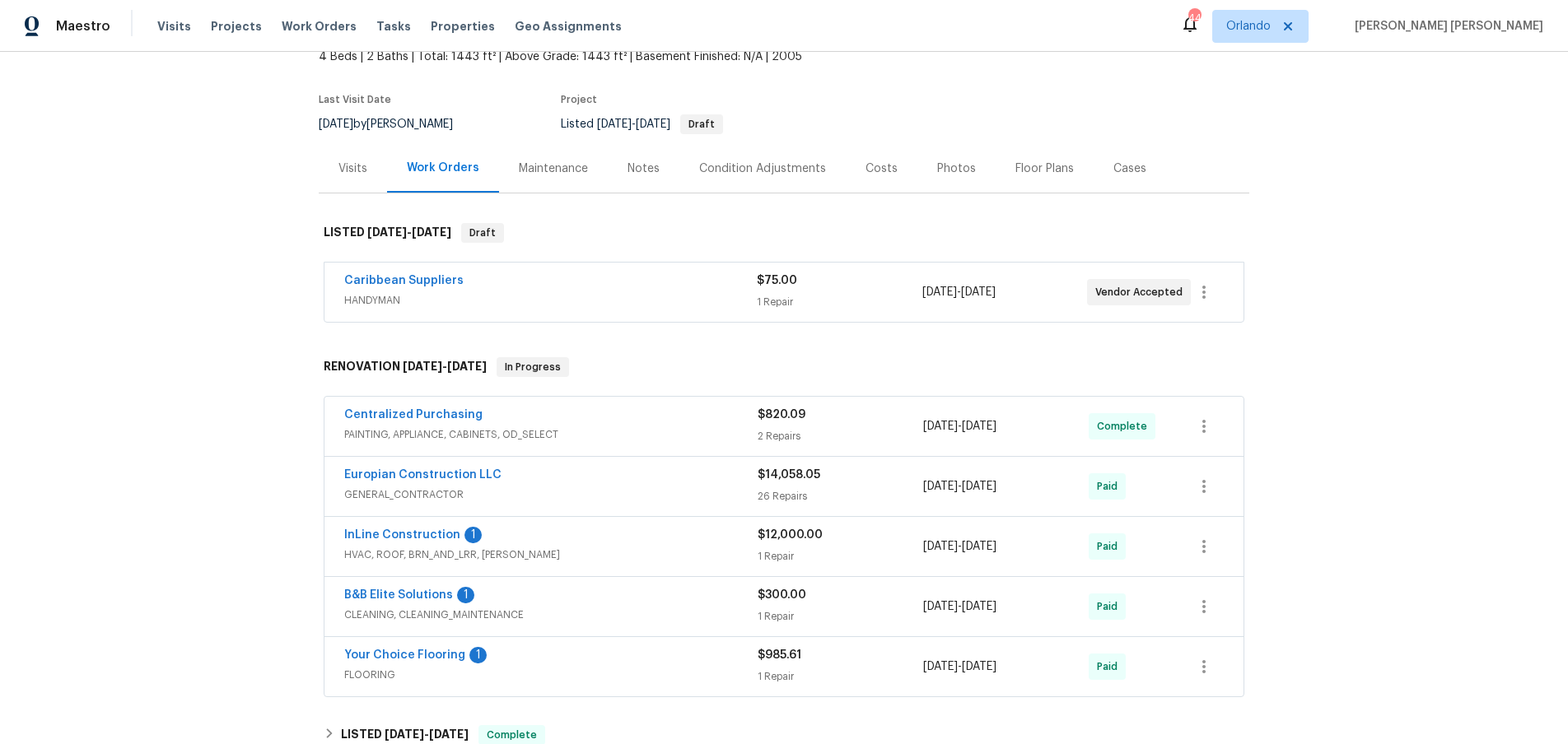
scroll to position [106, 0]
click at [642, 494] on span "GENERAL_CONTRACTOR" at bounding box center [551, 493] width 413 height 16
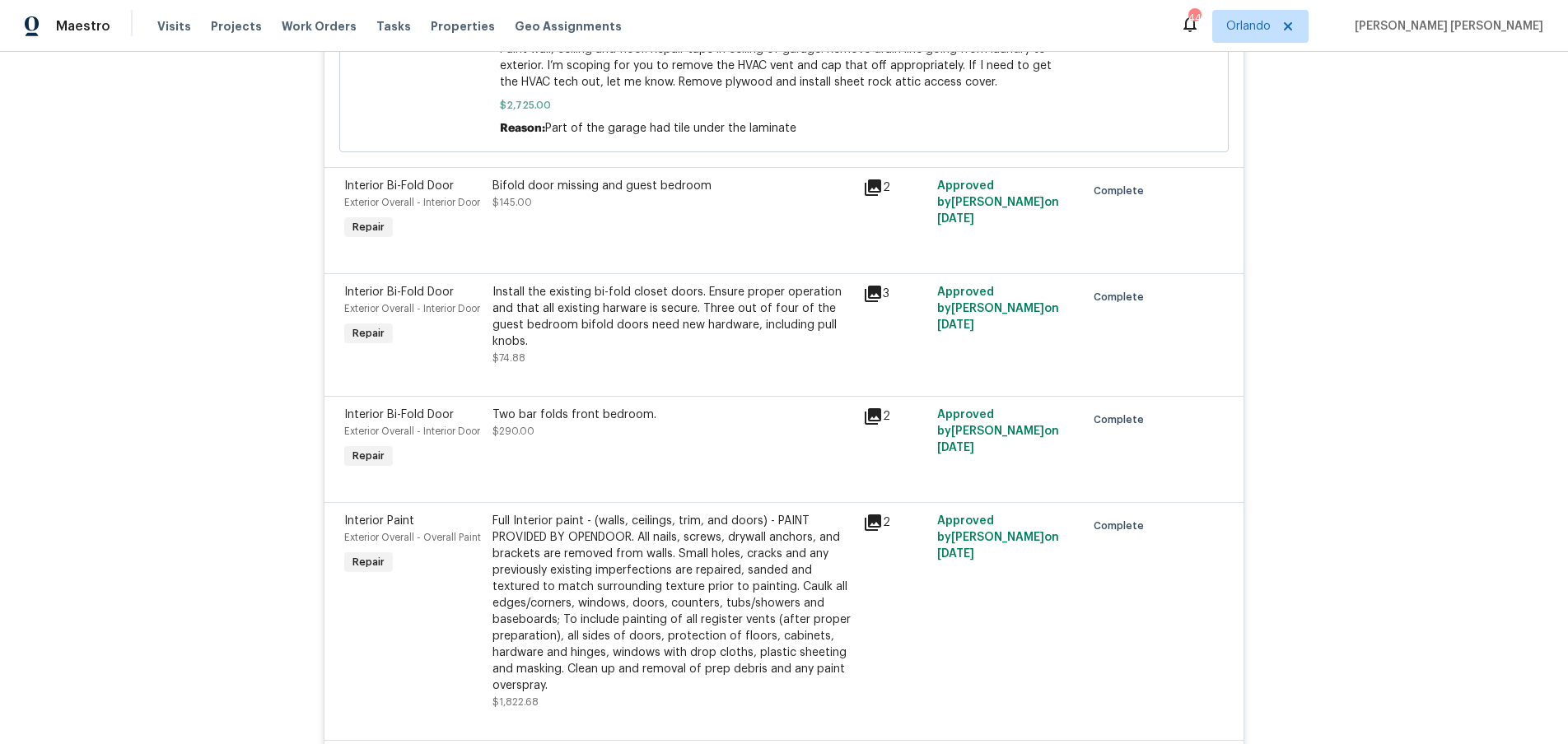
scroll to position [2469, 0]
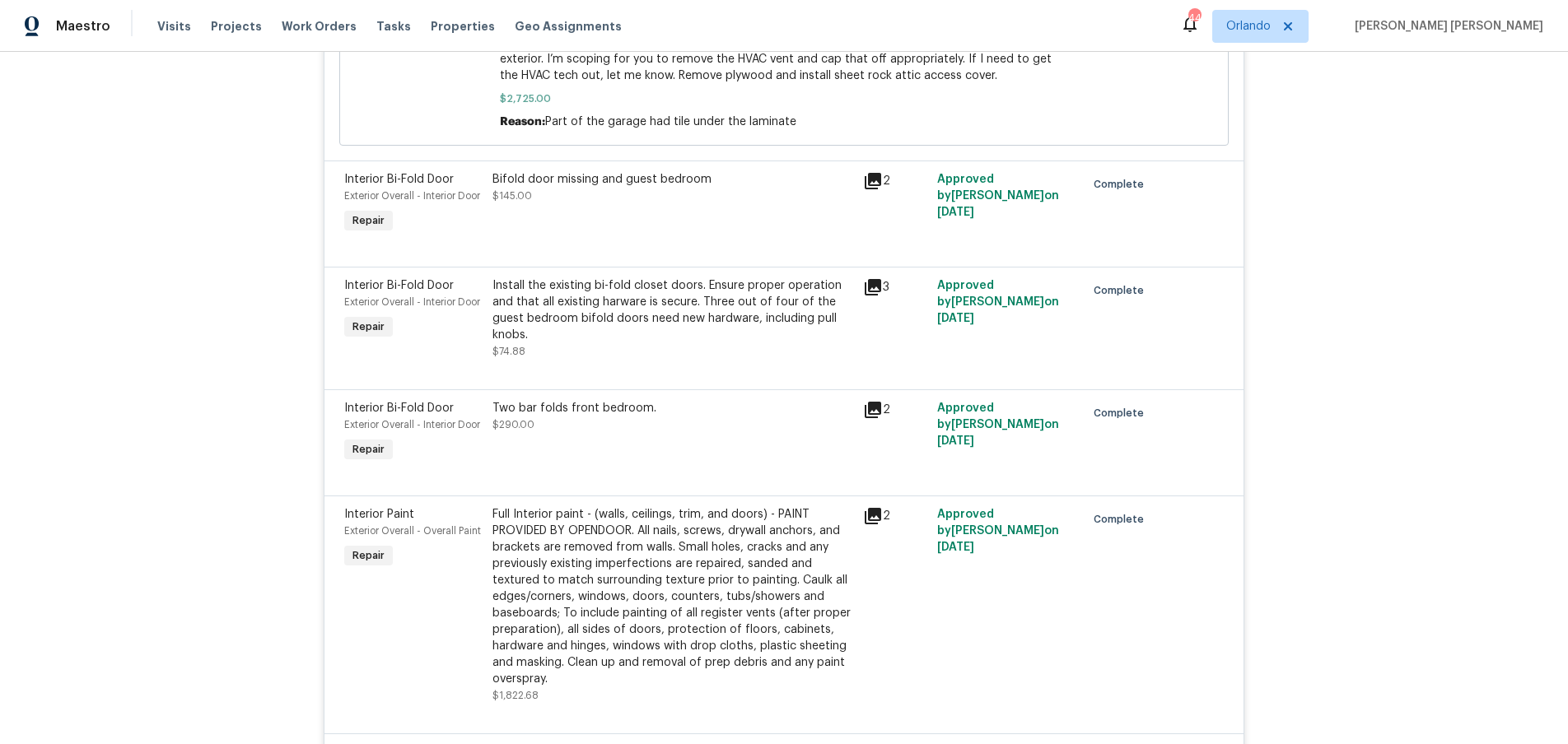
click at [877, 296] on icon at bounding box center [872, 286] width 16 height 16
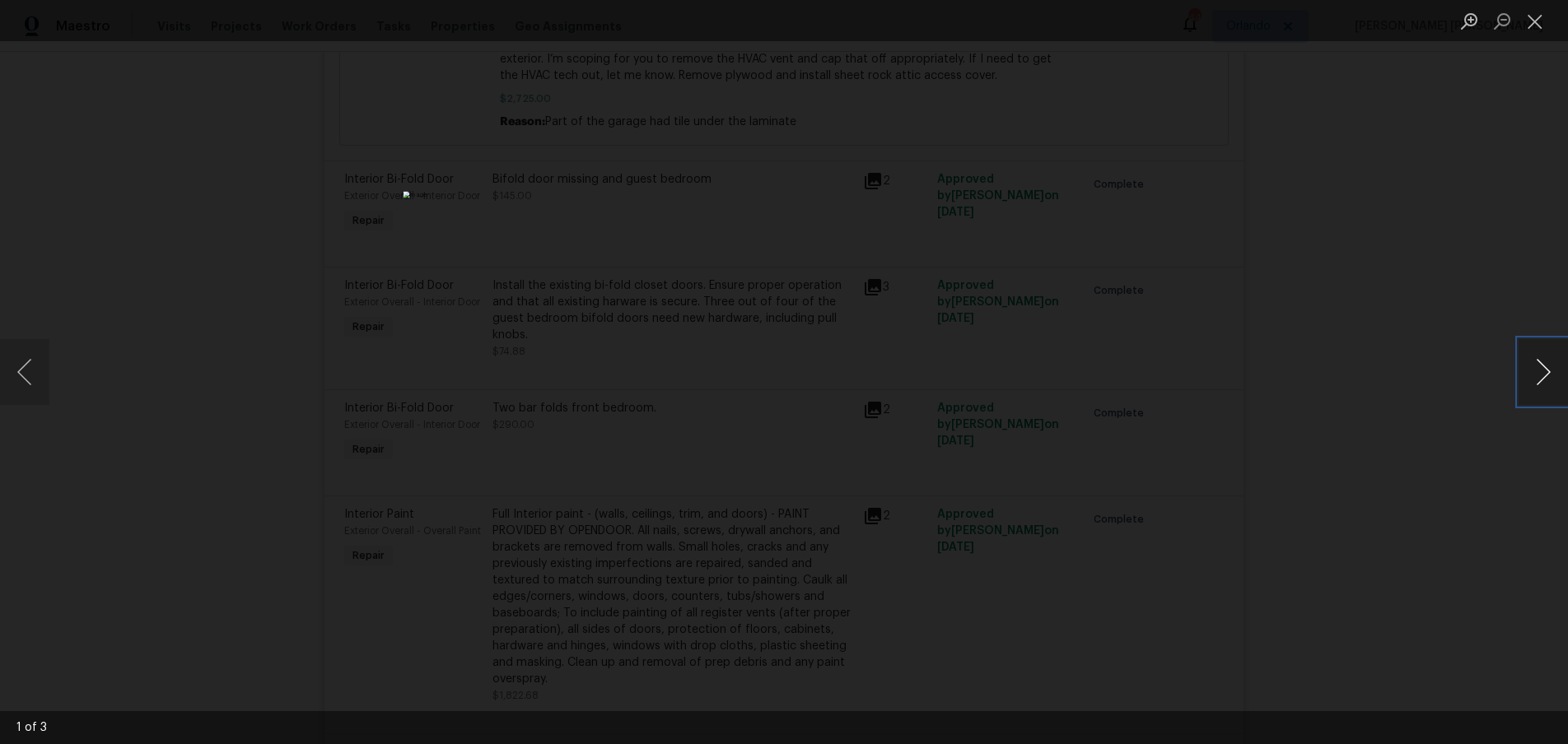
click at [1550, 387] on button "Next image" at bounding box center [1543, 372] width 49 height 65
click at [1544, 385] on button "Next image" at bounding box center [1543, 372] width 49 height 65
click at [1463, 456] on div "Lightbox" at bounding box center [784, 372] width 1568 height 744
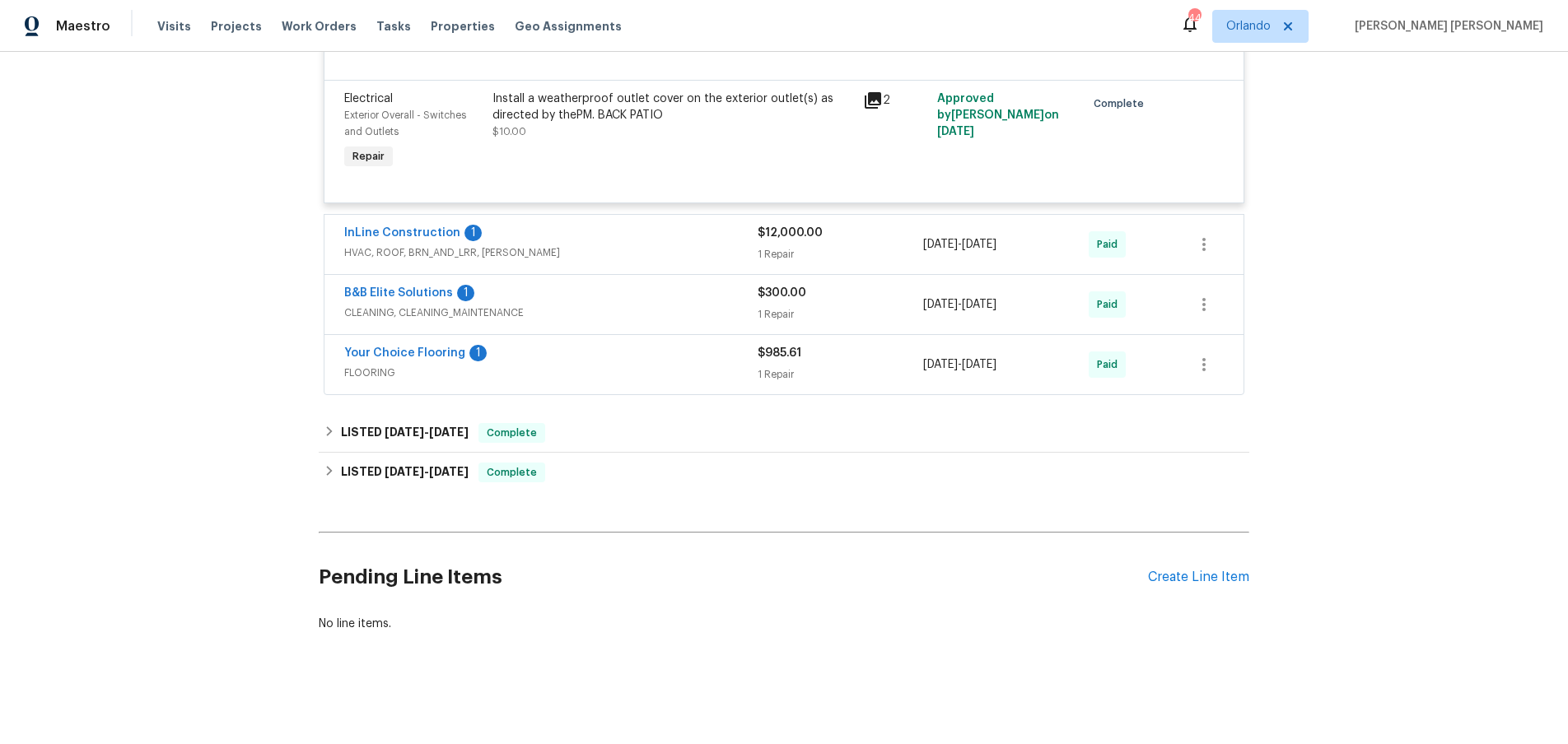
scroll to position [3932, 0]
click at [731, 300] on div "B&B Elite Solutions 1" at bounding box center [551, 295] width 413 height 20
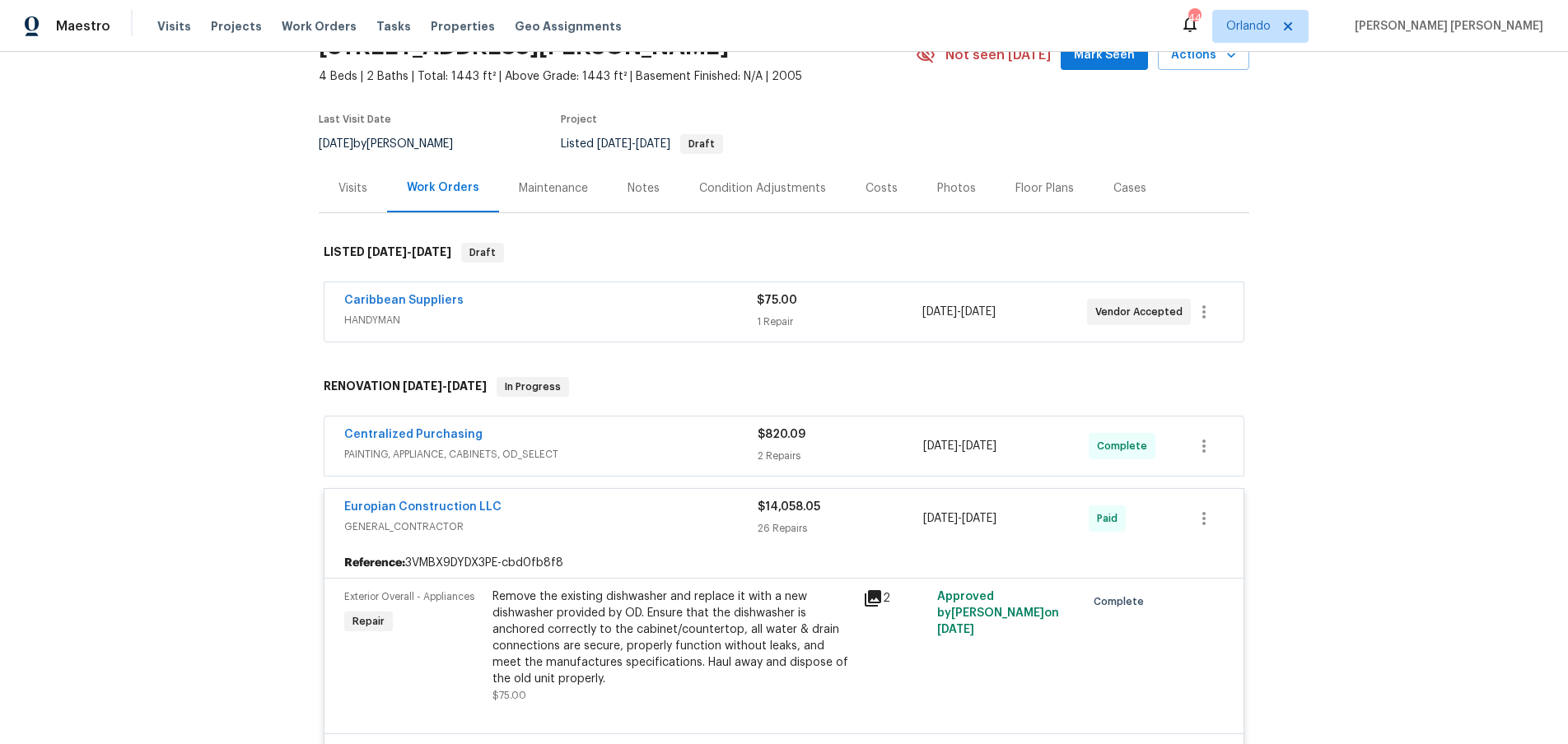
scroll to position [0, 0]
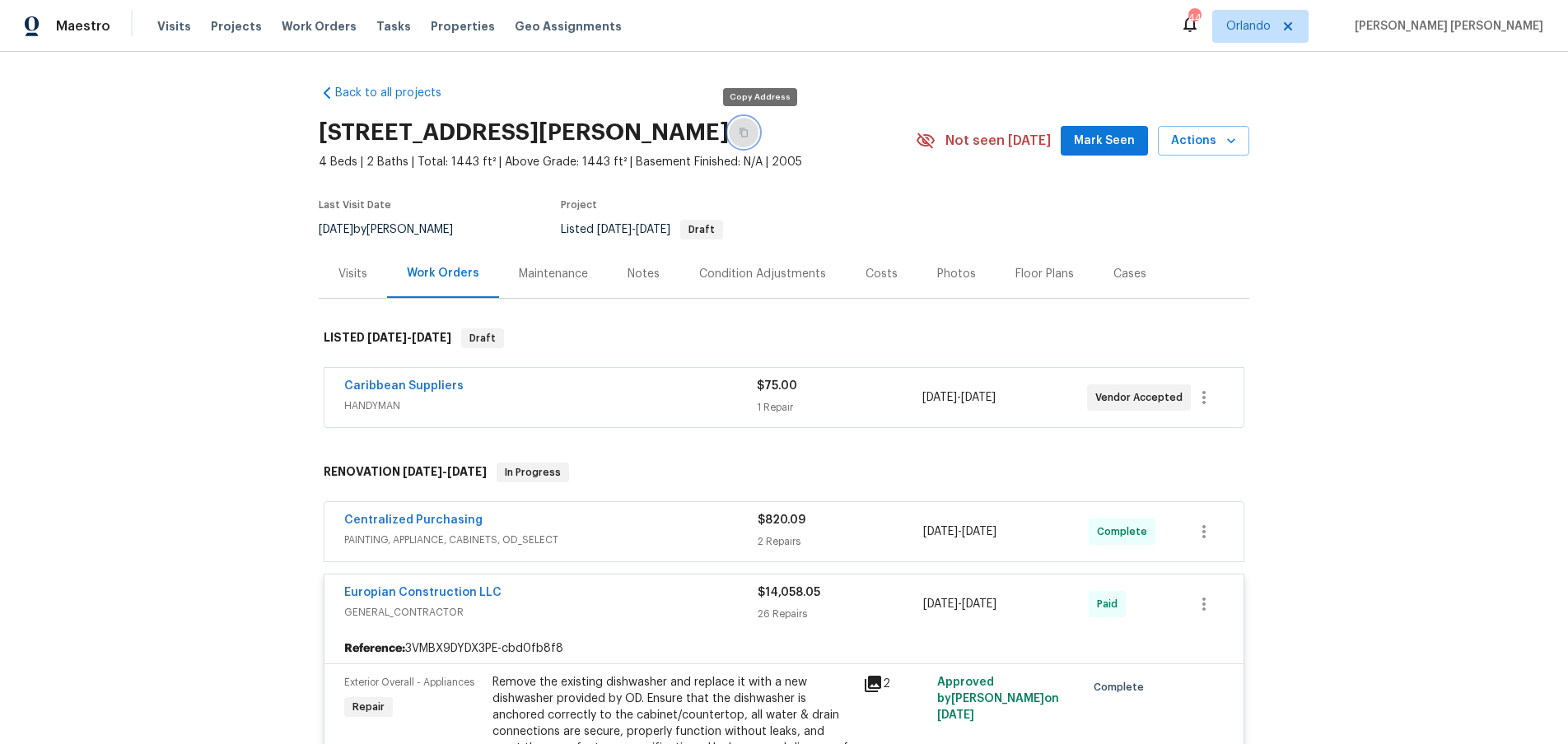
drag, startPoint x: 757, startPoint y: 136, endPoint x: 769, endPoint y: 147, distance: 16.3
click at [749, 134] on icon "button" at bounding box center [743, 133] width 9 height 9
drag, startPoint x: 559, startPoint y: 408, endPoint x: 580, endPoint y: 379, distance: 35.8
click at [579, 384] on div "Caribbean Suppliers HANDYMAN" at bounding box center [550, 396] width 412 height 36
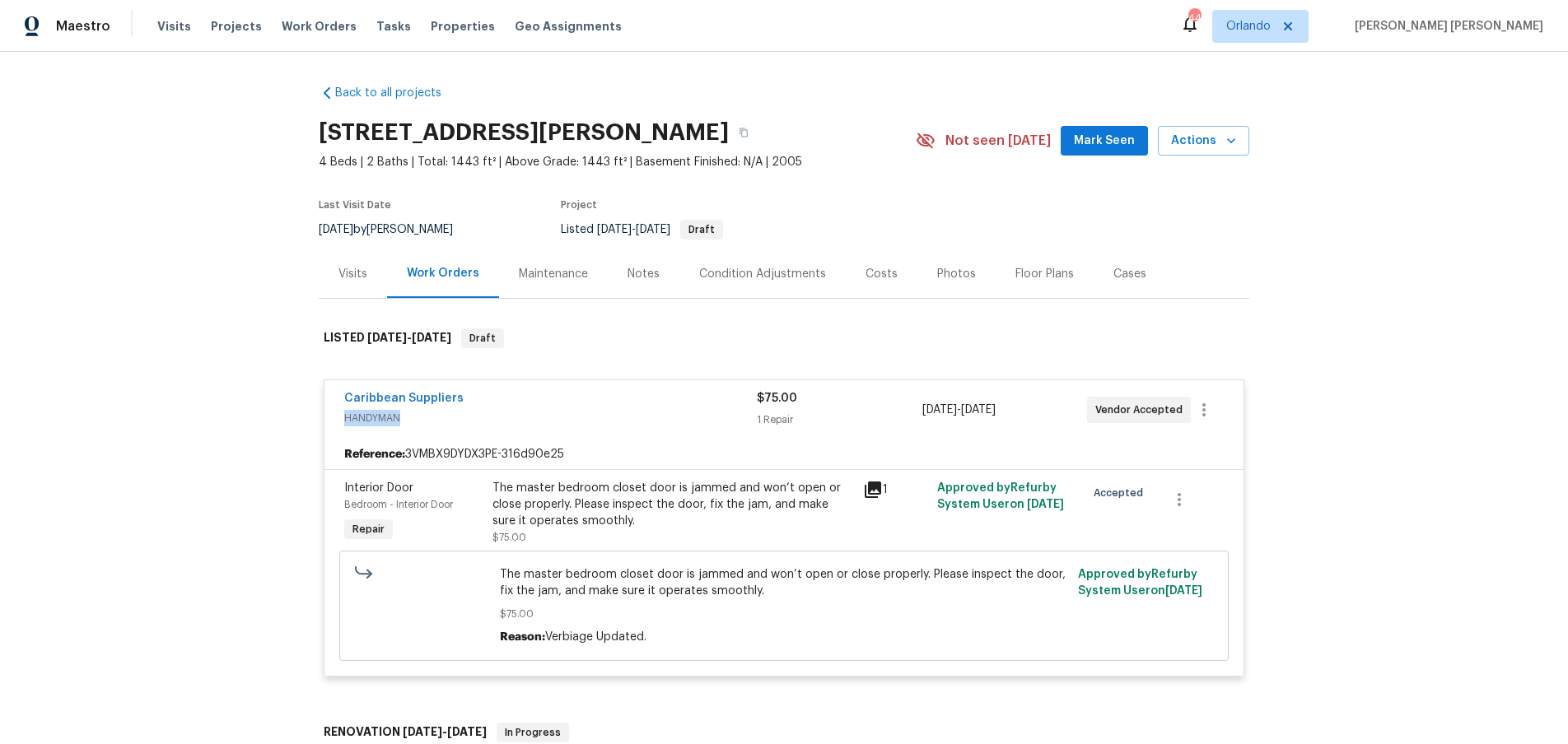
click at [869, 492] on icon at bounding box center [872, 489] width 16 height 16
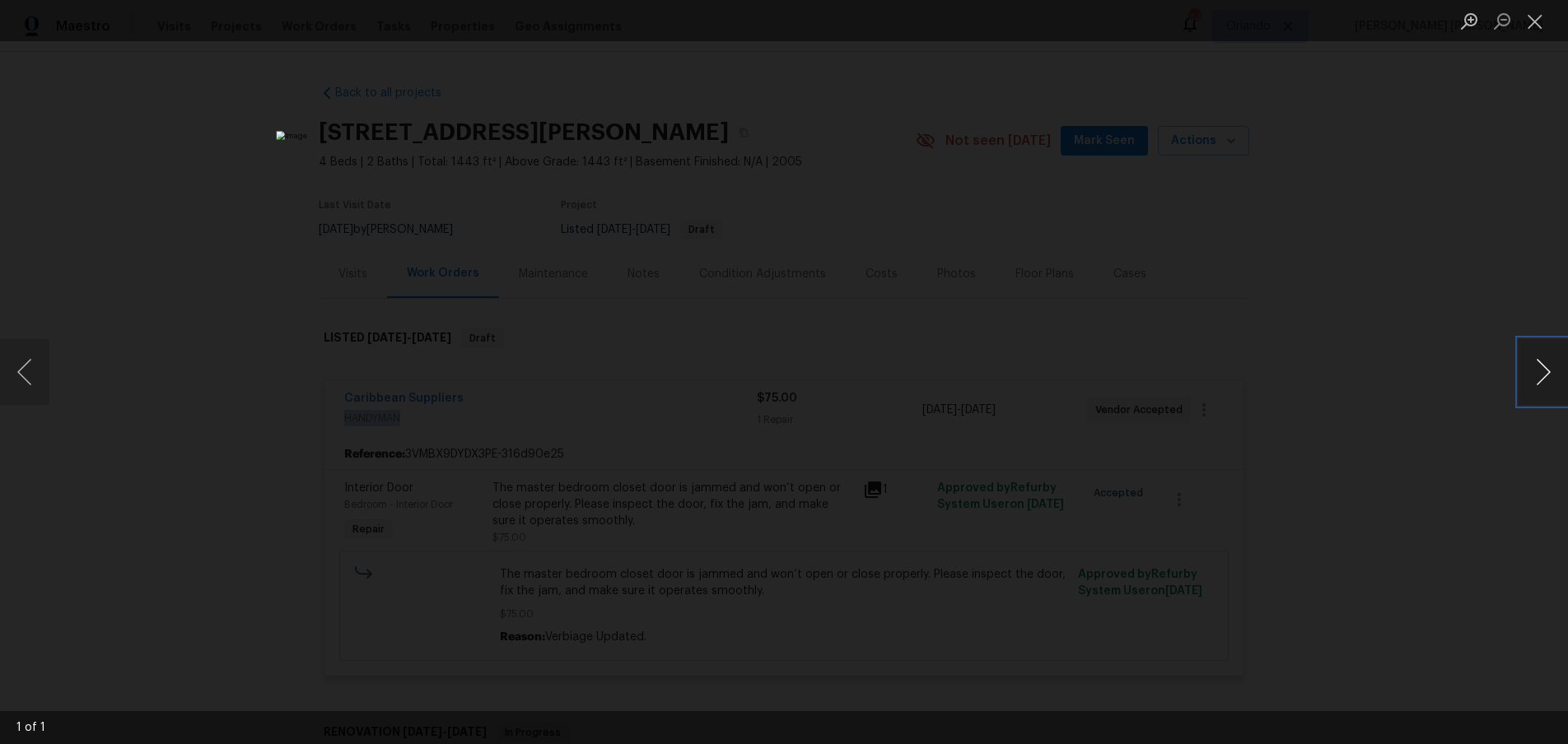
click at [1541, 386] on button "Next image" at bounding box center [1543, 372] width 49 height 65
click at [1536, 27] on button "Close lightbox" at bounding box center [1535, 21] width 33 height 28
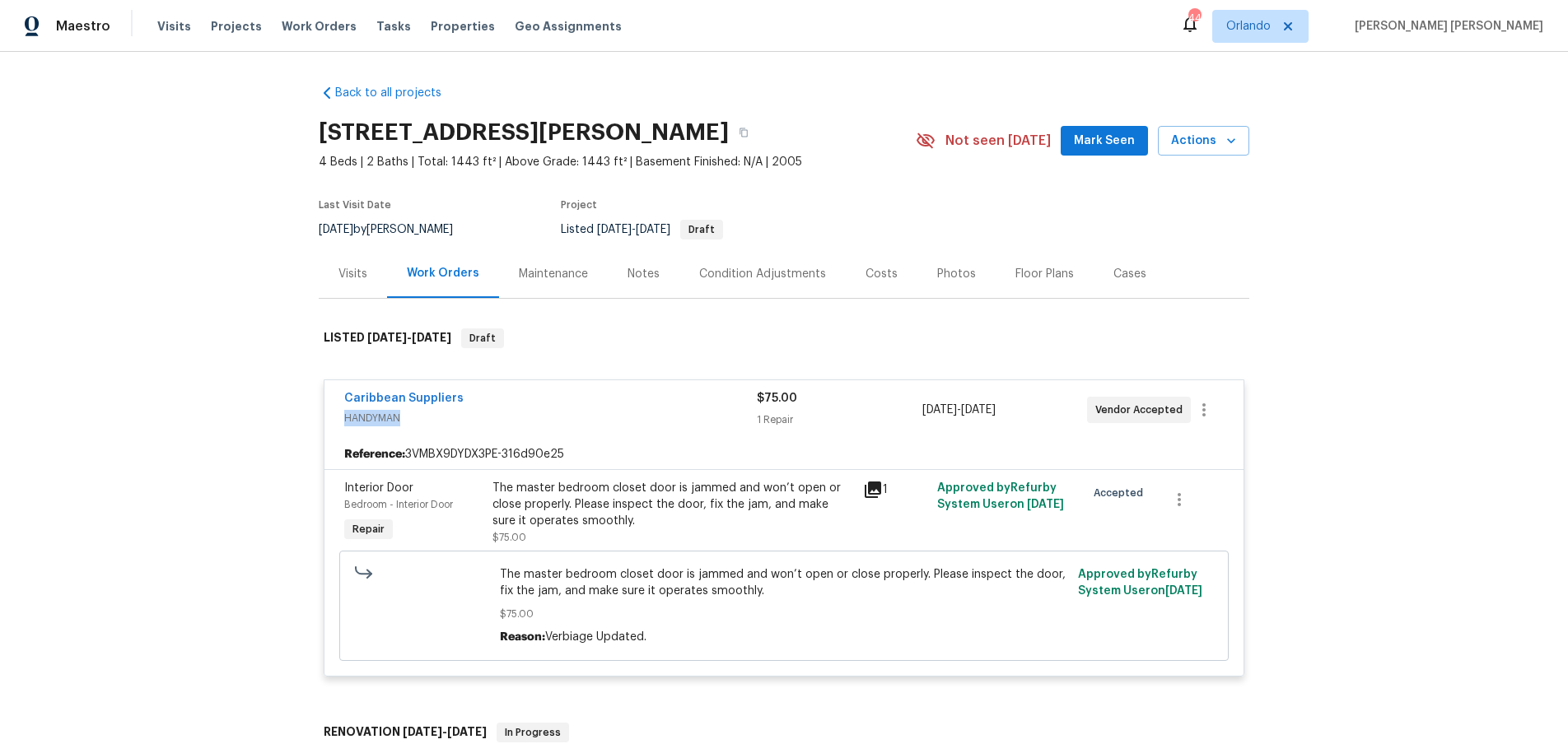
click at [876, 491] on icon at bounding box center [872, 489] width 20 height 20
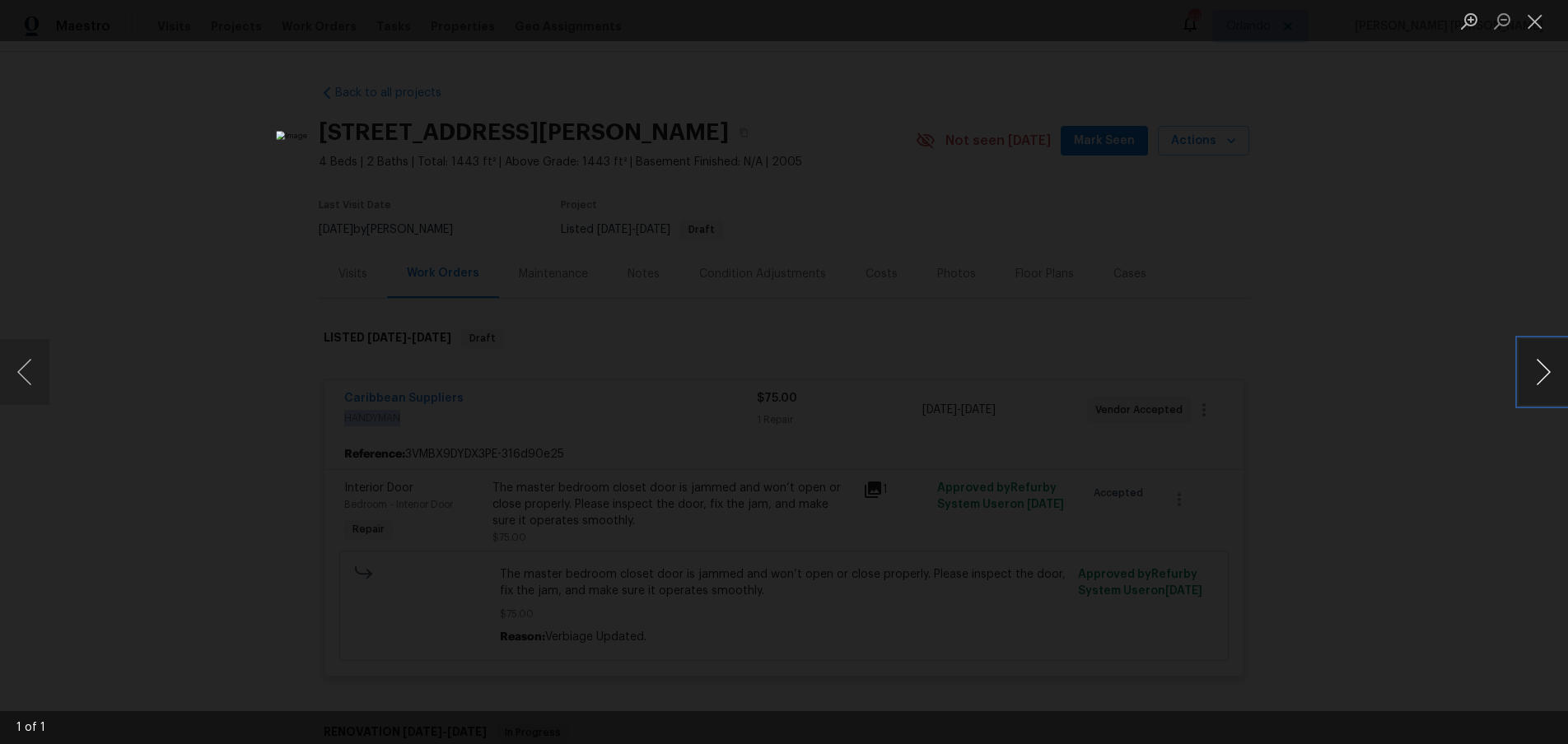
click at [1537, 384] on button "Next image" at bounding box center [1543, 372] width 49 height 65
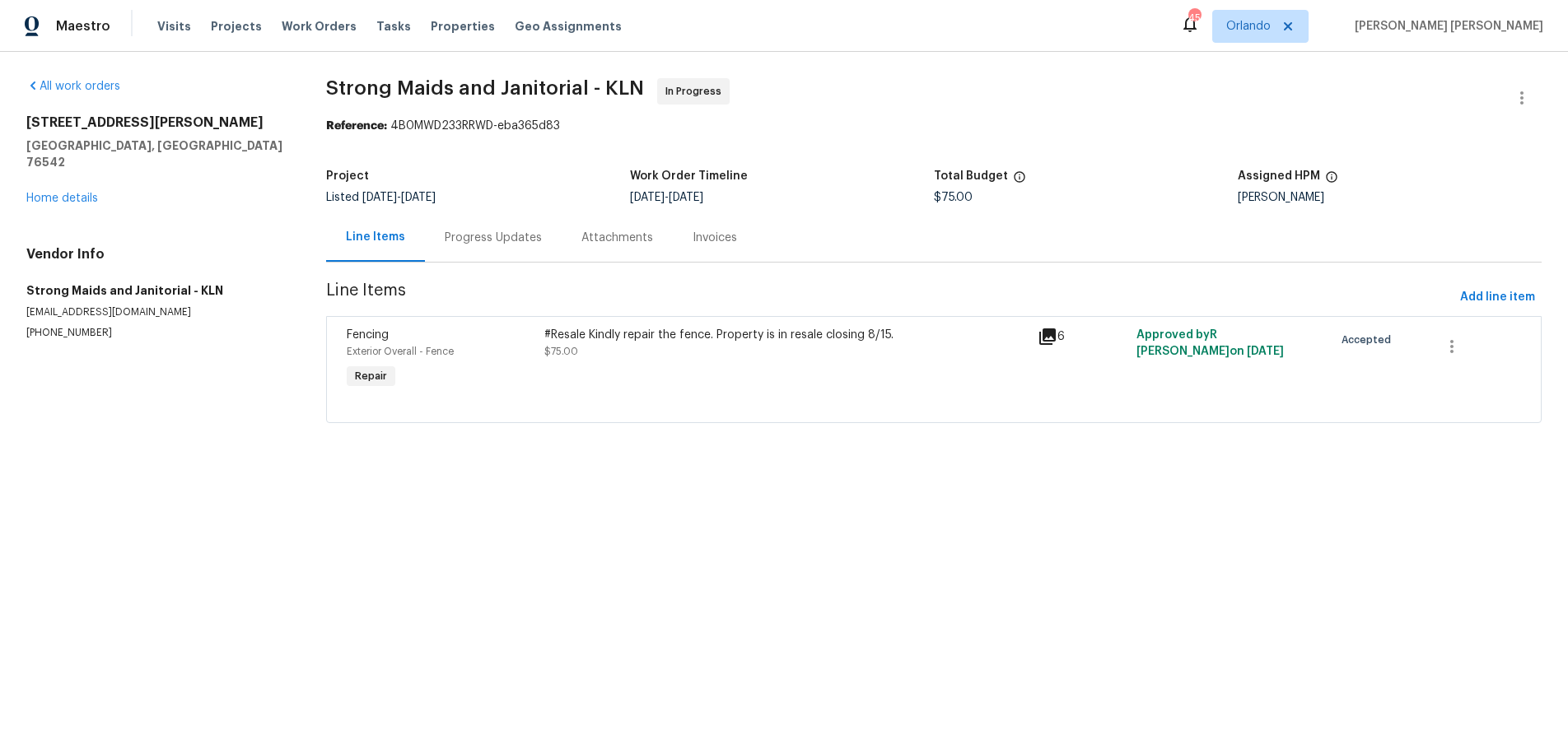
click at [1051, 336] on icon at bounding box center [1047, 336] width 16 height 16
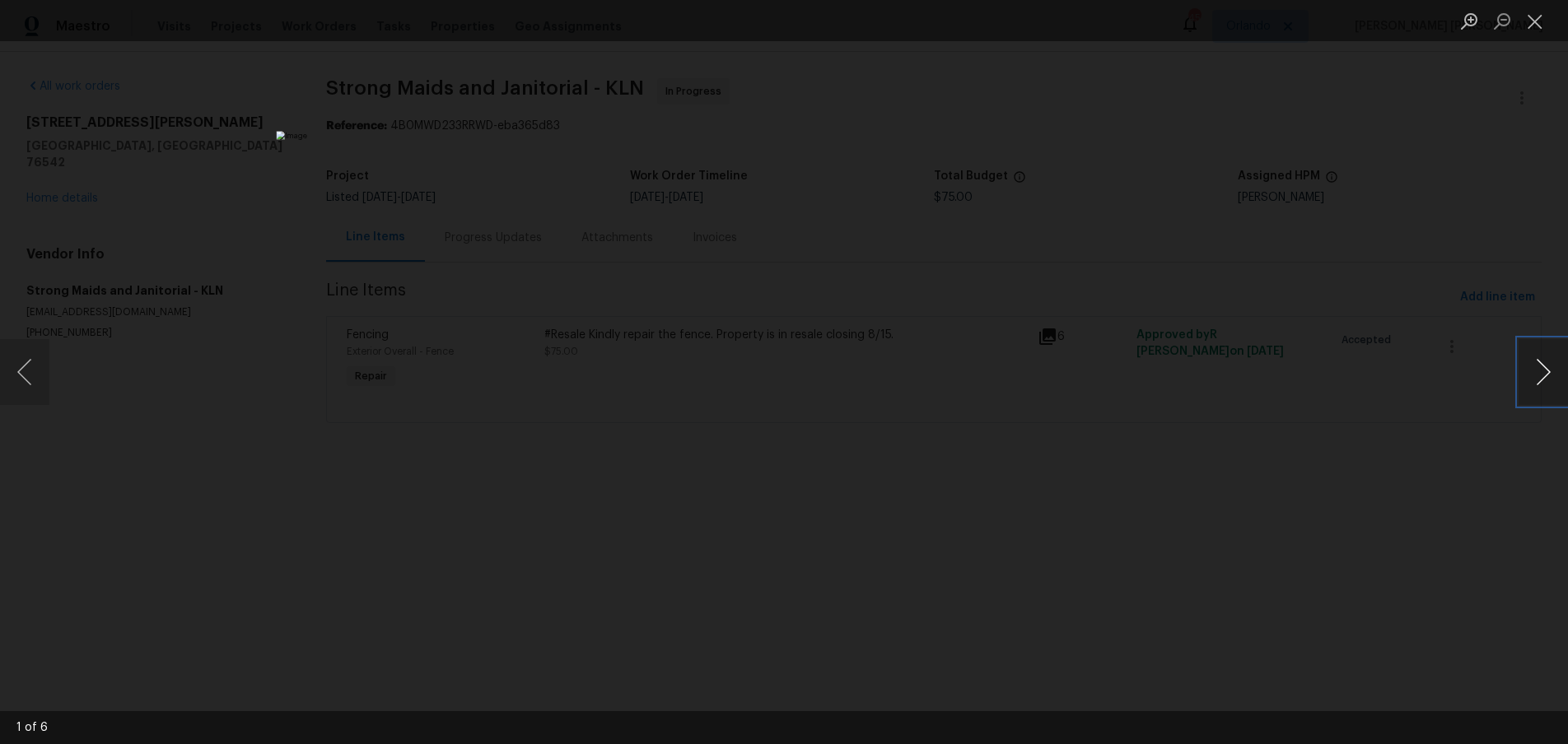
click at [1551, 372] on button "Next image" at bounding box center [1543, 372] width 49 height 65
click at [1529, 375] on button "Next image" at bounding box center [1543, 372] width 49 height 65
click at [1528, 375] on button "Next image" at bounding box center [1543, 372] width 49 height 65
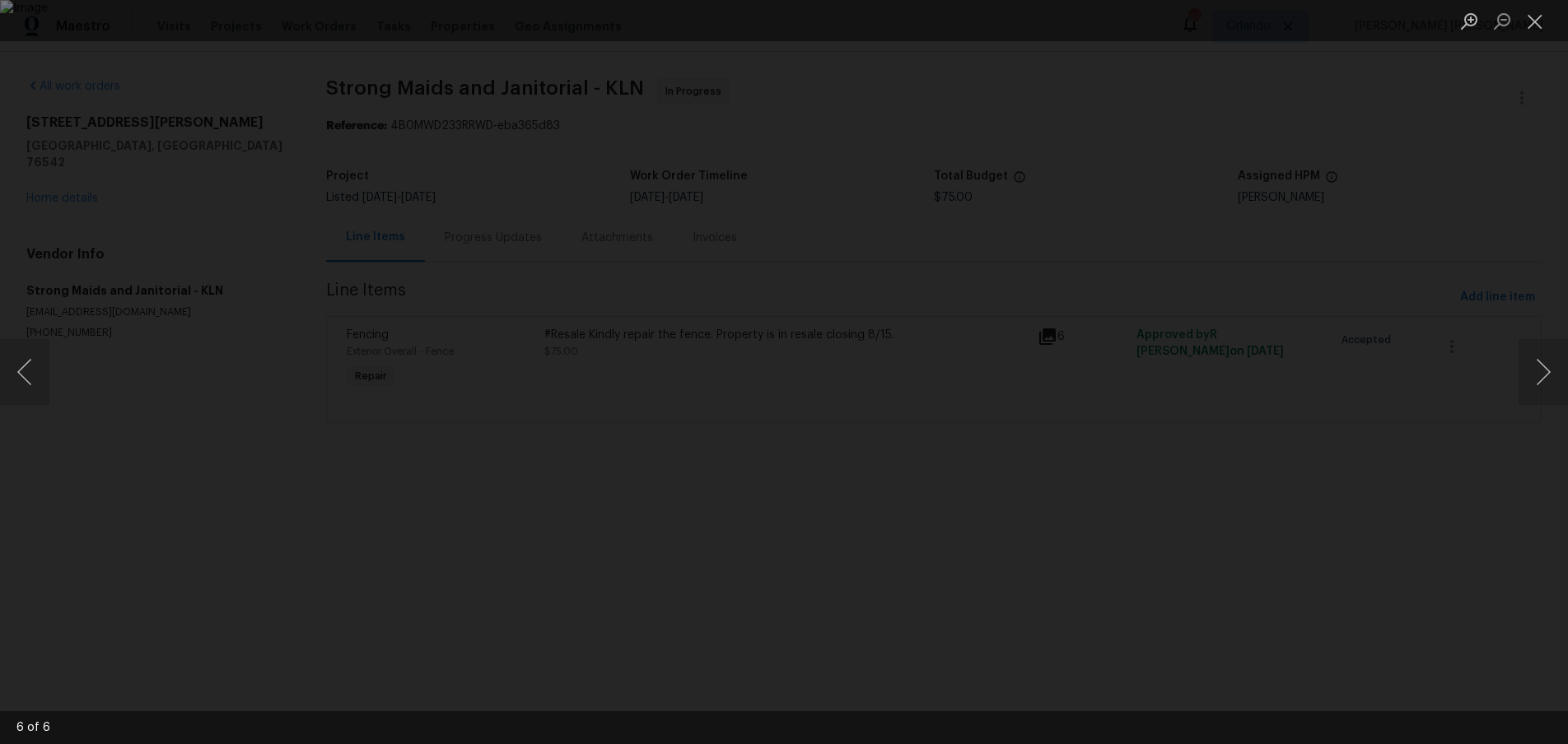
click at [1370, 565] on div "Lightbox" at bounding box center [784, 372] width 1568 height 744
